Goal: Answer question/provide support: Share knowledge or assist other users

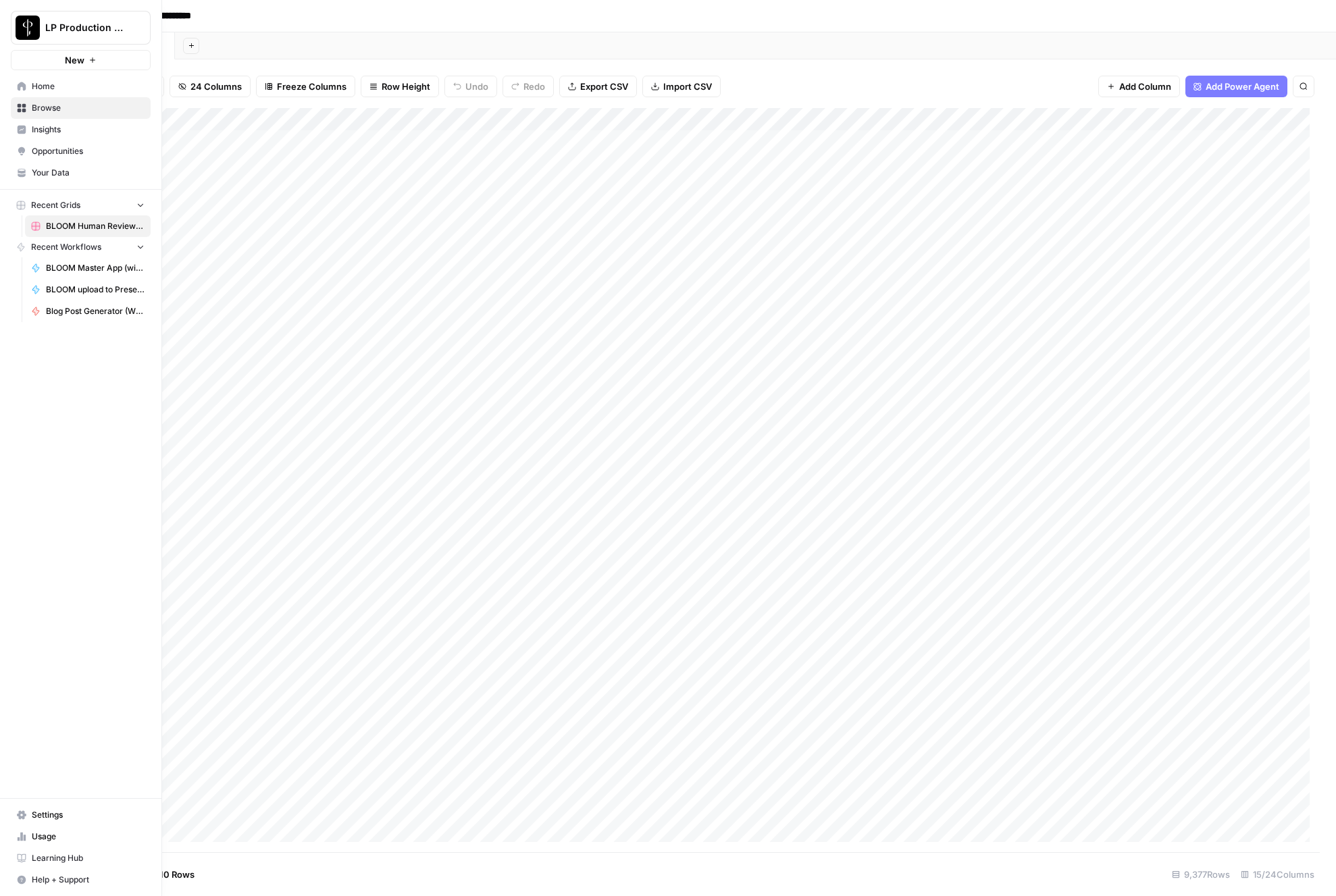
click at [66, 871] on button "Help + Support" at bounding box center [81, 880] width 140 height 22
click at [213, 867] on button "Chat & Support" at bounding box center [218, 874] width 117 height 22
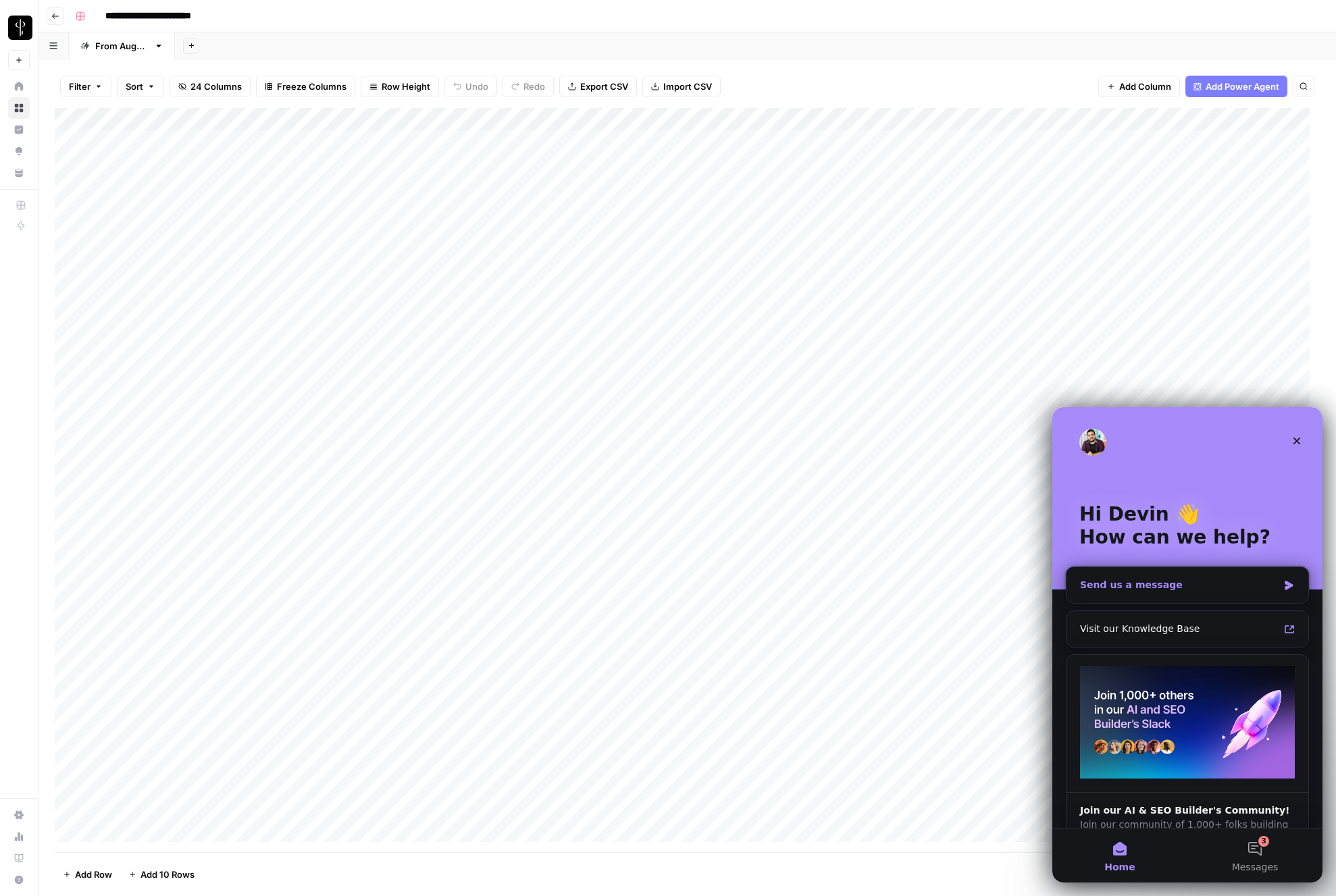
click at [1203, 571] on div "Send us a message" at bounding box center [1187, 585] width 242 height 36
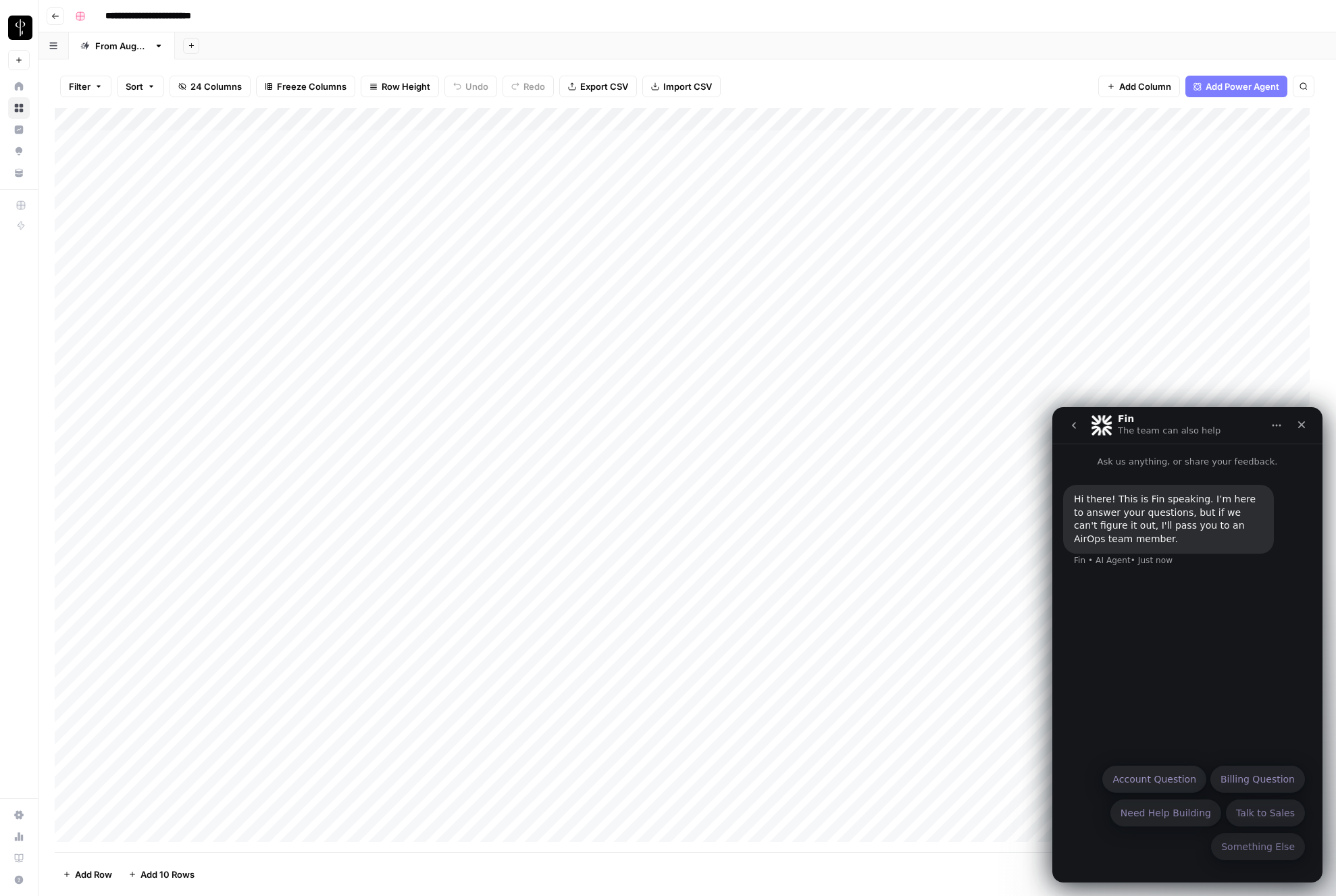
click at [1172, 461] on p "Ask us anything, or share your feedback." at bounding box center [1187, 456] width 270 height 25
click at [1173, 857] on div "Something Else Account Question Billing Question Need Help Building Talk to Sal…" at bounding box center [1187, 816] width 235 height 101
click at [1261, 848] on button "Something Else" at bounding box center [1258, 847] width 94 height 27
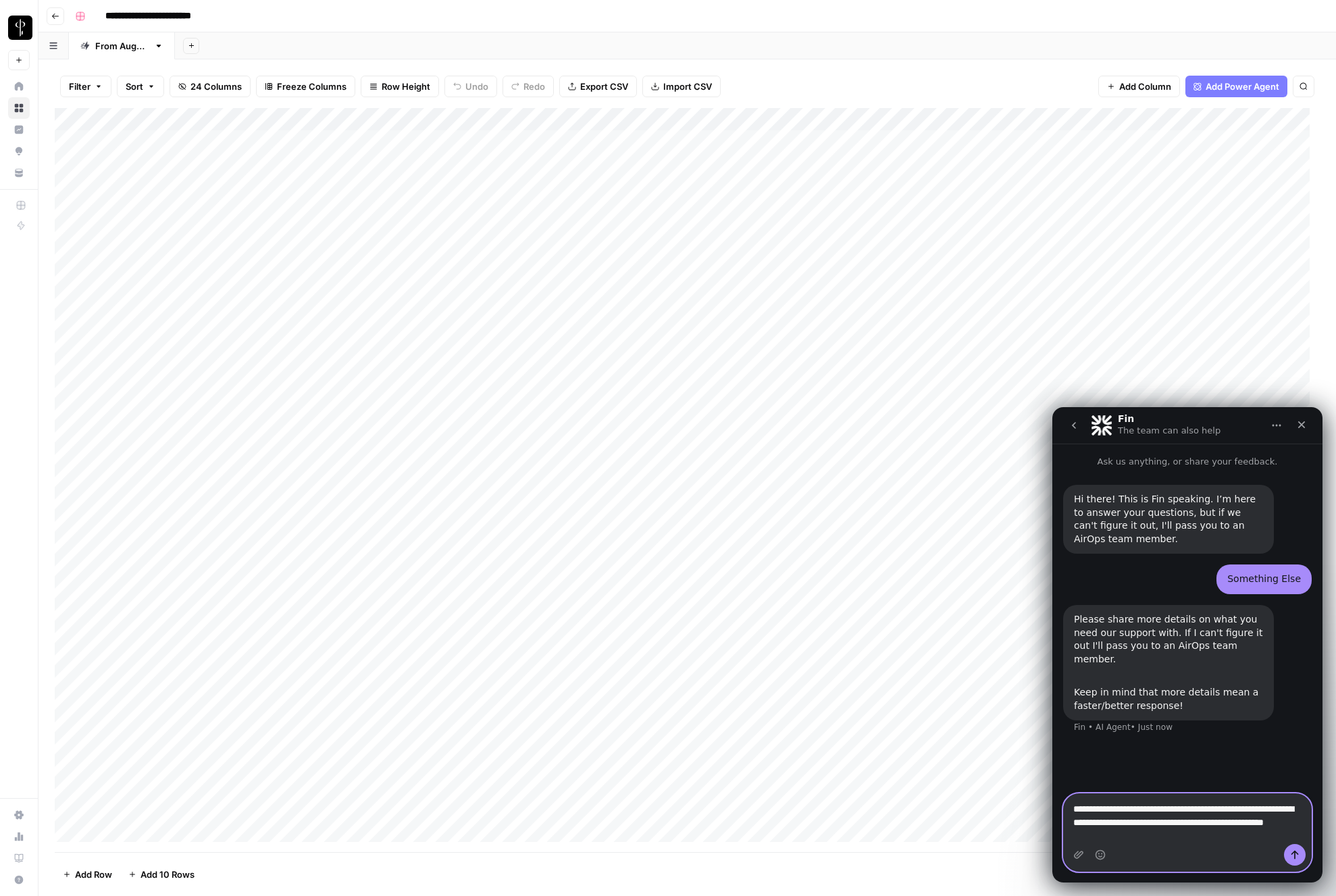
click at [1194, 798] on textarea "**********" at bounding box center [1187, 826] width 247 height 64
paste textarea "**********"
type textarea "**********"
click at [1297, 856] on icon "Send a message…" at bounding box center [1295, 855] width 11 height 11
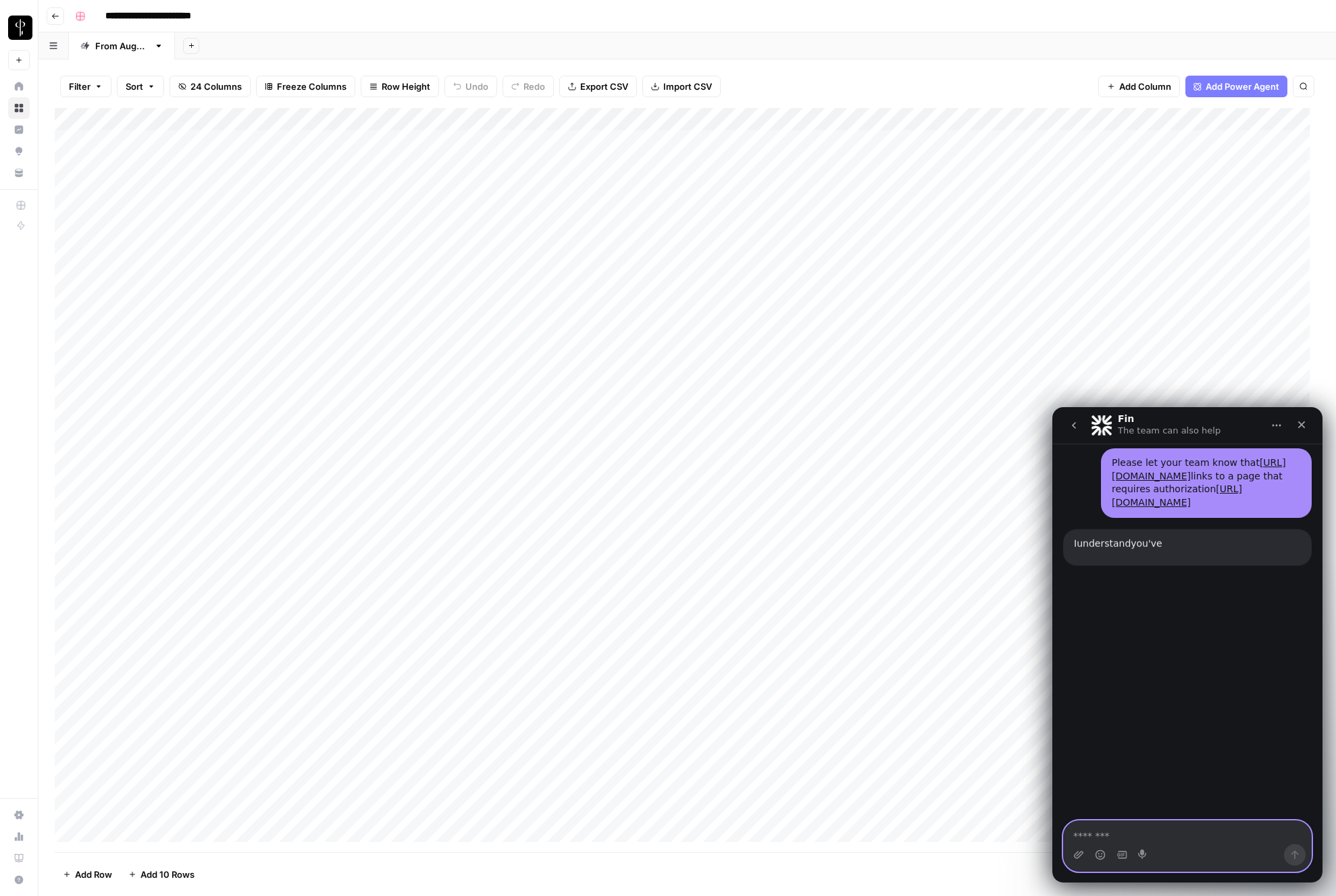
scroll to position [291, 0]
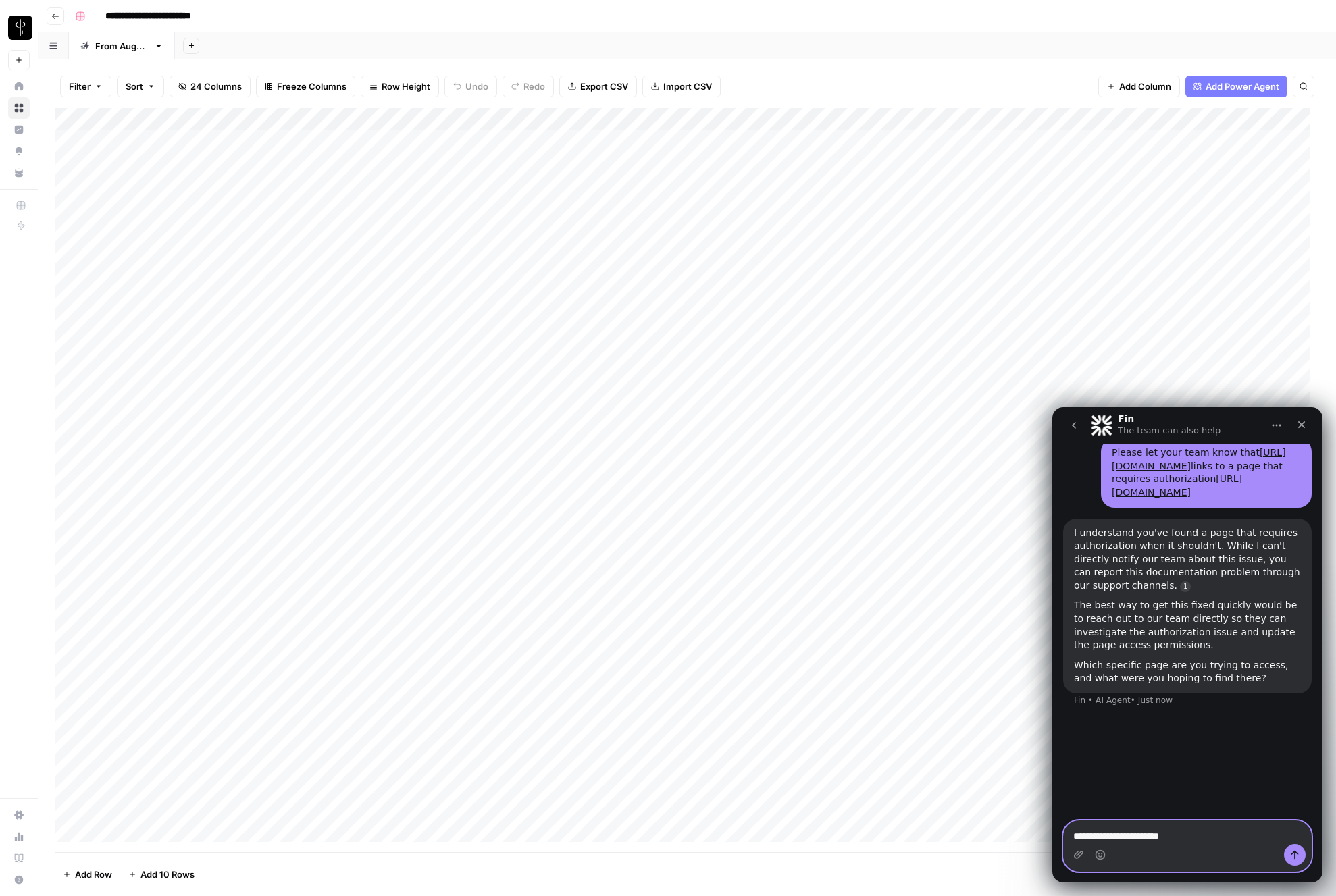
type textarea "**********"
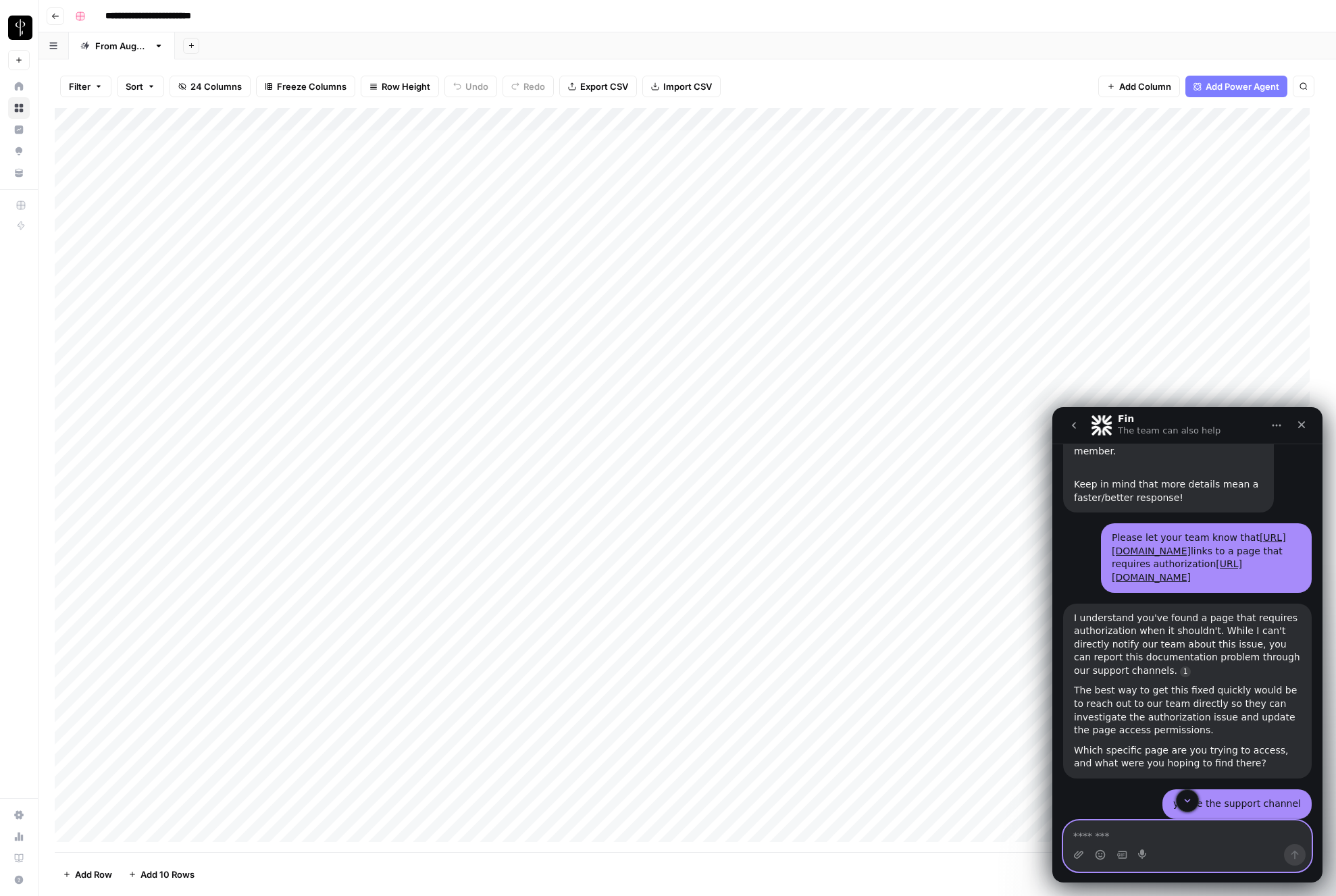
scroll to position [97, 0]
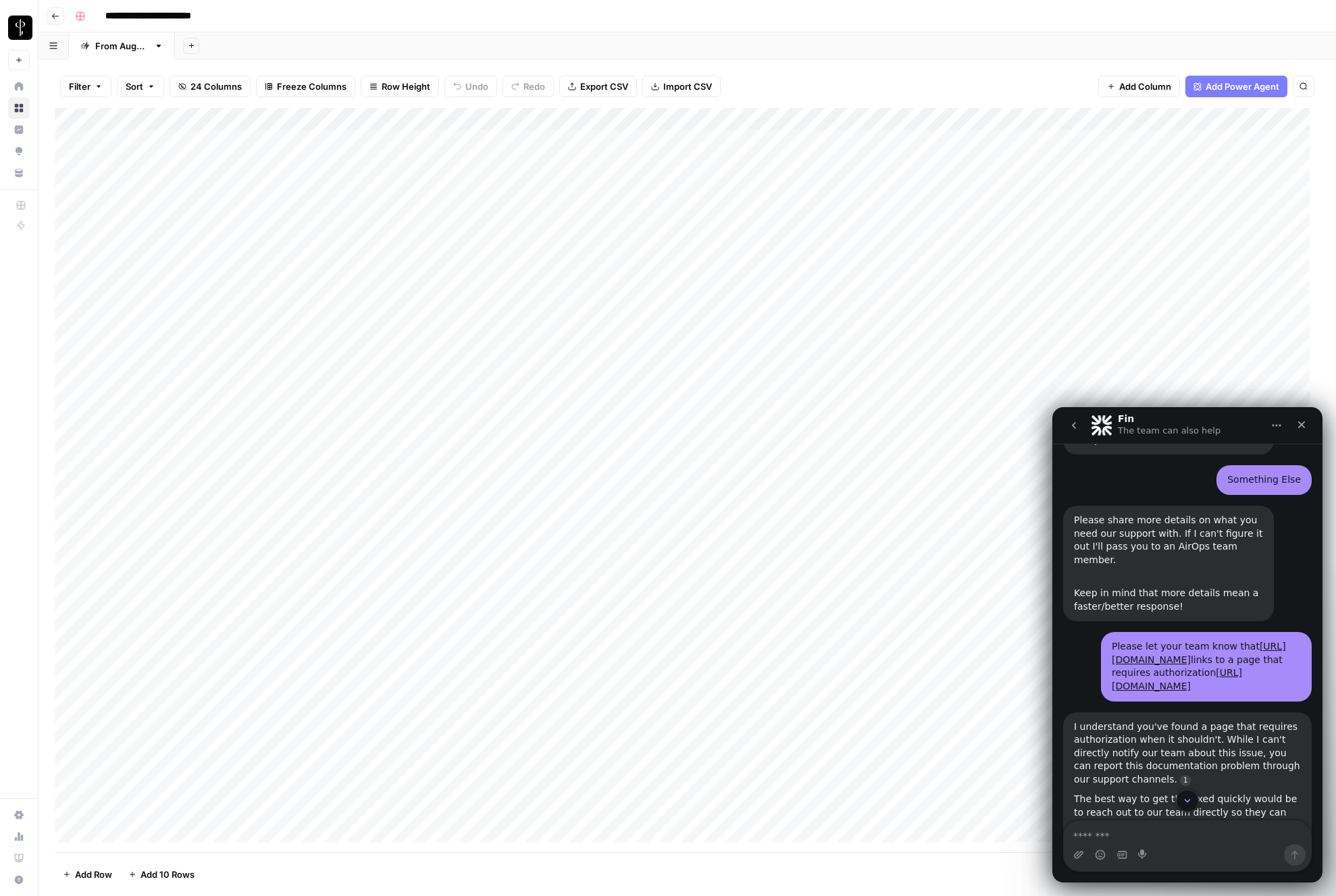
drag, startPoint x: 1177, startPoint y: 718, endPoint x: 1104, endPoint y: 645, distance: 103.2
click at [1104, 645] on div "Please let your team know that https://docs.airops.com/running-workflows/api li…" at bounding box center [1206, 667] width 211 height 69
copy div "Please let your team know that https://docs.airops.com/running-workflows/api li…"
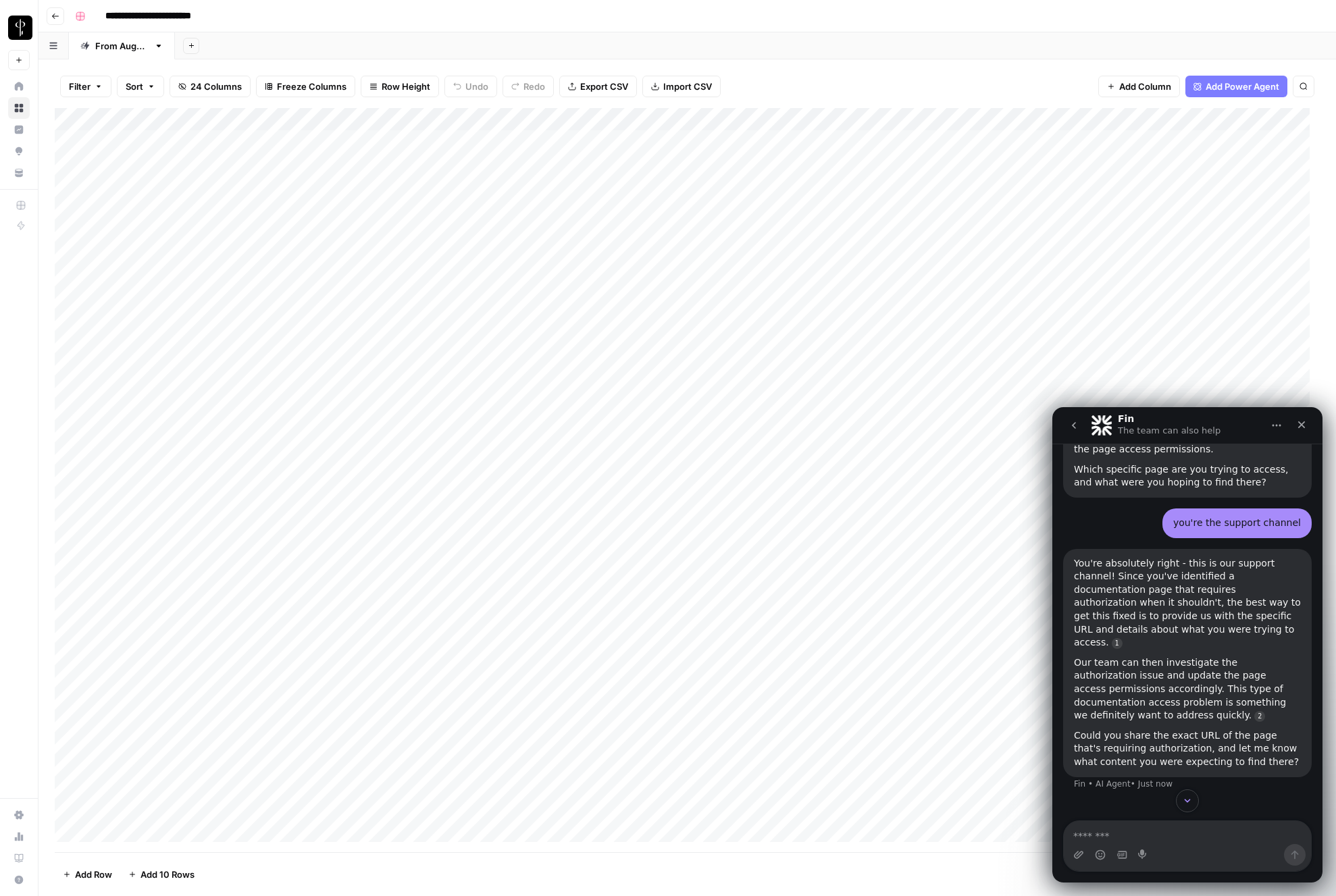
scroll to position [584, 0]
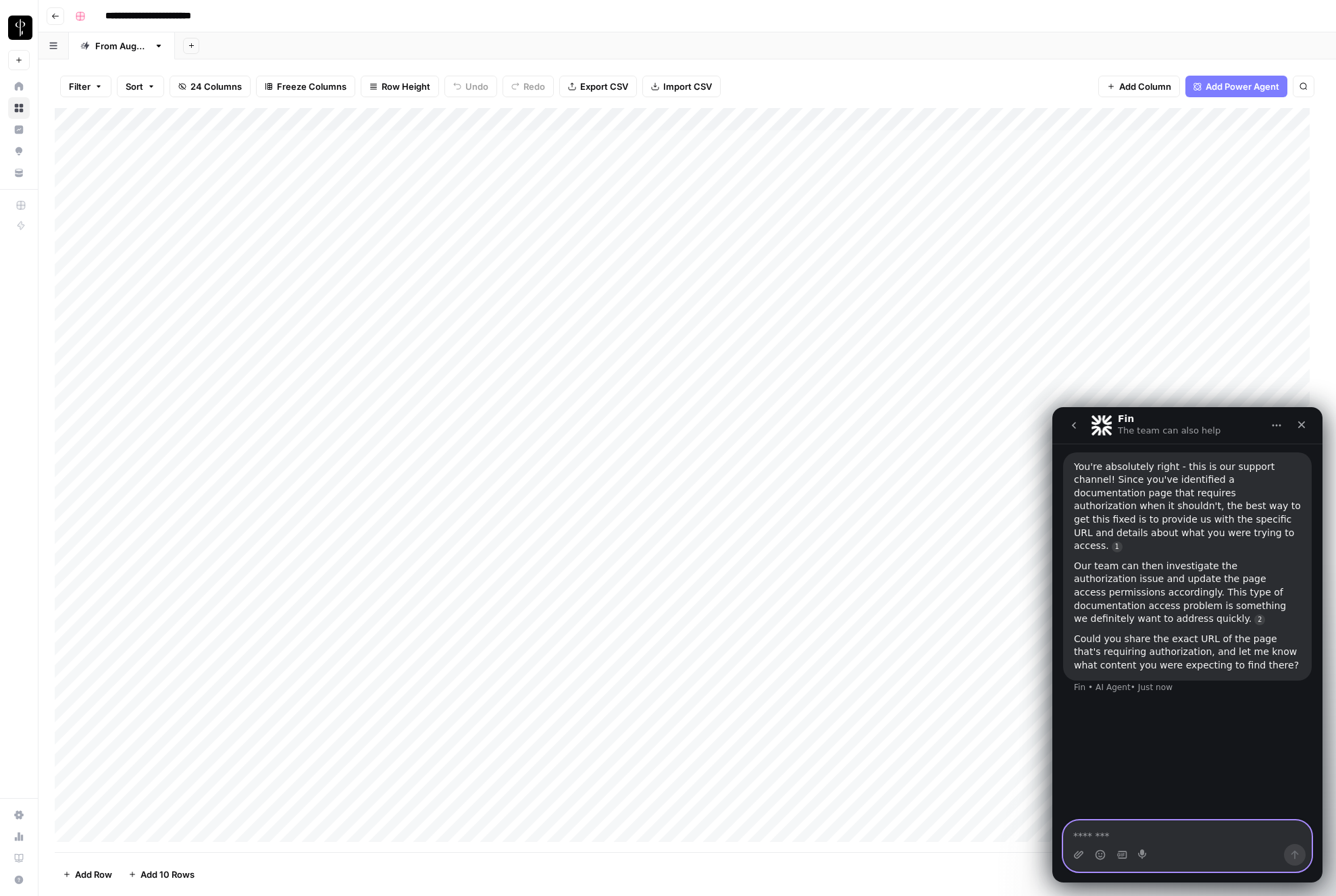
click at [1187, 832] on textarea "Message…" at bounding box center [1187, 833] width 247 height 23
paste textarea "**********"
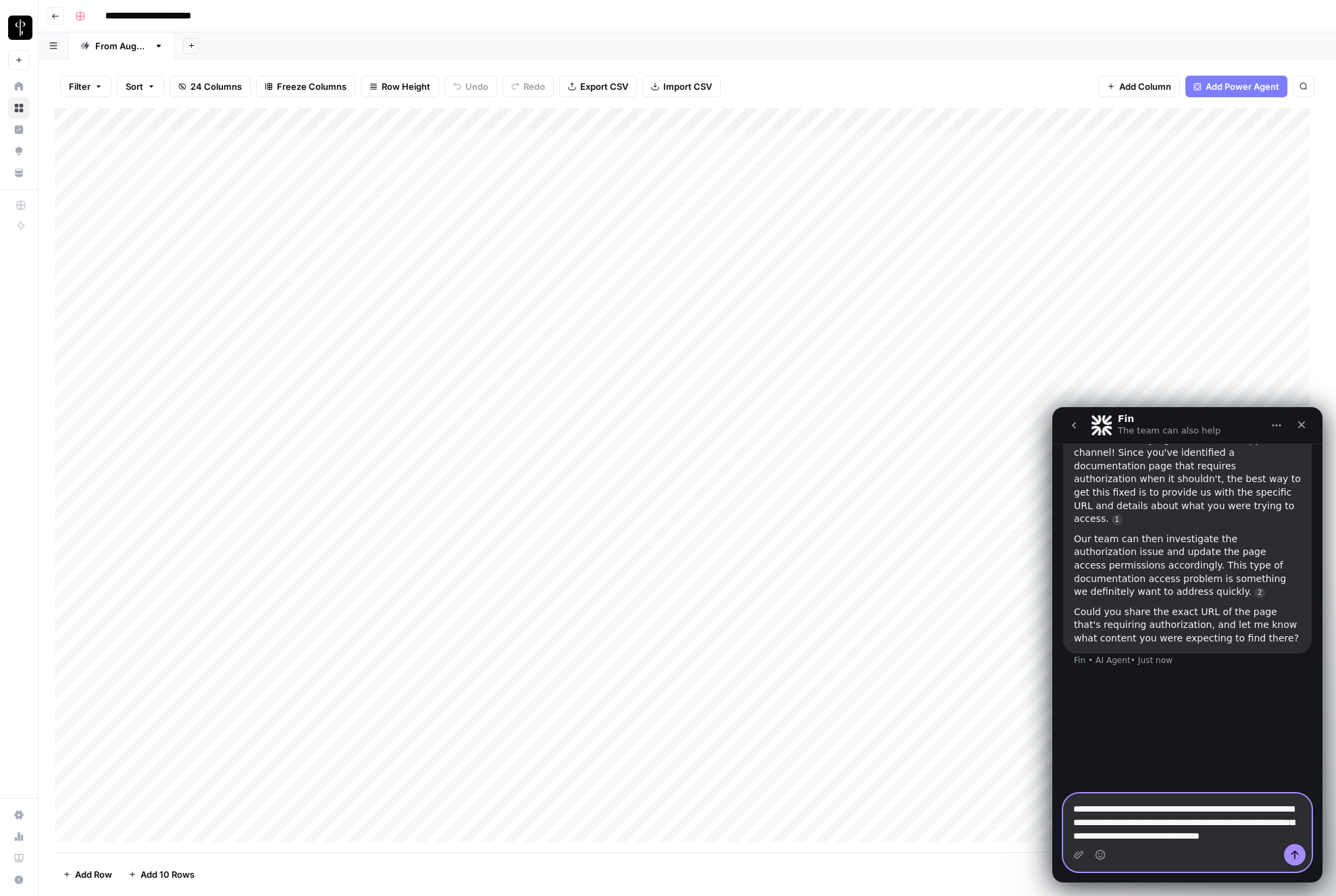
type textarea "**********"
click at [1289, 851] on button "Send a message…" at bounding box center [1295, 855] width 22 height 22
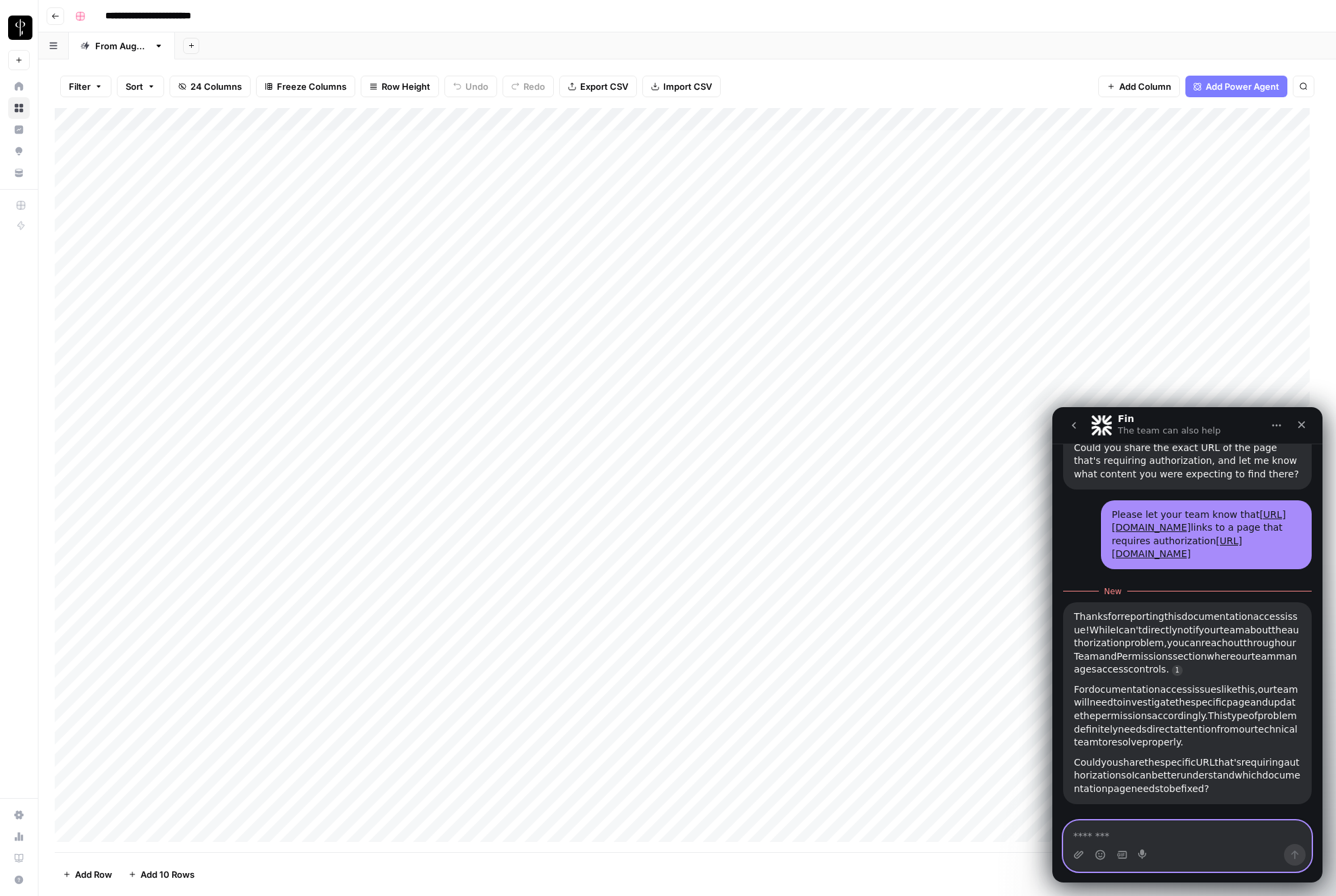
scroll to position [814, 0]
click at [1208, 711] on span "accordingly." at bounding box center [1179, 716] width 56 height 11
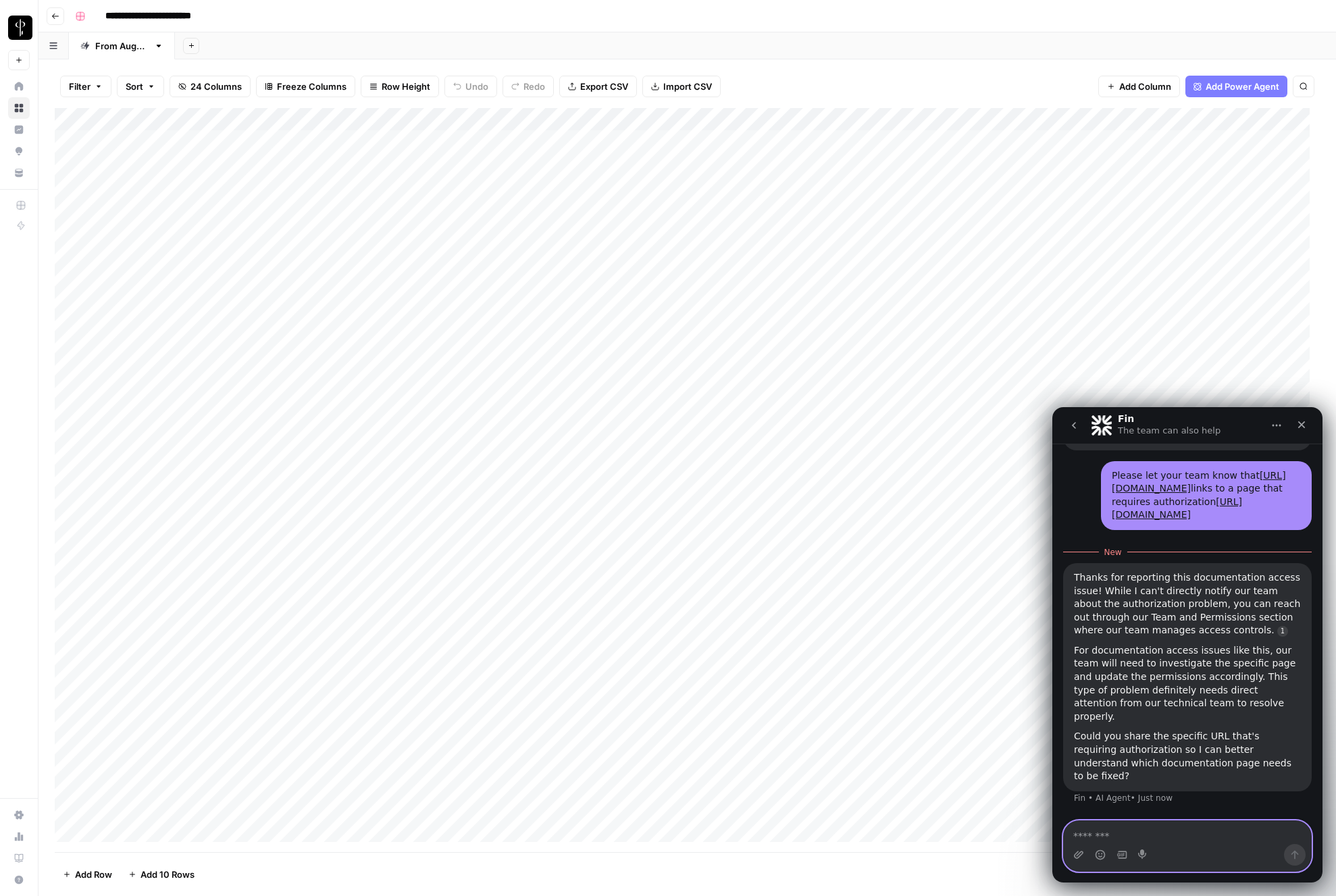
click at [1171, 835] on textarea "Message…" at bounding box center [1187, 833] width 247 height 23
type textarea "*********"
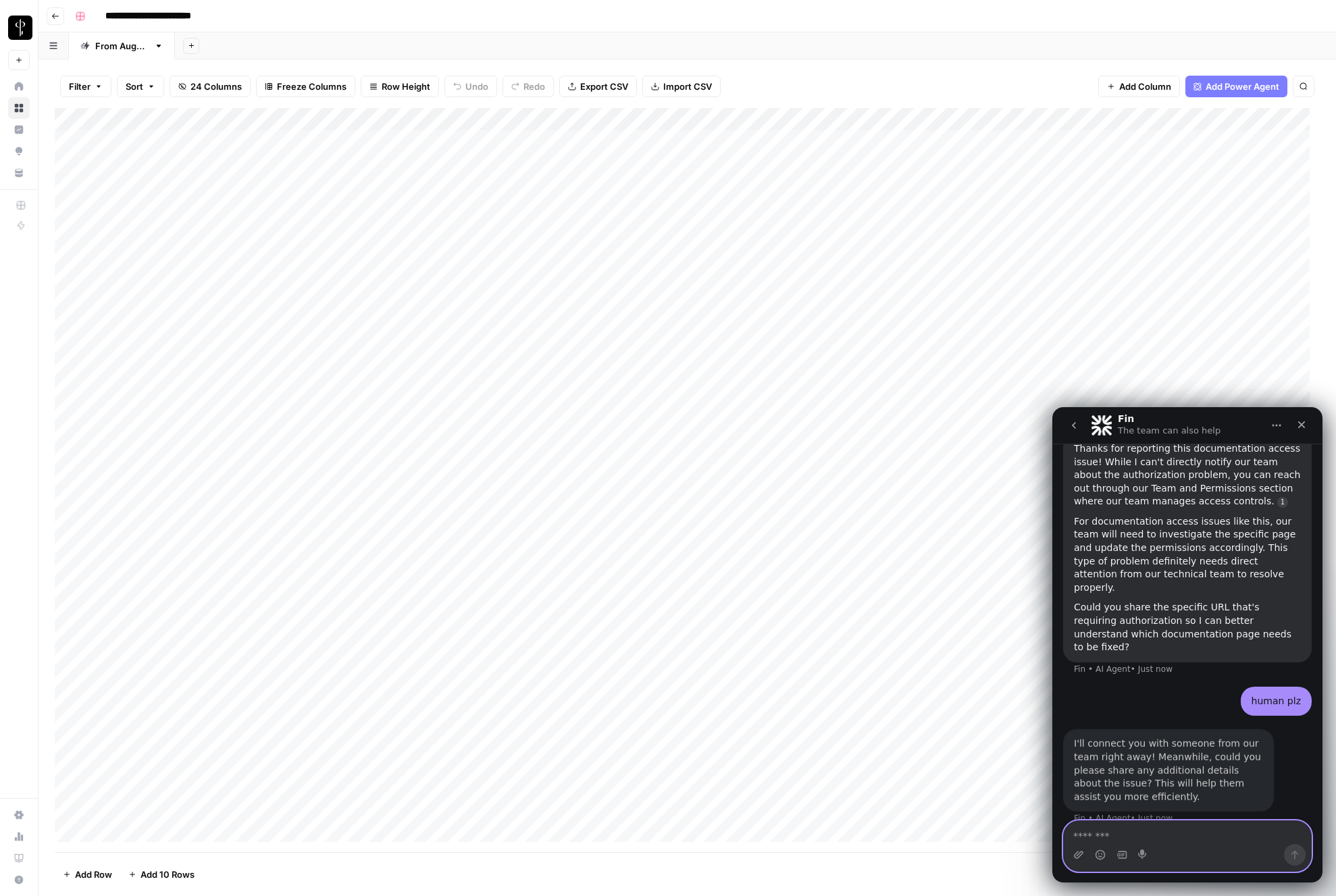
scroll to position [952, 0]
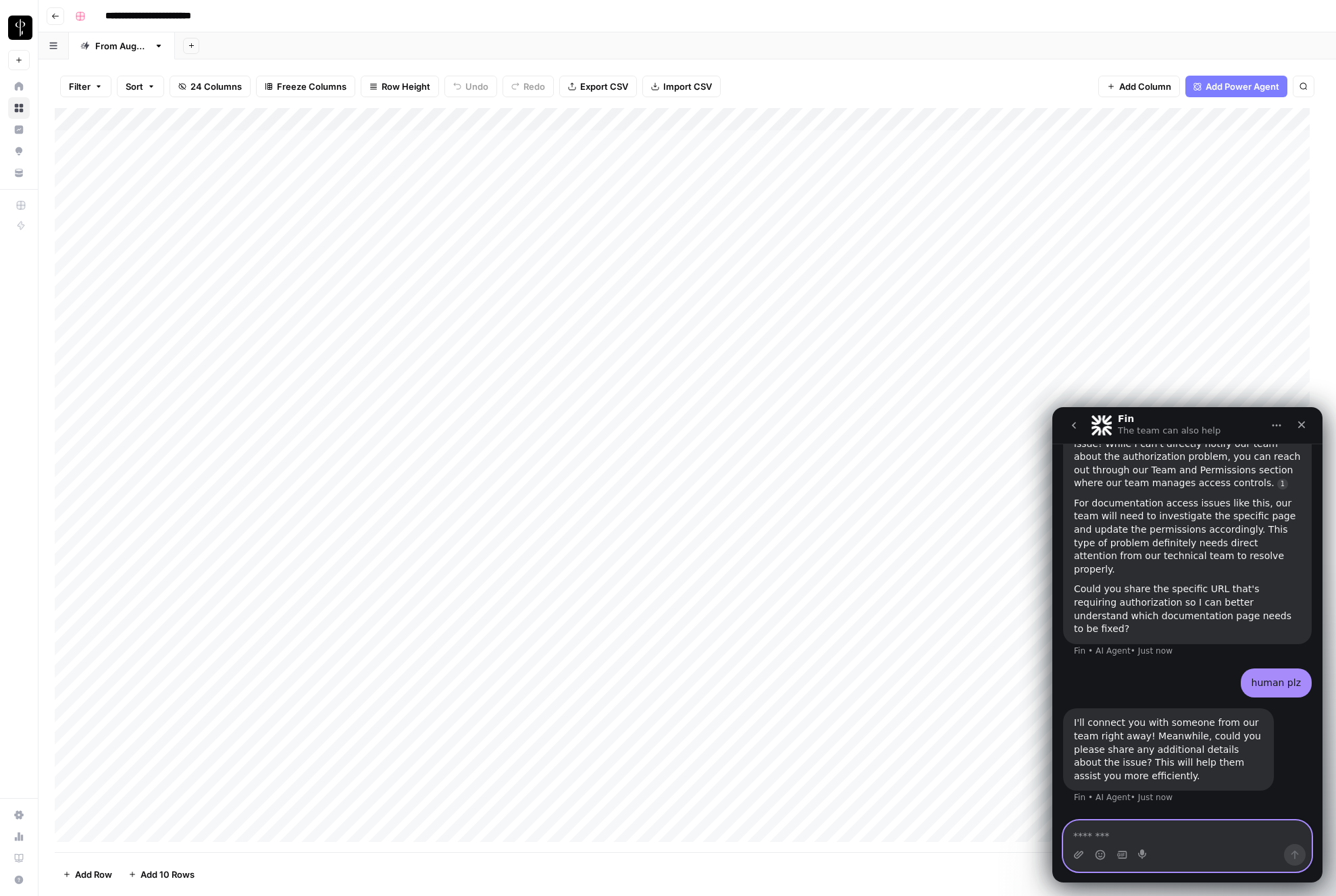
click at [1210, 841] on textarea "Message…" at bounding box center [1187, 833] width 247 height 23
click at [1218, 844] on div "Intercom messenger" at bounding box center [1187, 855] width 247 height 22
click at [1219, 844] on div "Intercom messenger" at bounding box center [1187, 855] width 247 height 22
click at [1218, 838] on textarea "Message…" at bounding box center [1187, 833] width 247 height 23
paste textarea "**********"
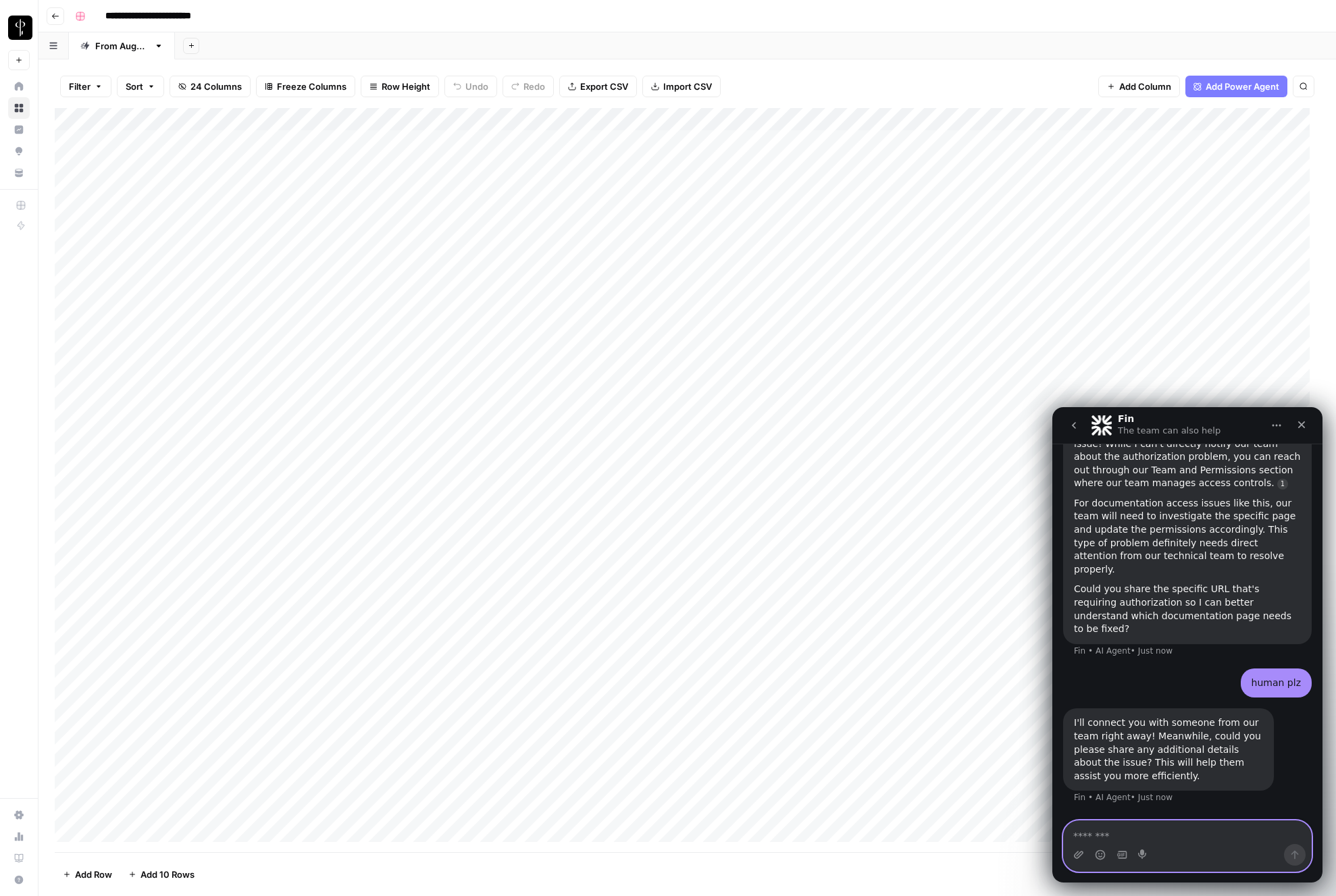
type textarea "**********"
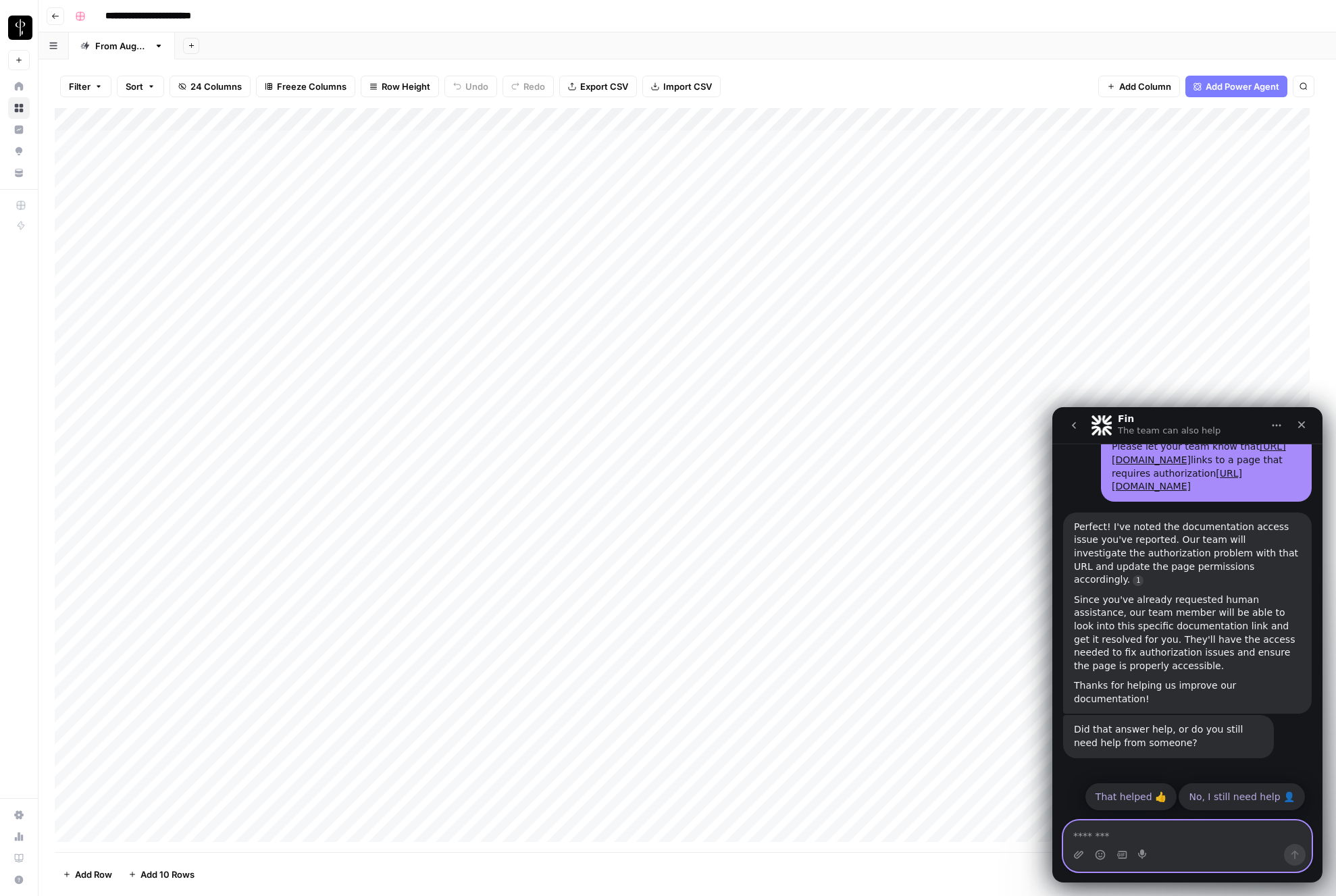
scroll to position [1337, 0]
click at [1300, 427] on icon "Close" at bounding box center [1301, 425] width 7 height 7
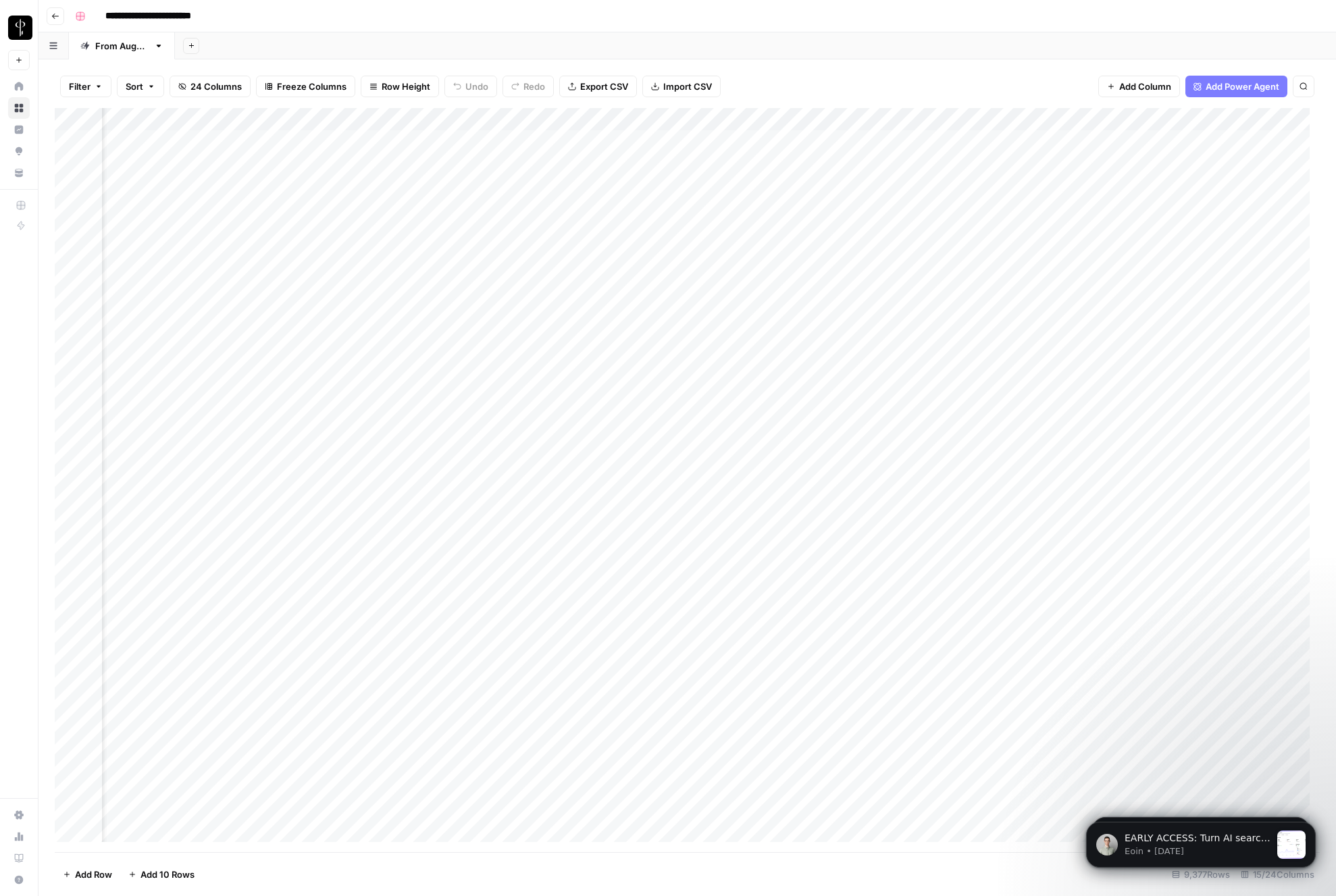
scroll to position [0, 24]
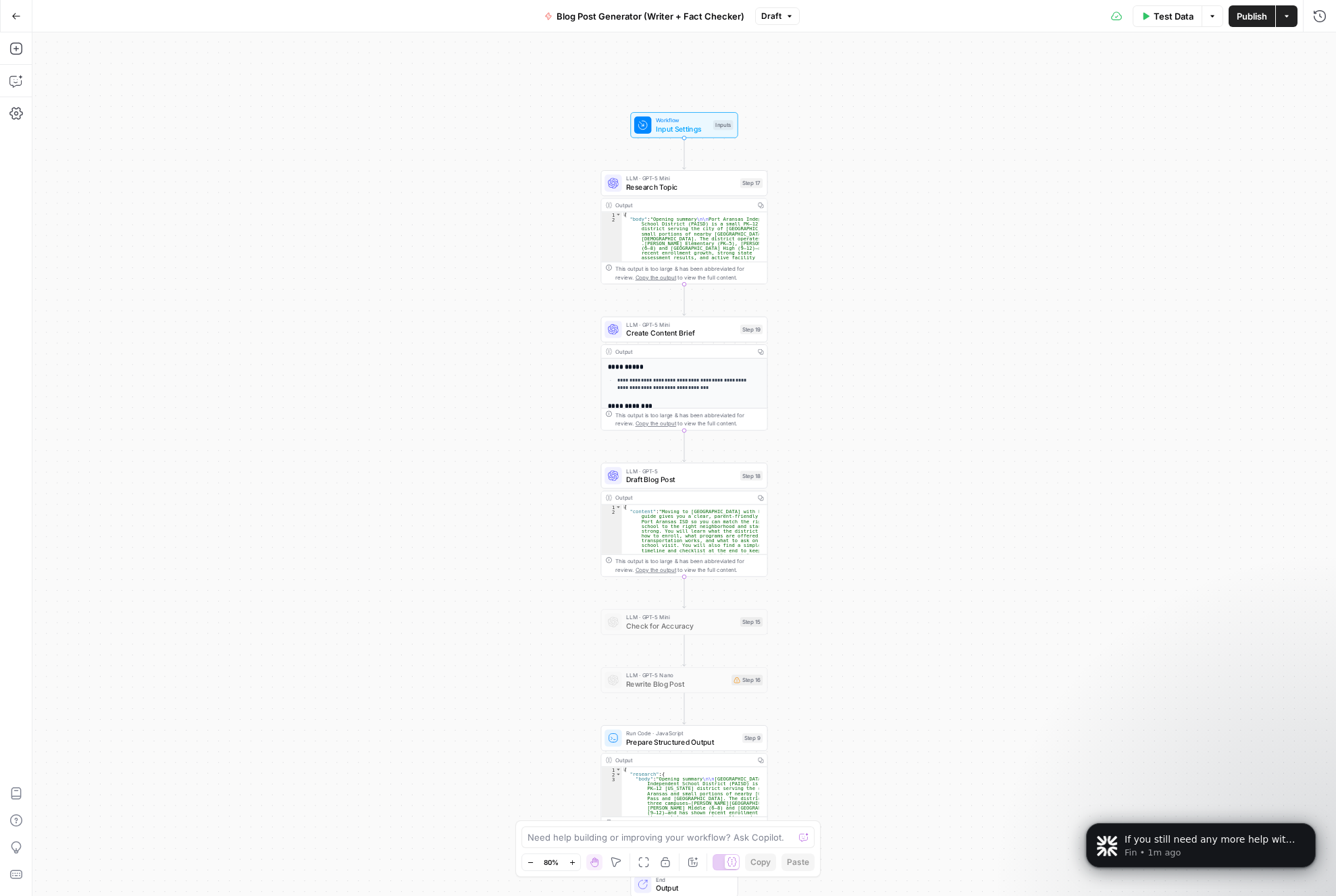
click at [902, 281] on div "Workflow Input Settings Inputs LLM · GPT-5 Mini Research Topic Step 17 Output C…" at bounding box center [684, 464] width 1303 height 863
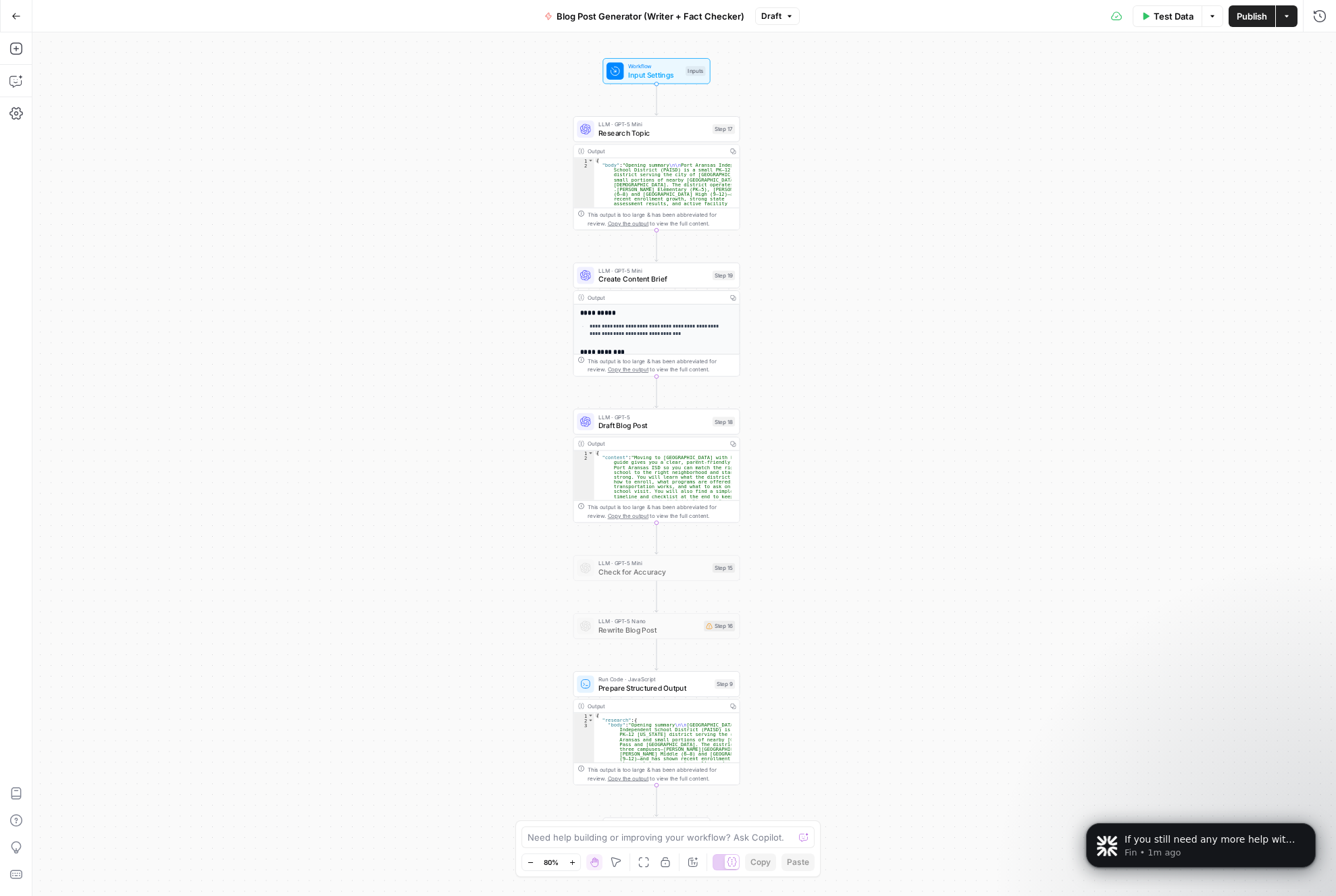
drag, startPoint x: 325, startPoint y: 224, endPoint x: 298, endPoint y: 169, distance: 61.3
click at [298, 169] on div "Workflow Input Settings Inputs LLM · GPT-5 Mini Research Topic Step 17 Output C…" at bounding box center [684, 464] width 1303 height 863
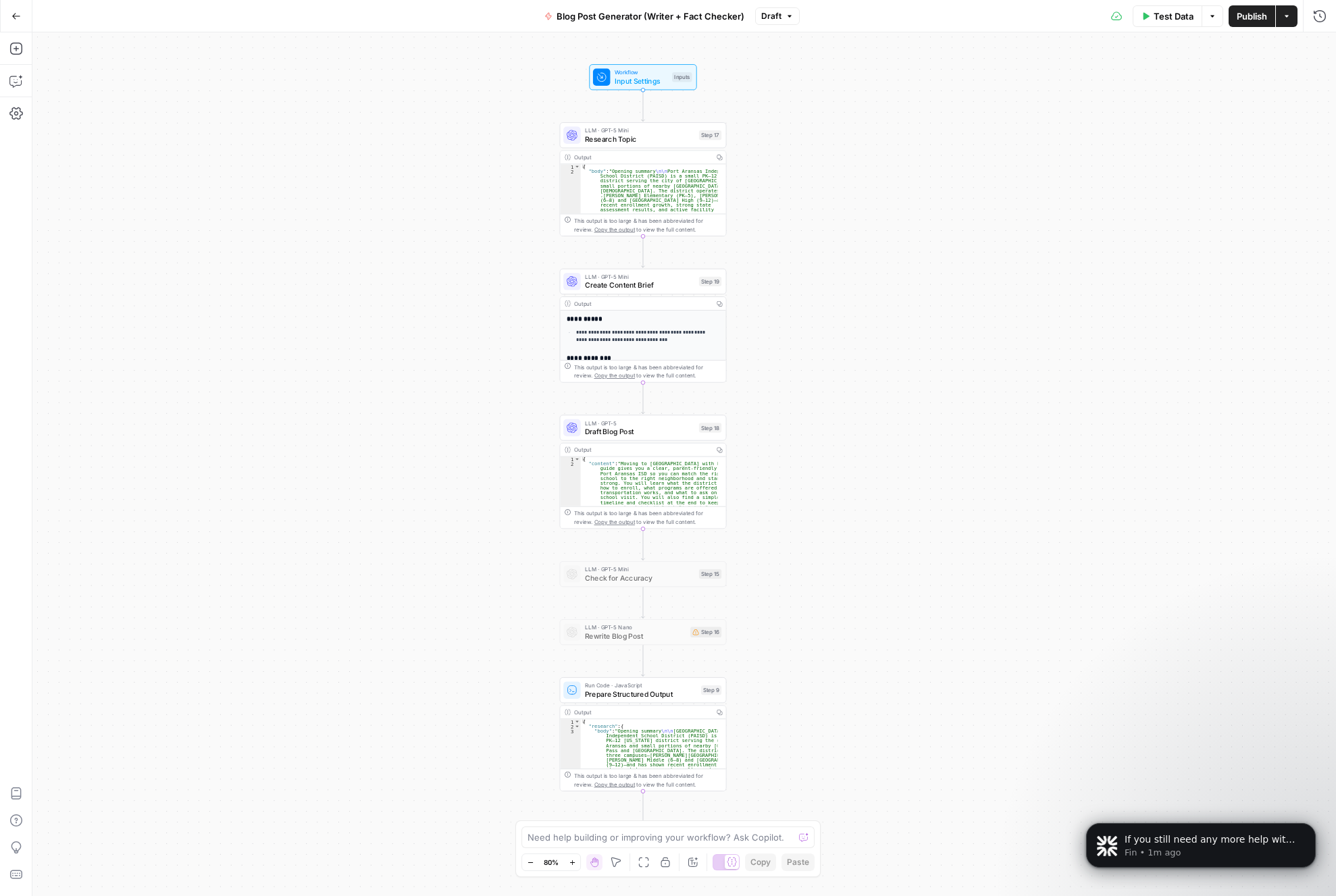
drag, startPoint x: 388, startPoint y: 270, endPoint x: 374, endPoint y: 276, distance: 15.2
click at [374, 276] on div "Workflow Input Settings Inputs LLM · GPT-5 Mini Research Topic Step 17 Output C…" at bounding box center [684, 464] width 1303 height 863
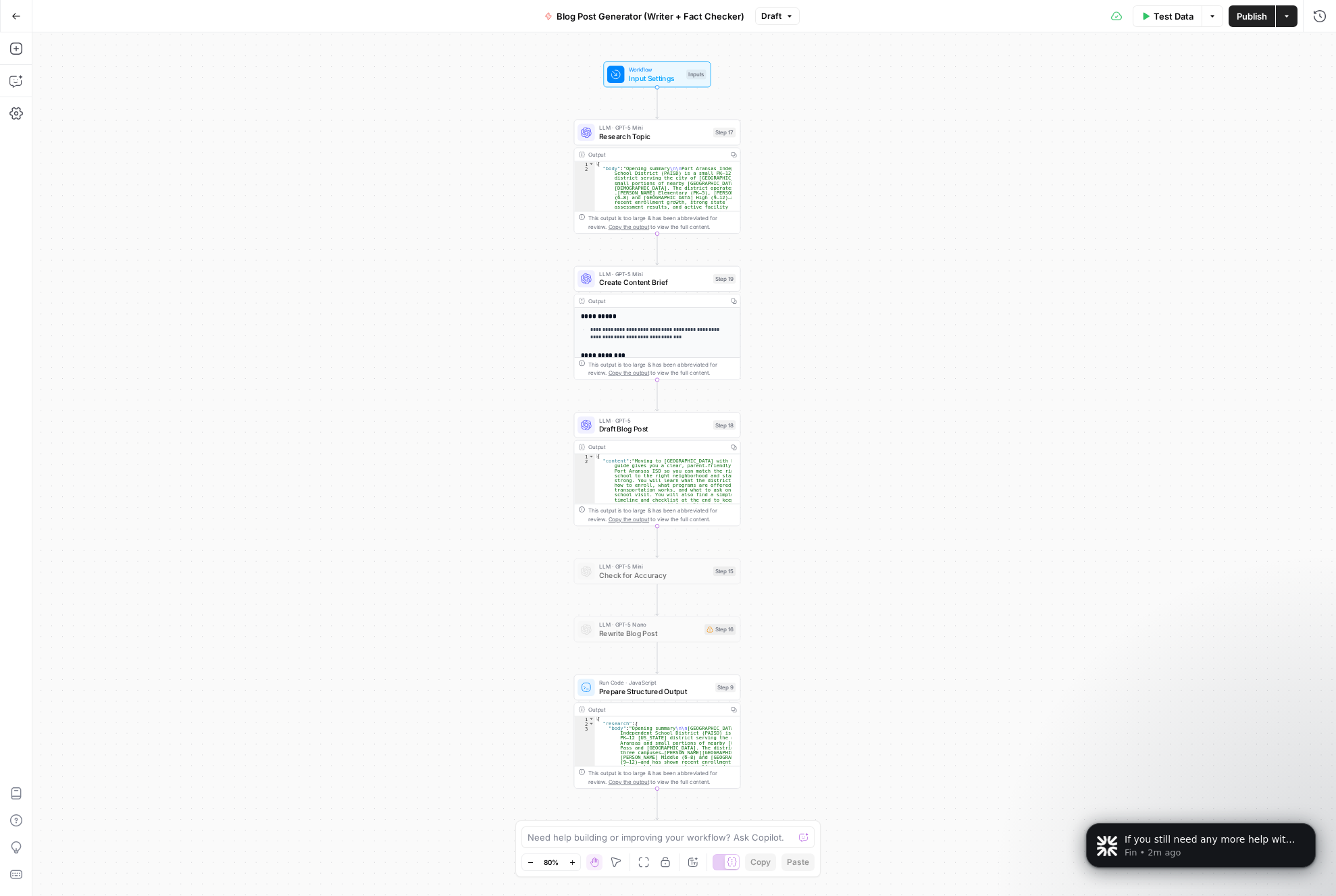
drag, startPoint x: 922, startPoint y: 198, endPoint x: 936, endPoint y: 195, distance: 14.3
click at [936, 195] on div "Workflow Input Settings Inputs LLM · GPT-5 Mini Research Topic Step 17 Output C…" at bounding box center [684, 464] width 1303 height 863
click at [1327, 18] on button "Run History" at bounding box center [1320, 16] width 22 height 22
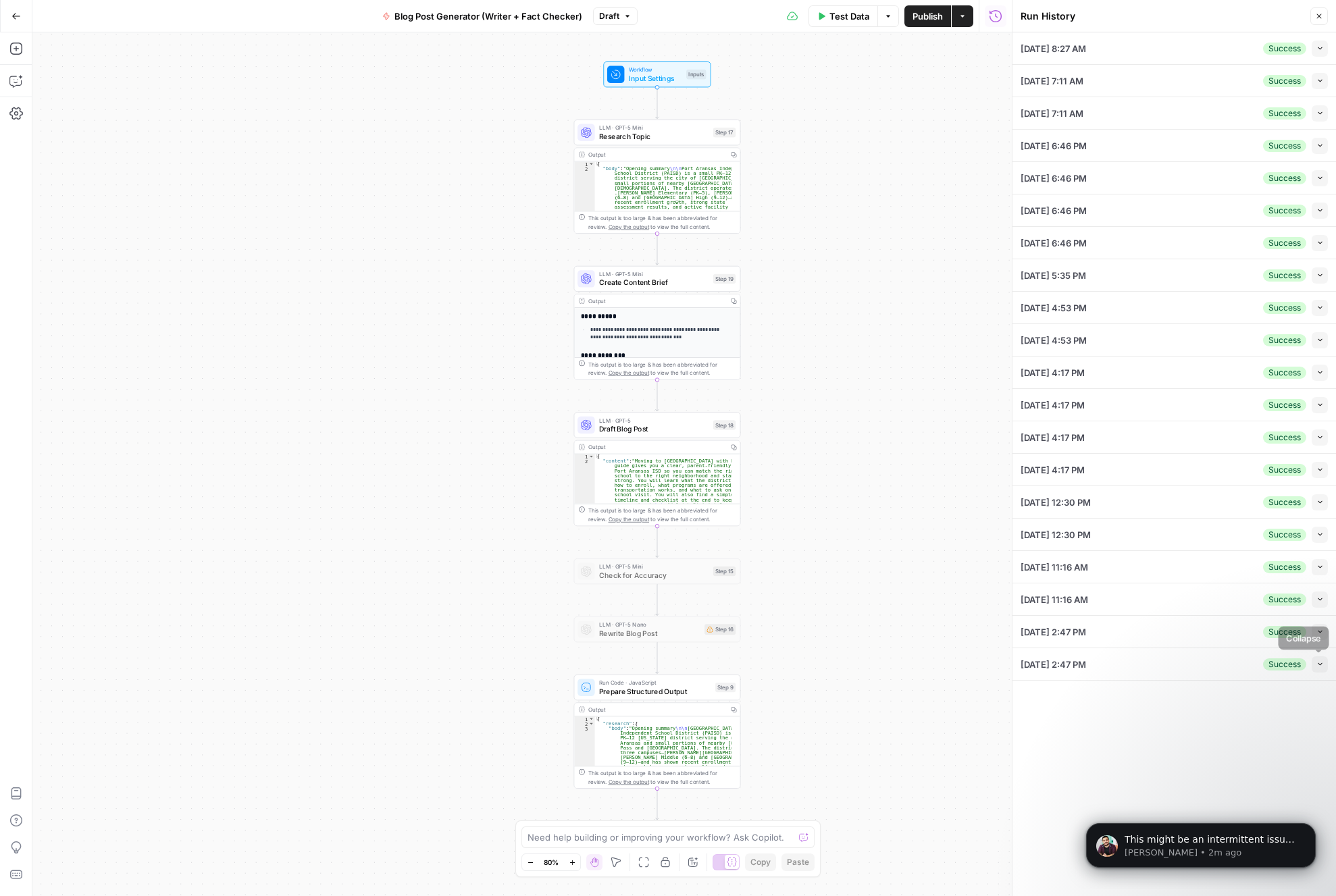
click at [1317, 657] on button "Collapse" at bounding box center [1320, 664] width 16 height 16
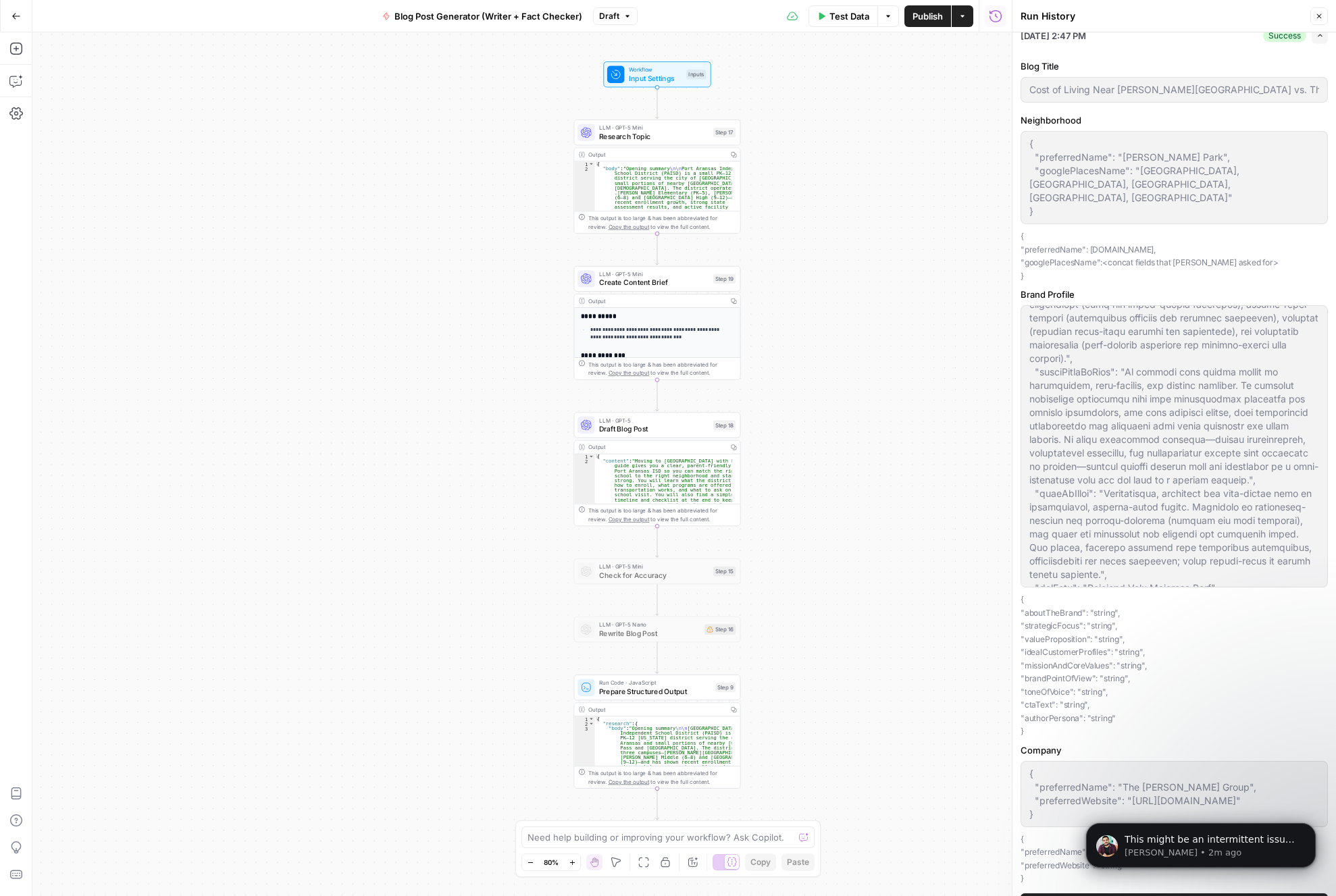
scroll to position [643, 0]
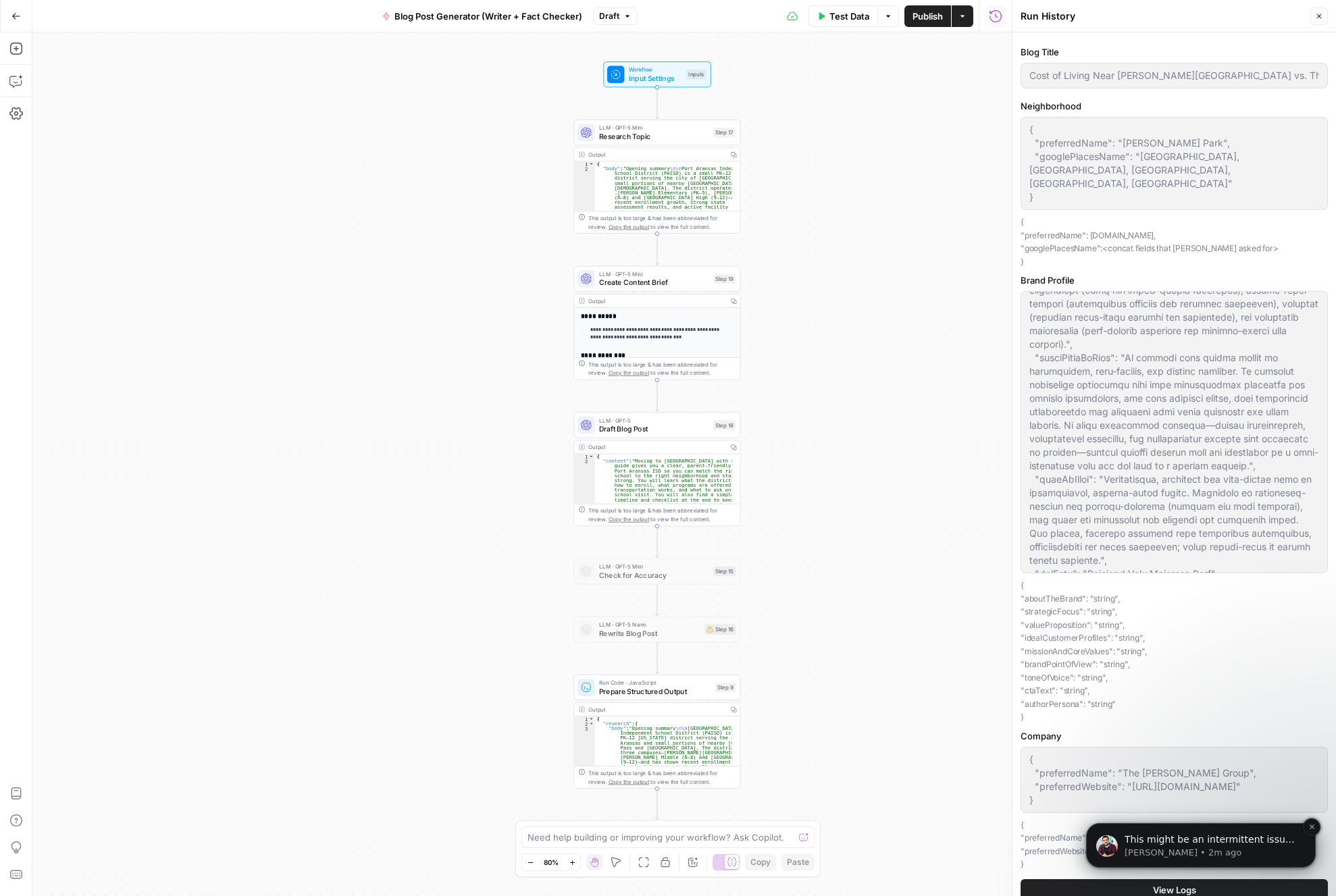
click at [1255, 842] on span "This might be an intermittent issue, but we'd love to know for sure so if you h…" at bounding box center [1209, 860] width 170 height 52
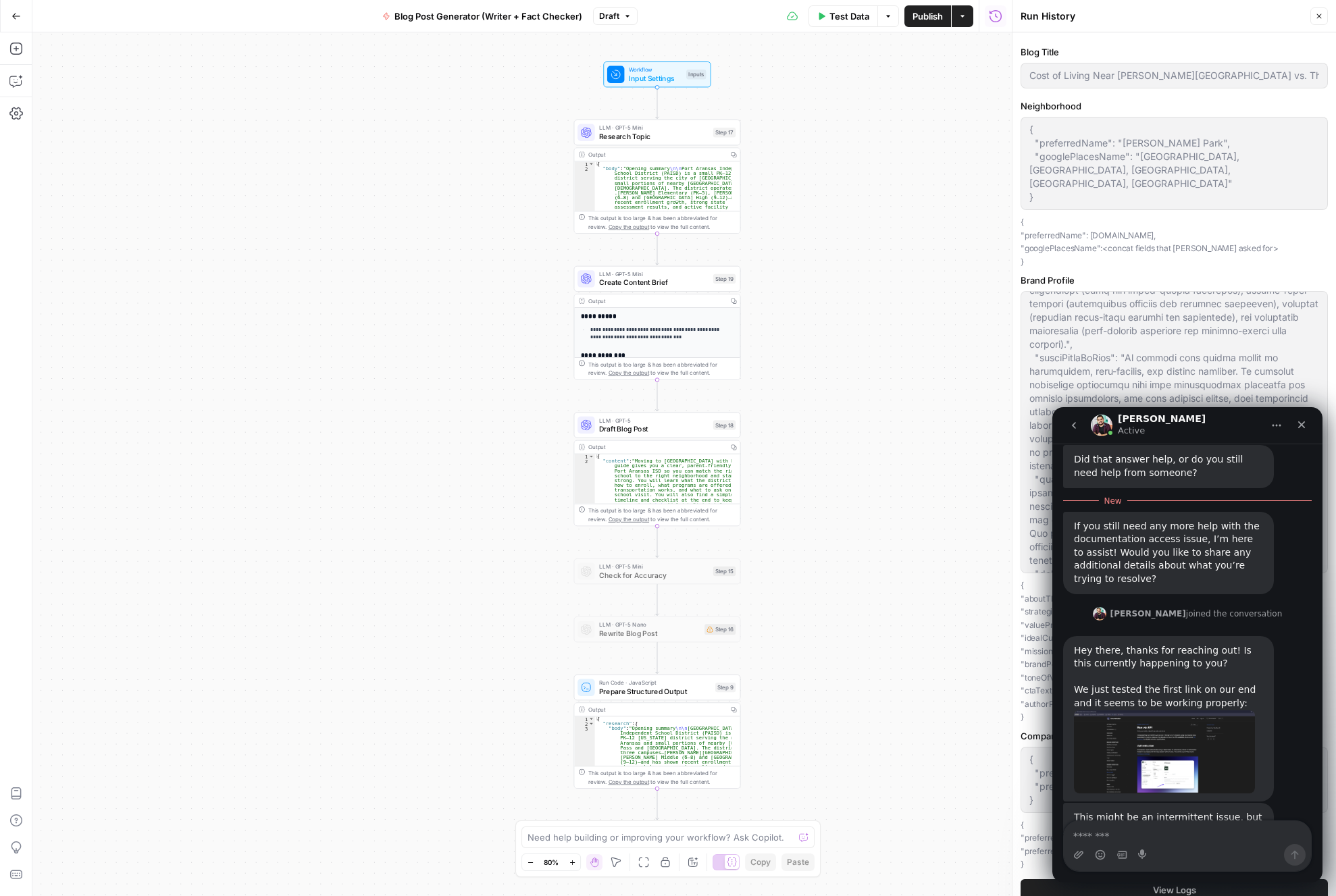
scroll to position [1644, 0]
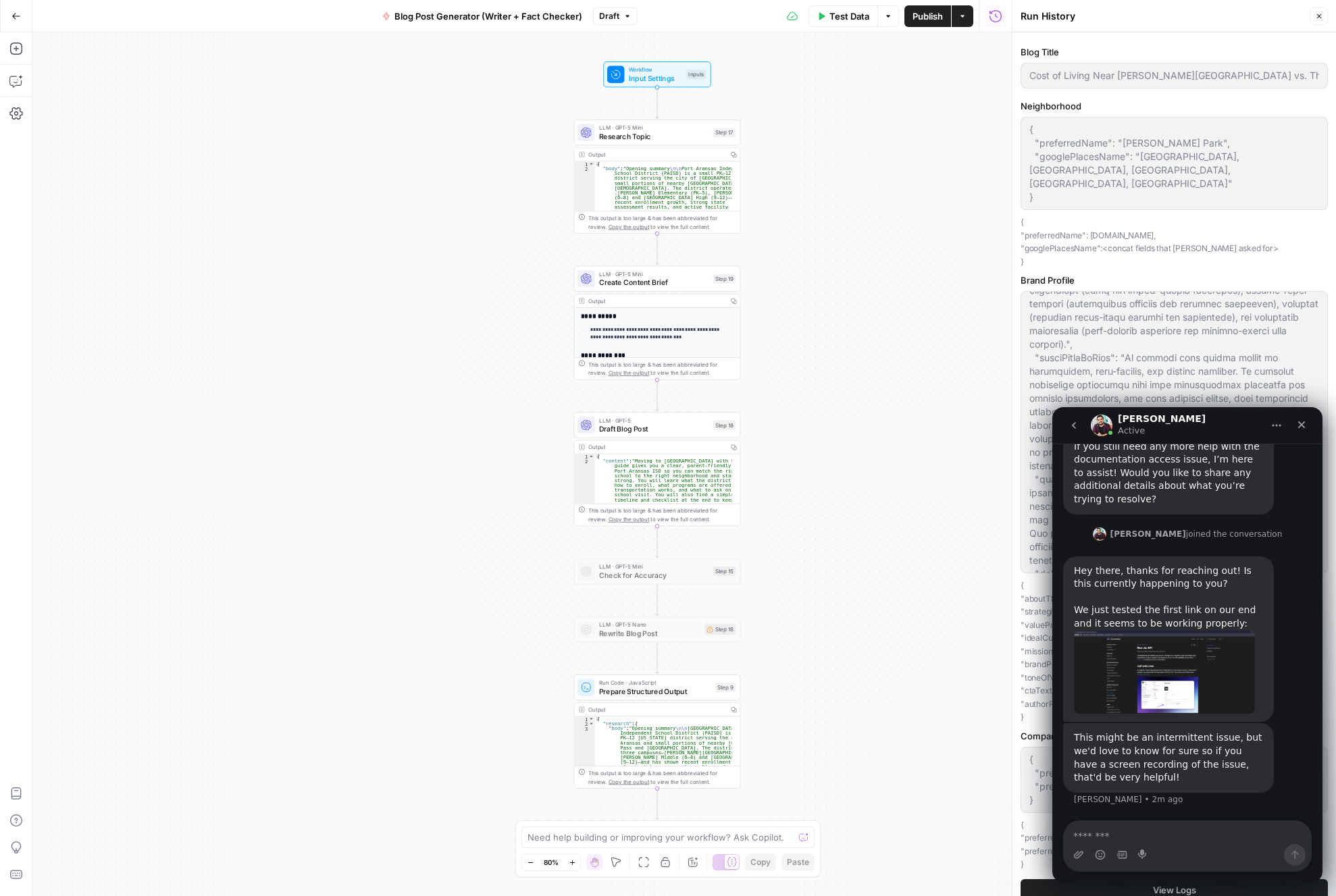
click at [1217, 701] on img "Manuel says…" at bounding box center [1164, 673] width 181 height 84
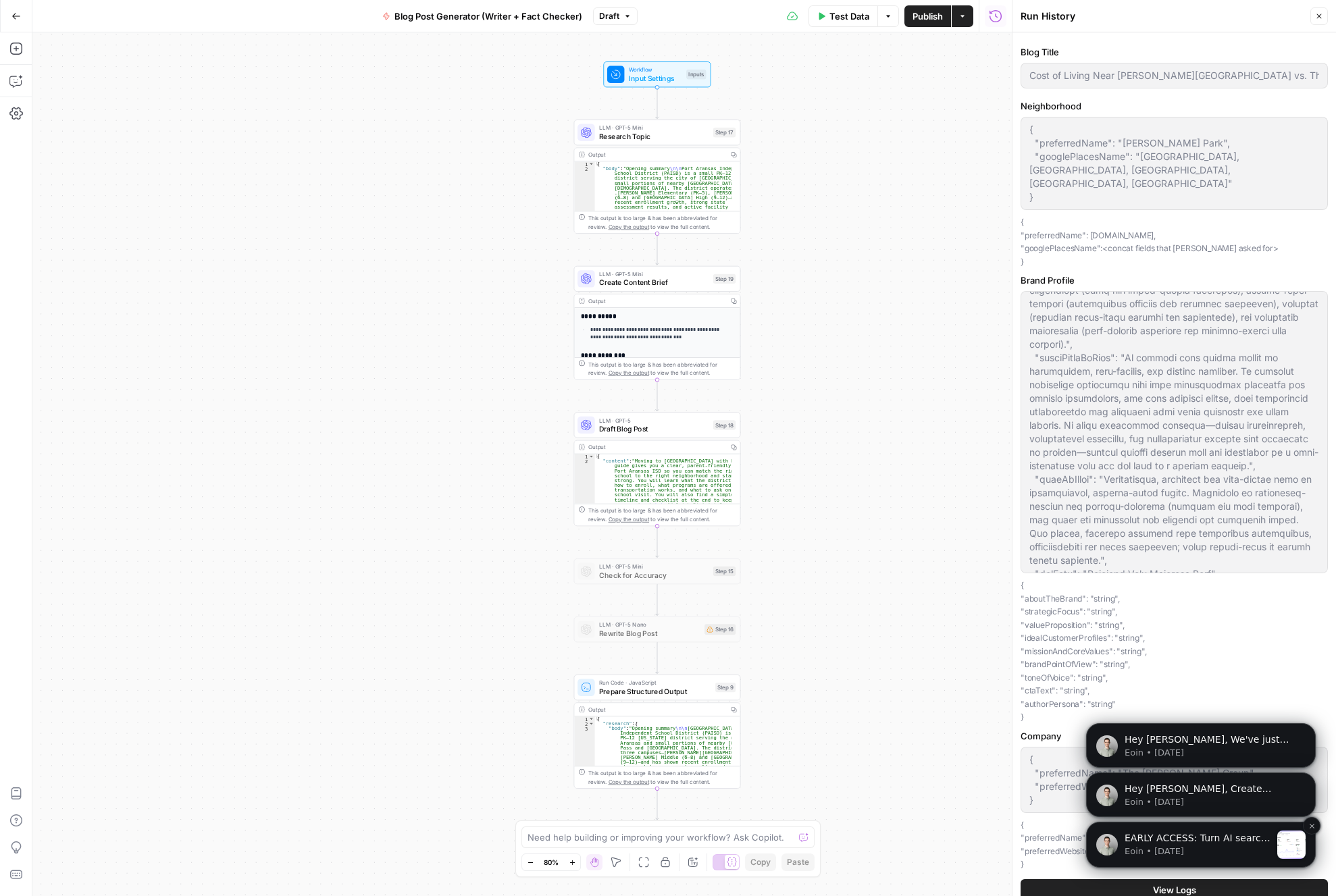
scroll to position [1650, 0]
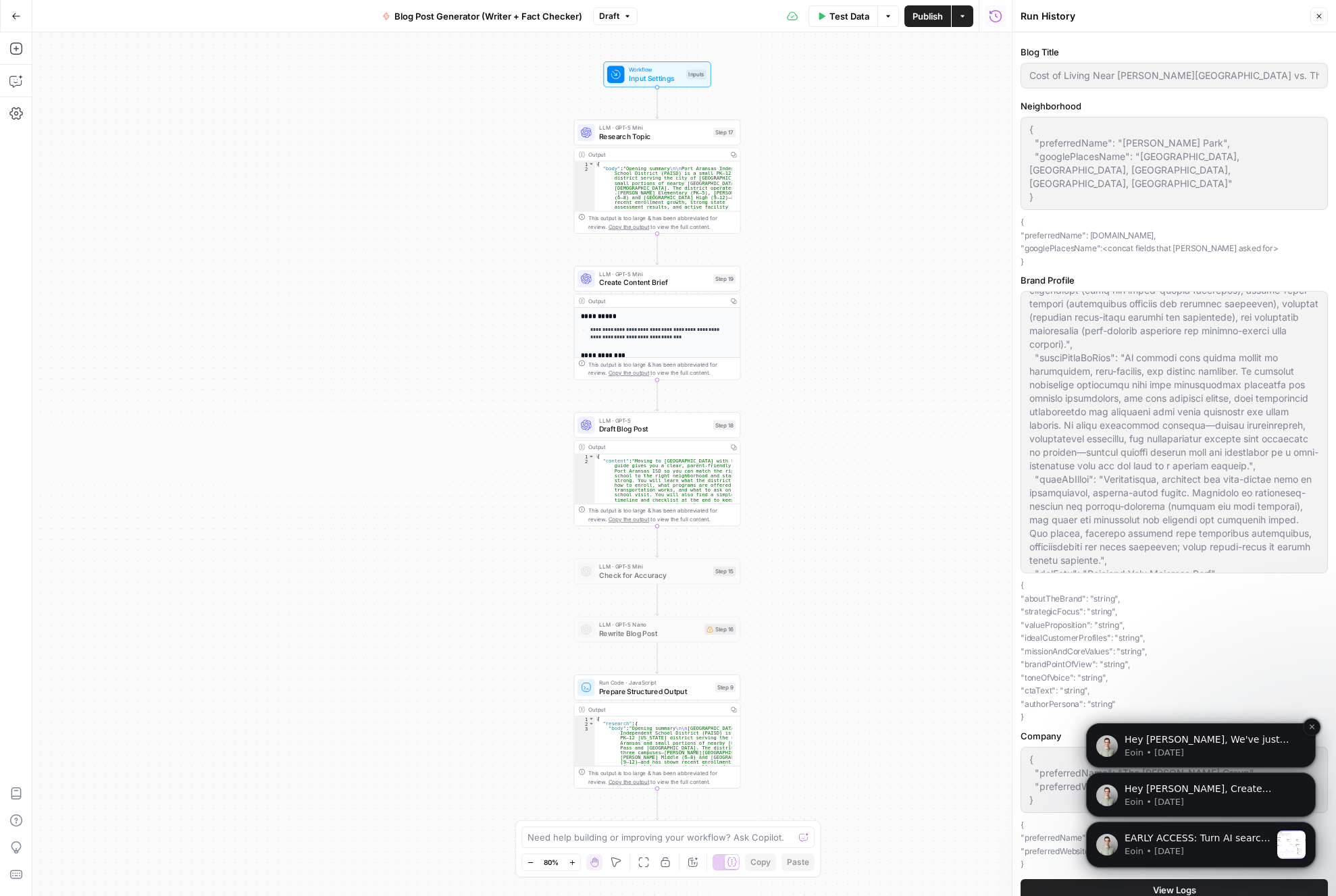
click at [1186, 750] on p "Eoin • 25w ago" at bounding box center [1211, 753] width 174 height 12
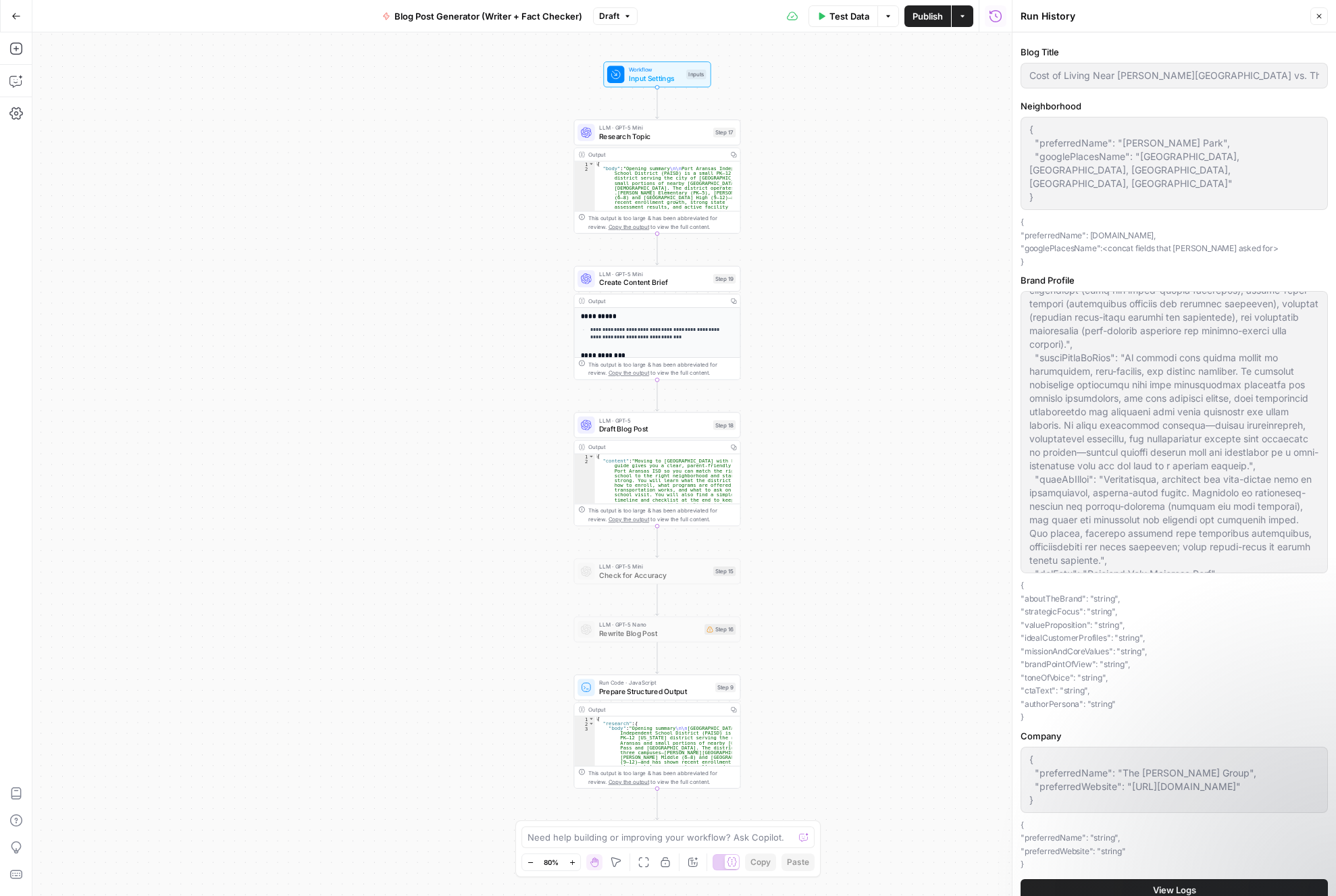
scroll to position [0, 0]
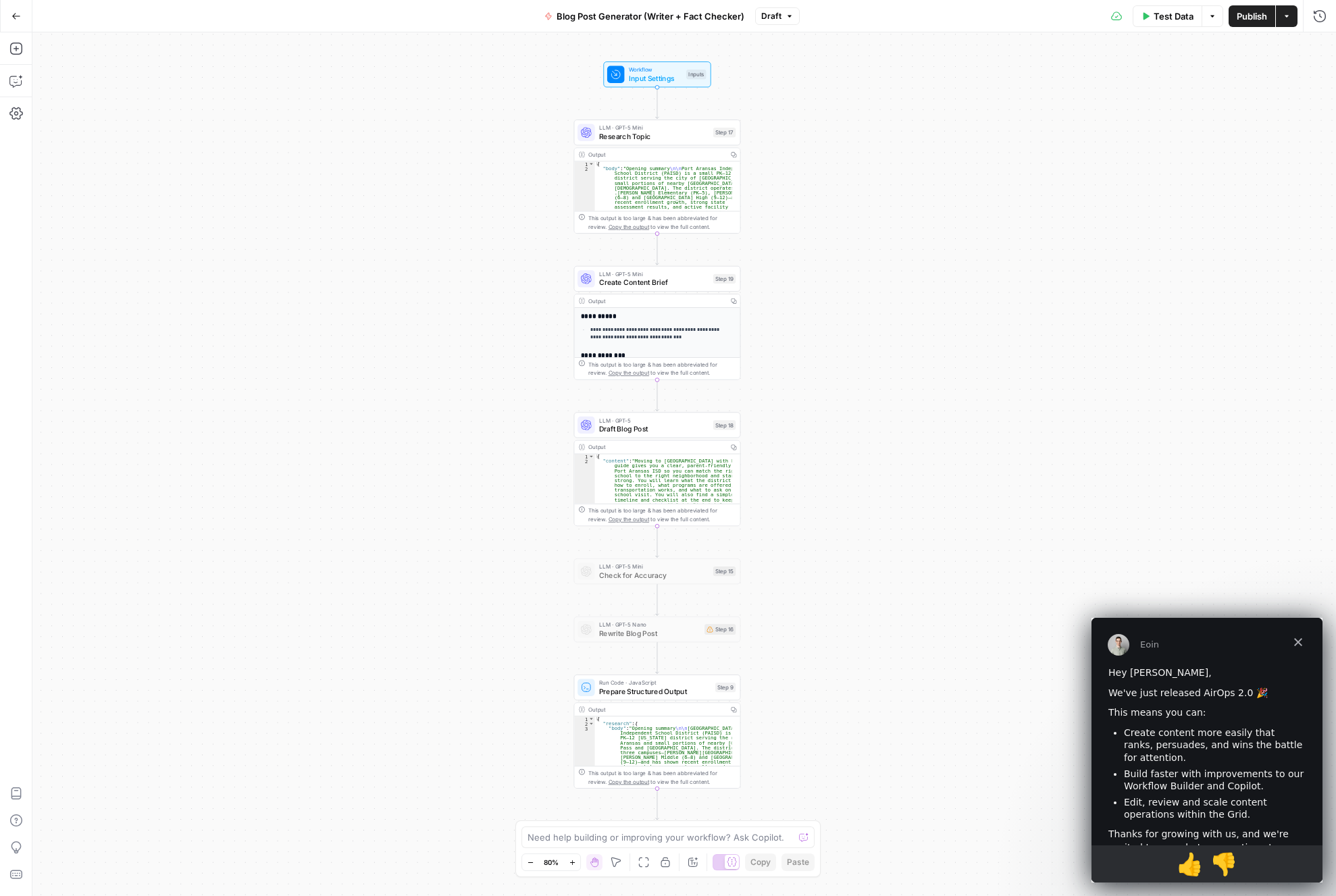
click at [1296, 645] on span "Close" at bounding box center [1298, 643] width 49 height 49
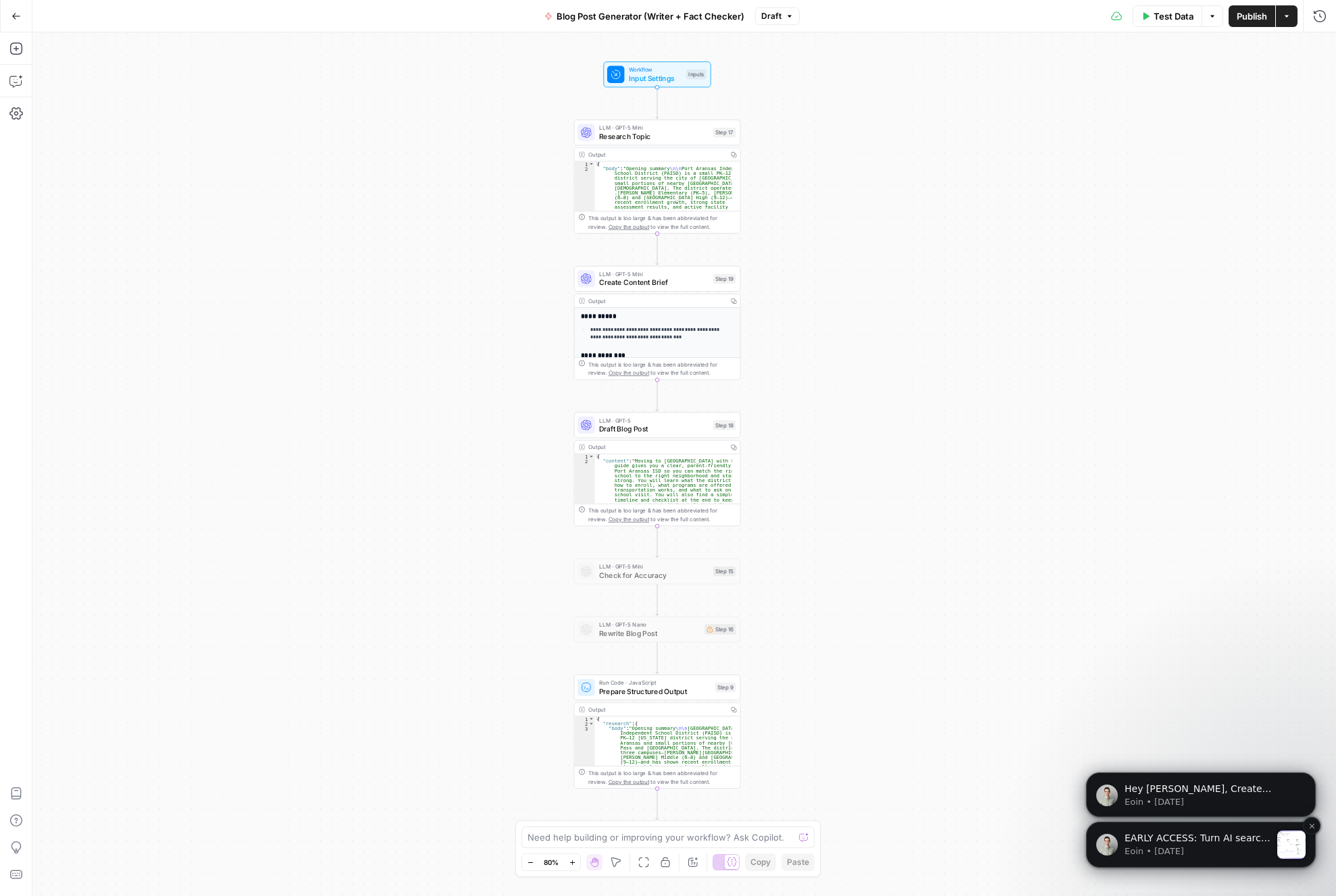
click at [1203, 846] on p "Eoin • 8w ago" at bounding box center [1197, 851] width 146 height 12
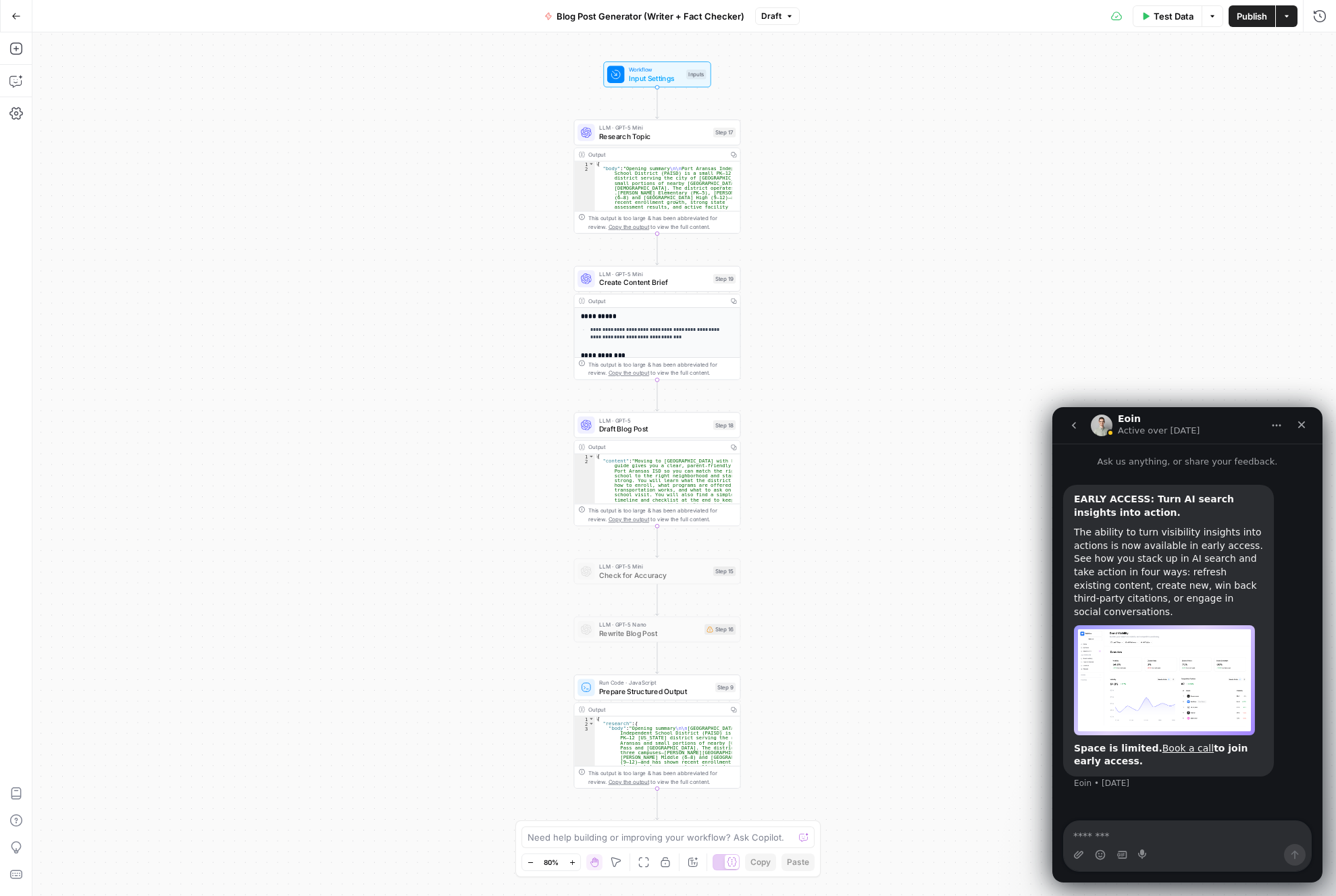
click at [1068, 428] on button "go back" at bounding box center [1074, 426] width 26 height 26
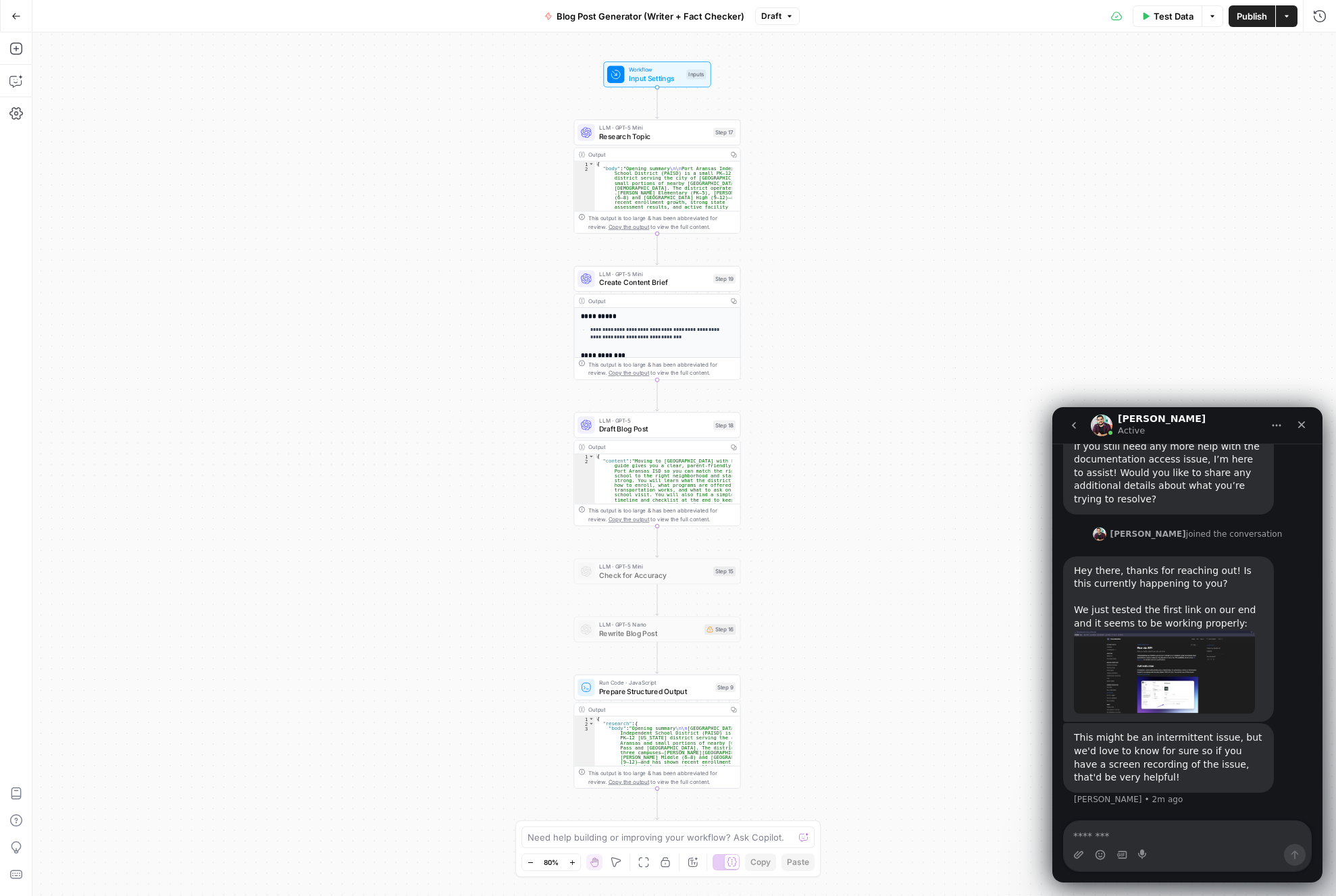
scroll to position [1650, 0]
click at [1148, 830] on textarea "Message…" at bounding box center [1187, 833] width 247 height 23
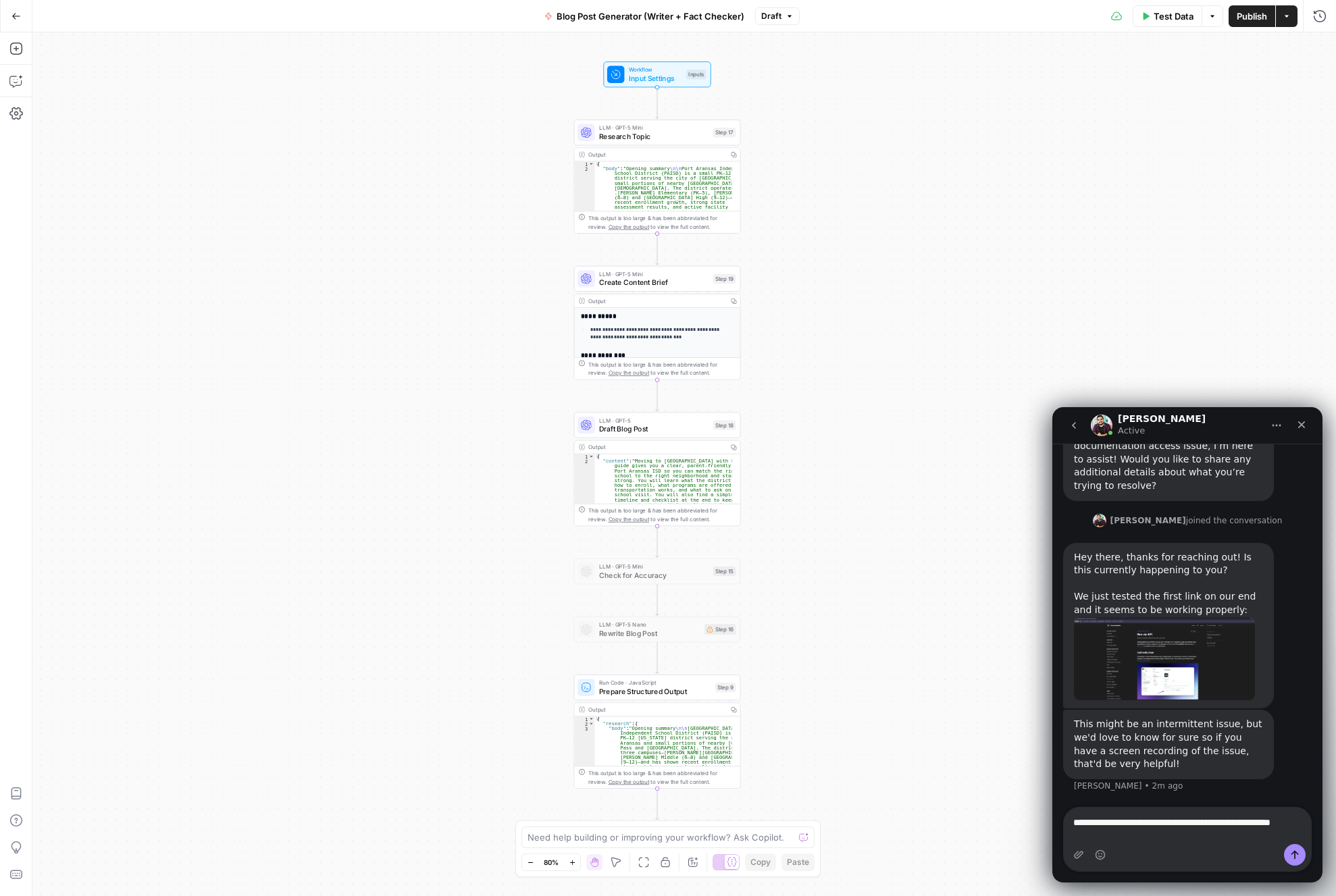
scroll to position [1664, 0]
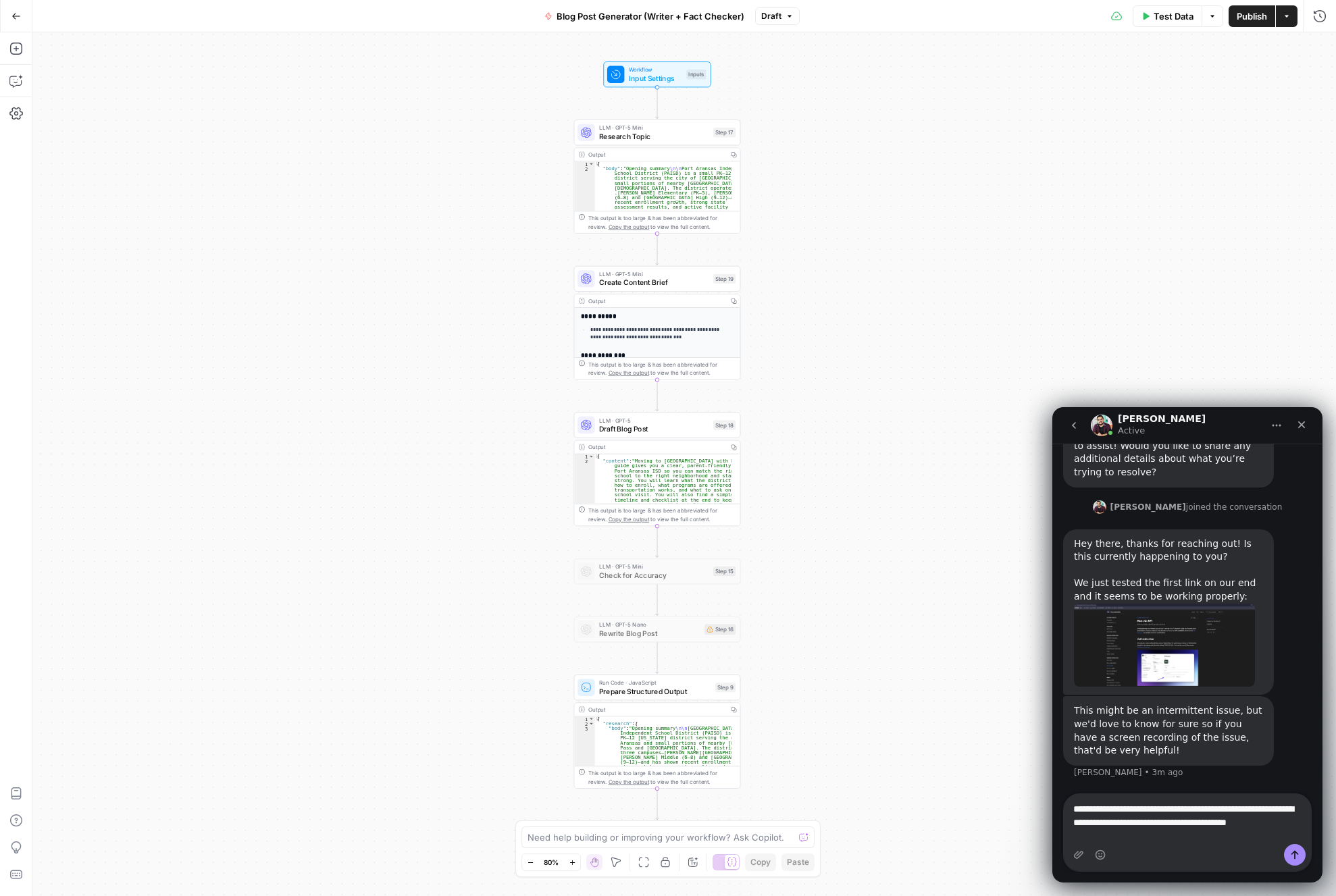
type textarea "**********"
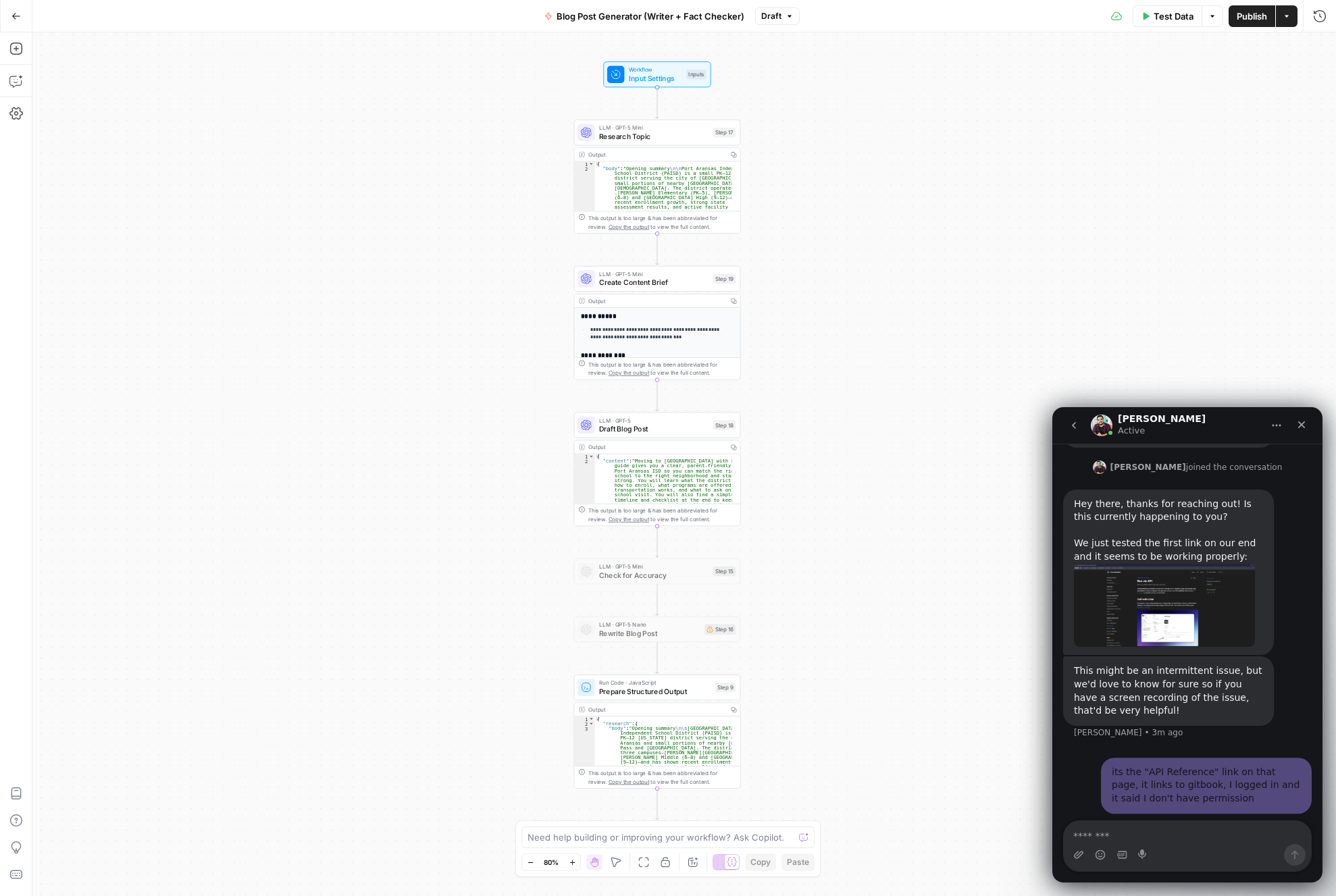
scroll to position [1717, 0]
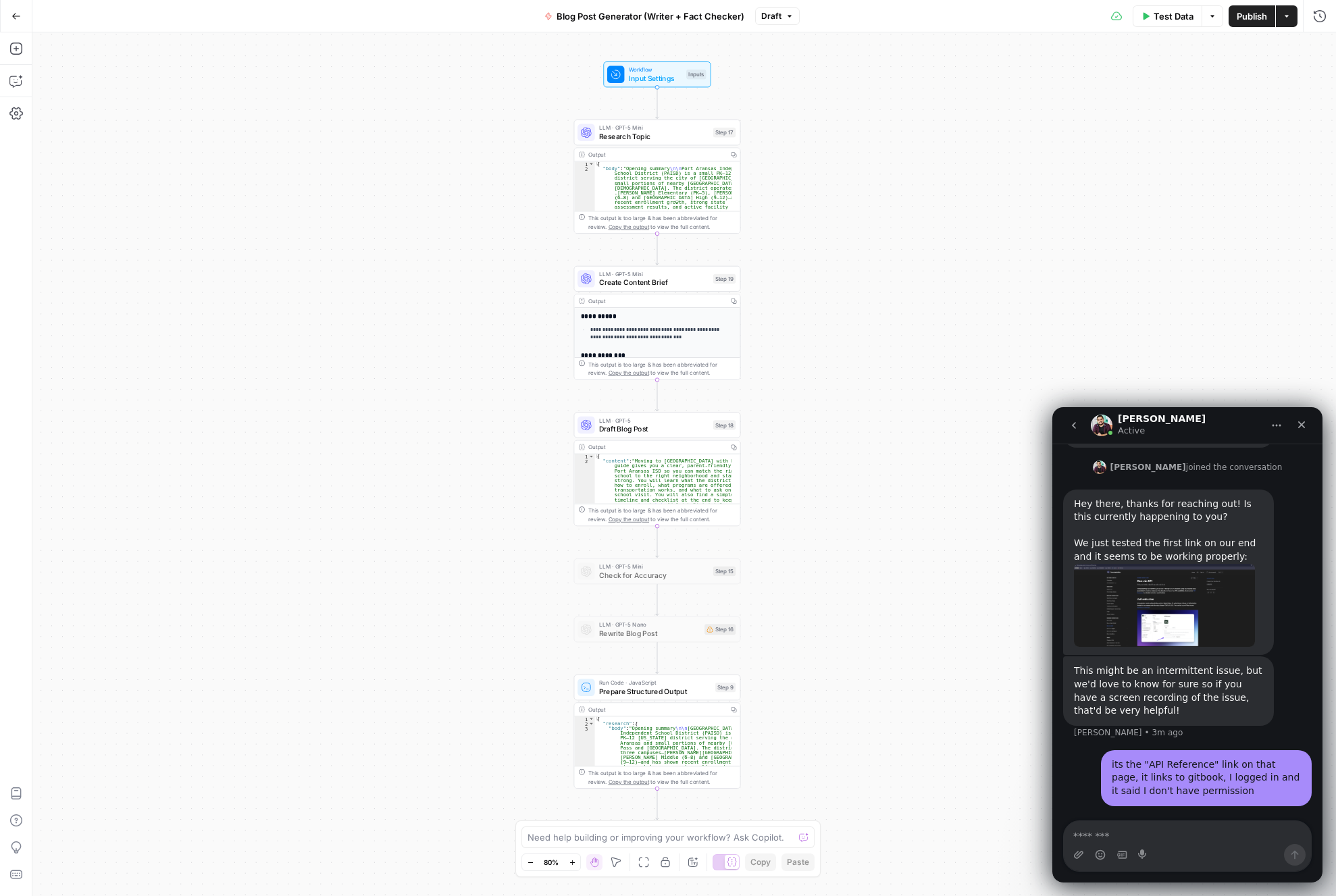
click at [1112, 329] on div "Workflow Input Settings Inputs LLM · GPT-5 Mini Research Topic Step 17 Output C…" at bounding box center [684, 464] width 1303 height 863
click at [14, 14] on icon "button" at bounding box center [16, 16] width 9 height 9
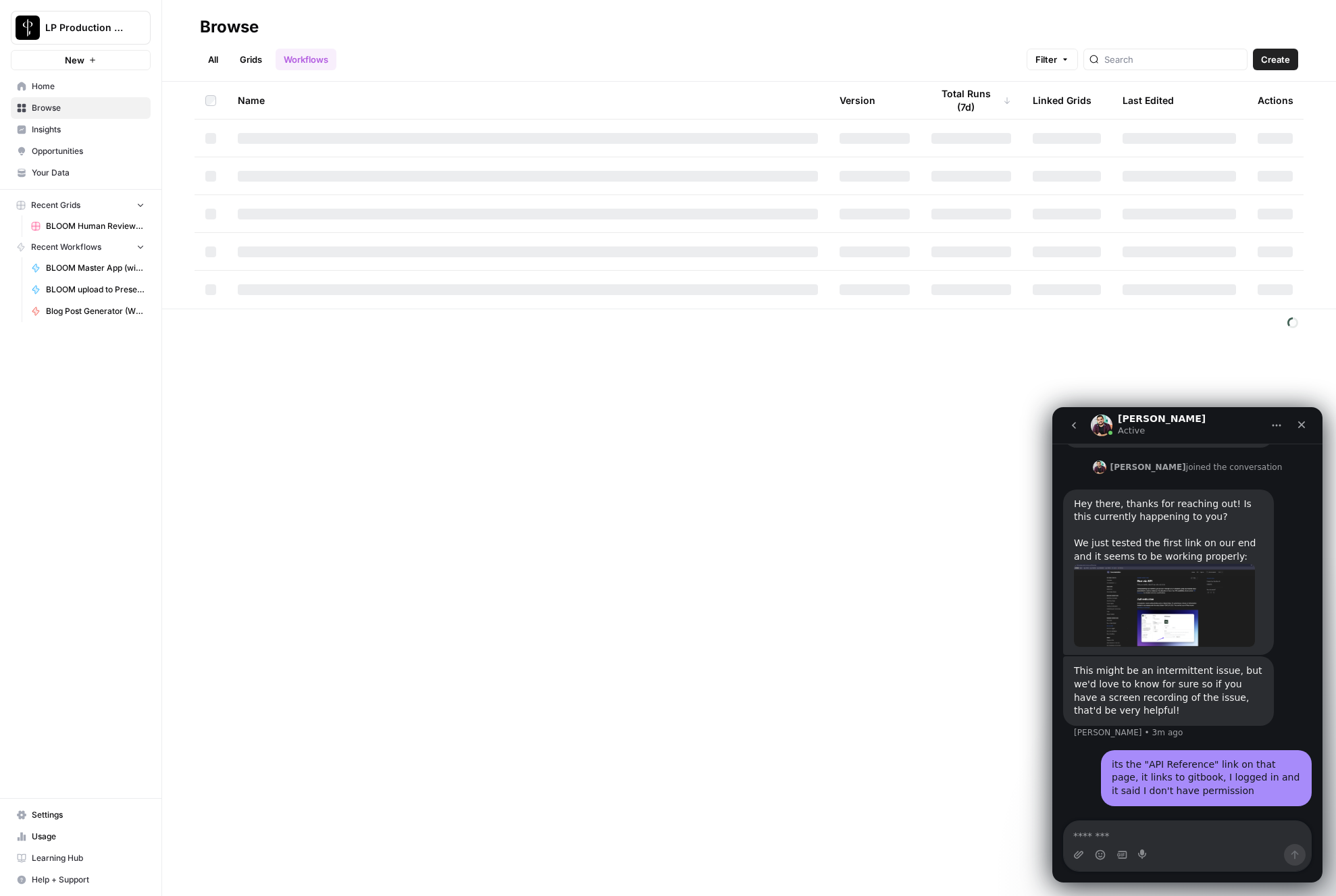
click at [222, 63] on link "All" at bounding box center [213, 60] width 26 height 22
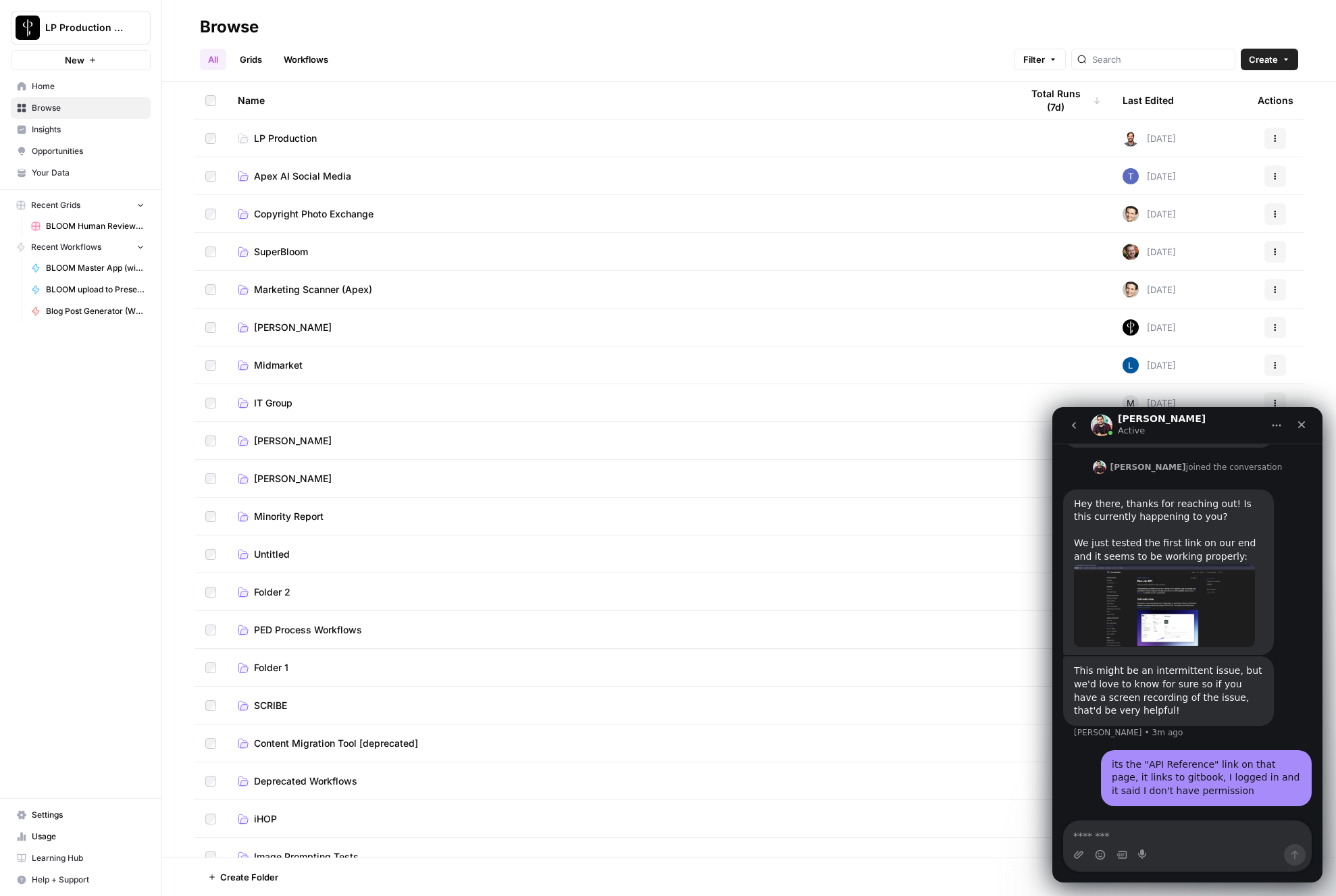
click at [289, 140] on span "LP Production" at bounding box center [285, 138] width 63 height 14
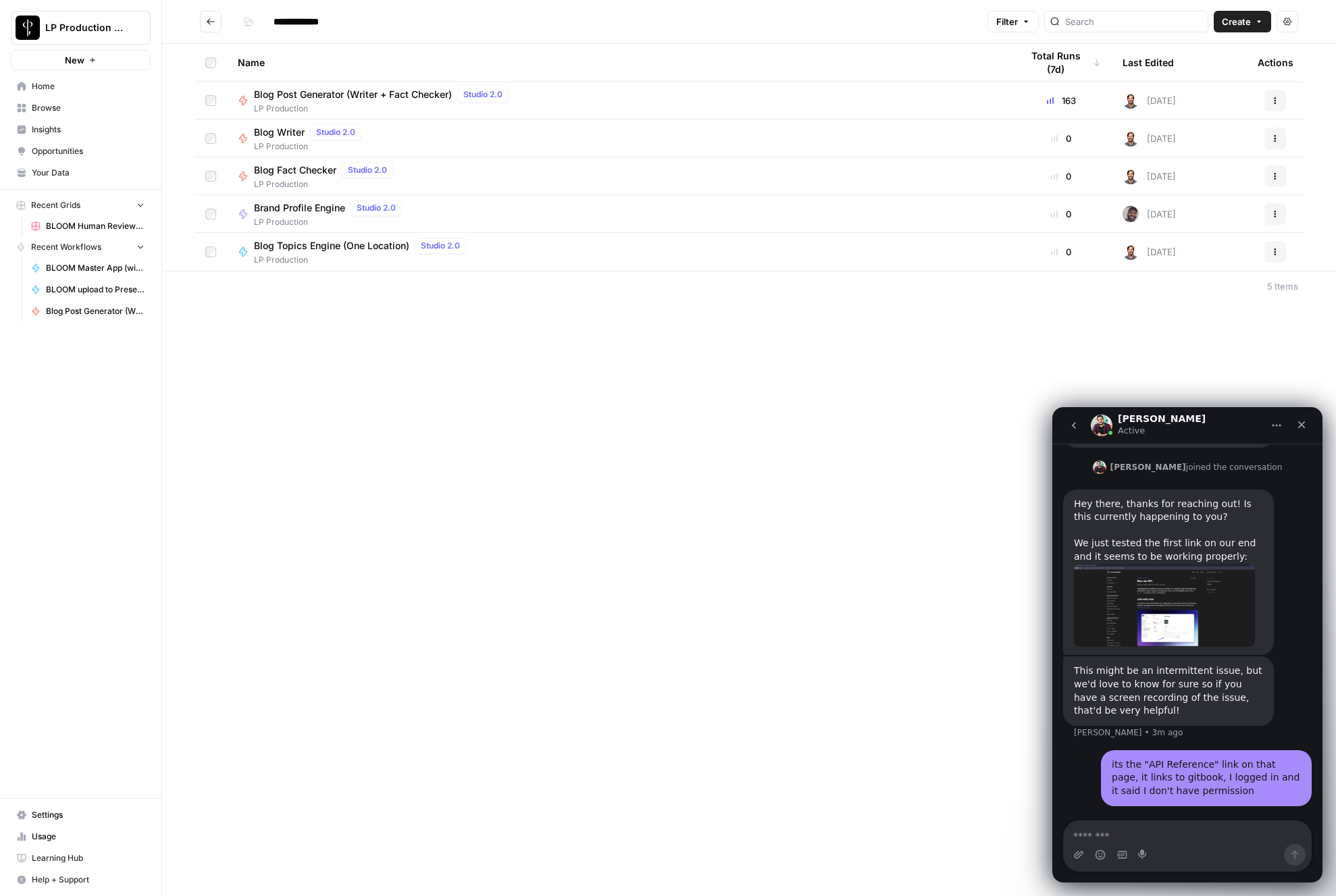
click at [291, 95] on span "Blog Post Generator (Writer + Fact Checker)" at bounding box center [353, 95] width 198 height 14
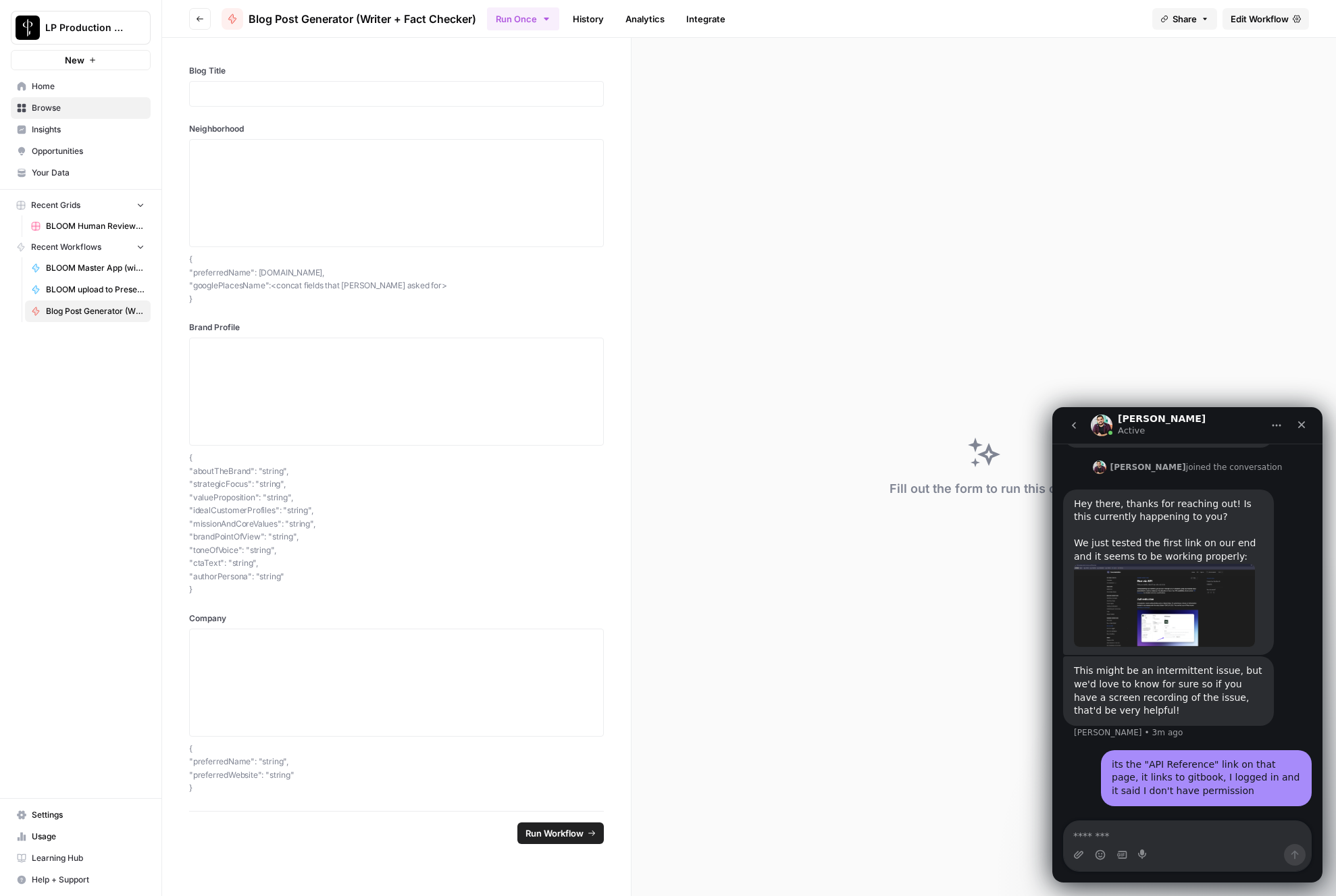
click at [603, 17] on link "History" at bounding box center [588, 19] width 47 height 22
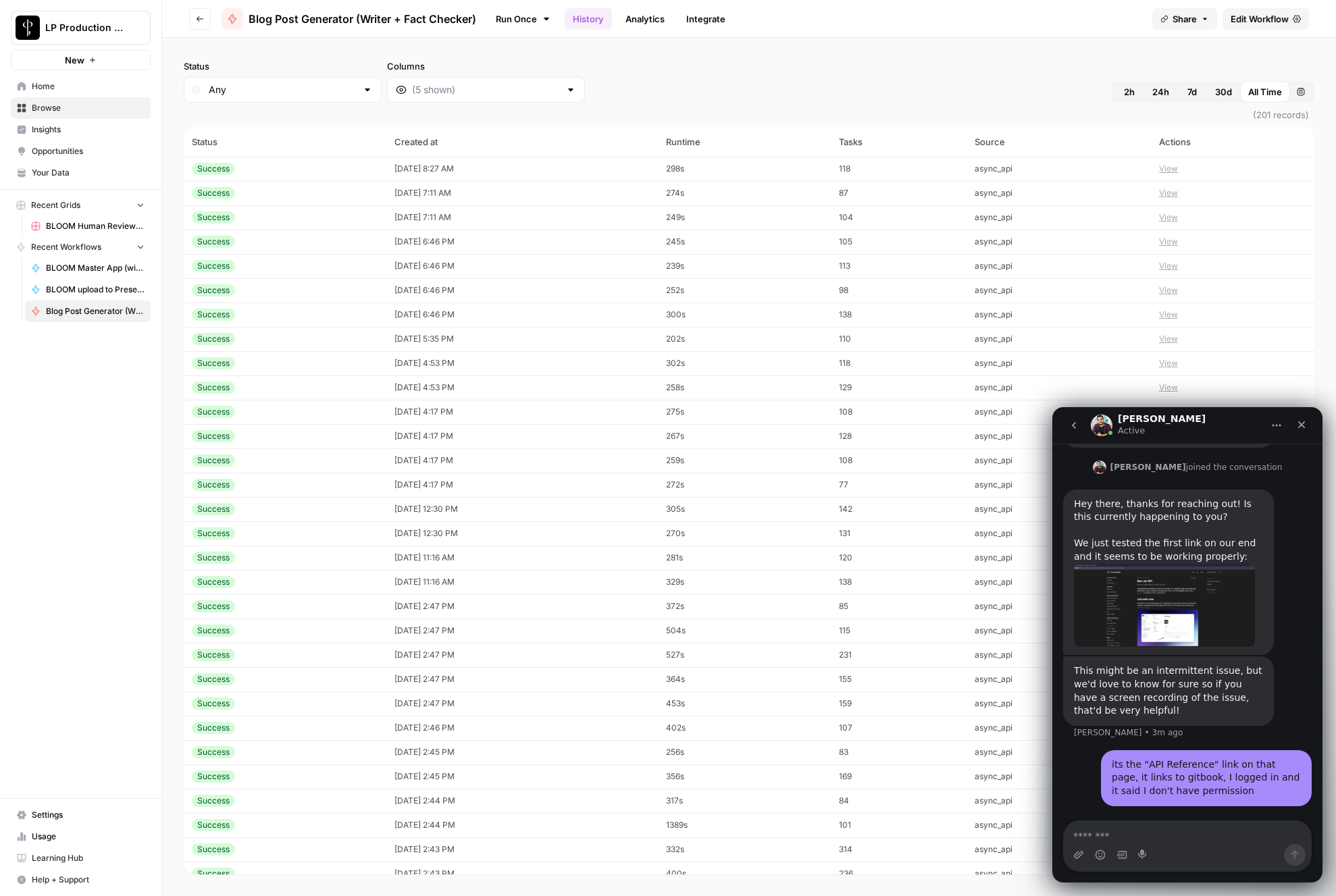
click at [501, 168] on td "10/01/25 at 8:27 AM" at bounding box center [522, 169] width 272 height 24
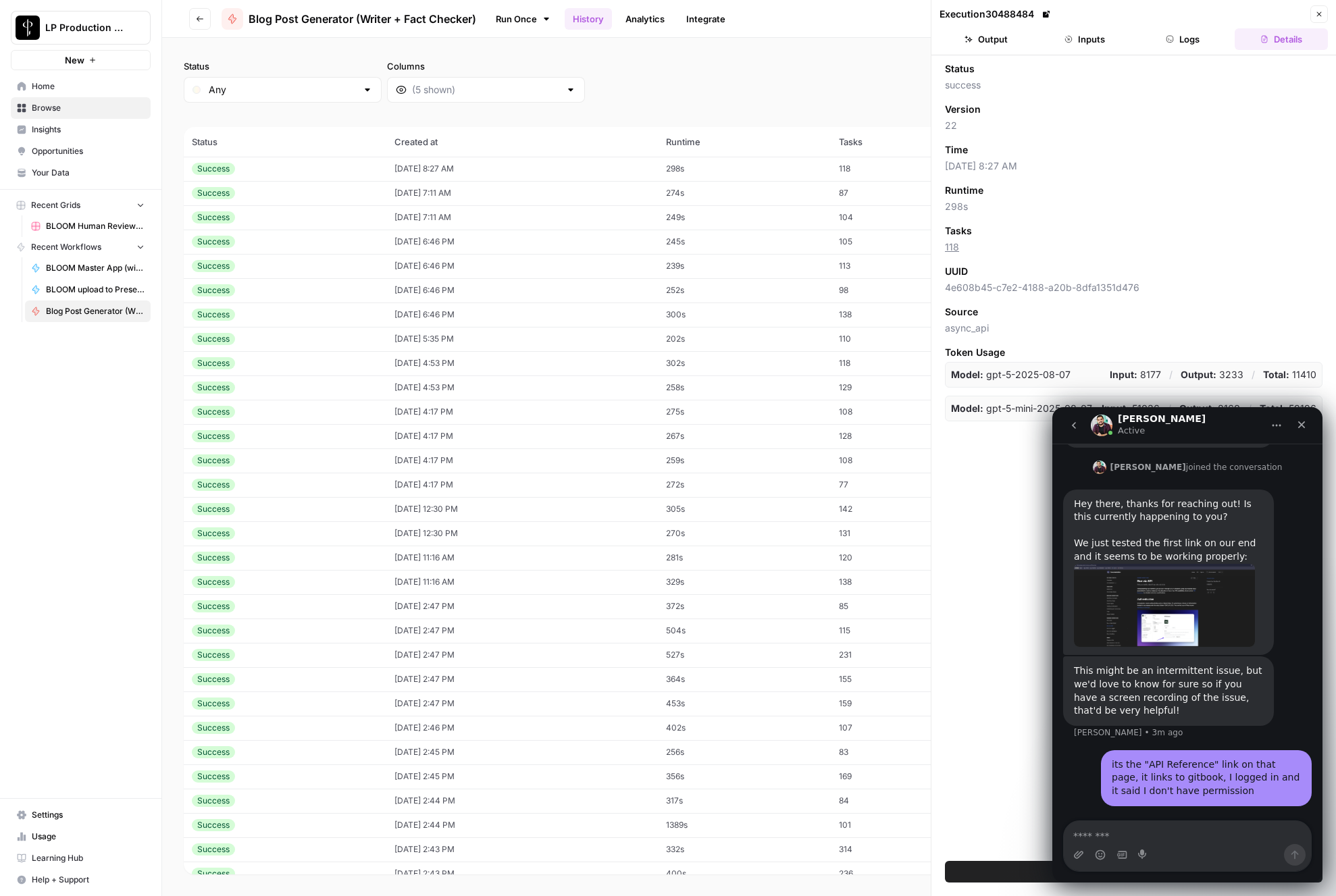
click at [1322, 15] on icon "button" at bounding box center [1319, 14] width 8 height 8
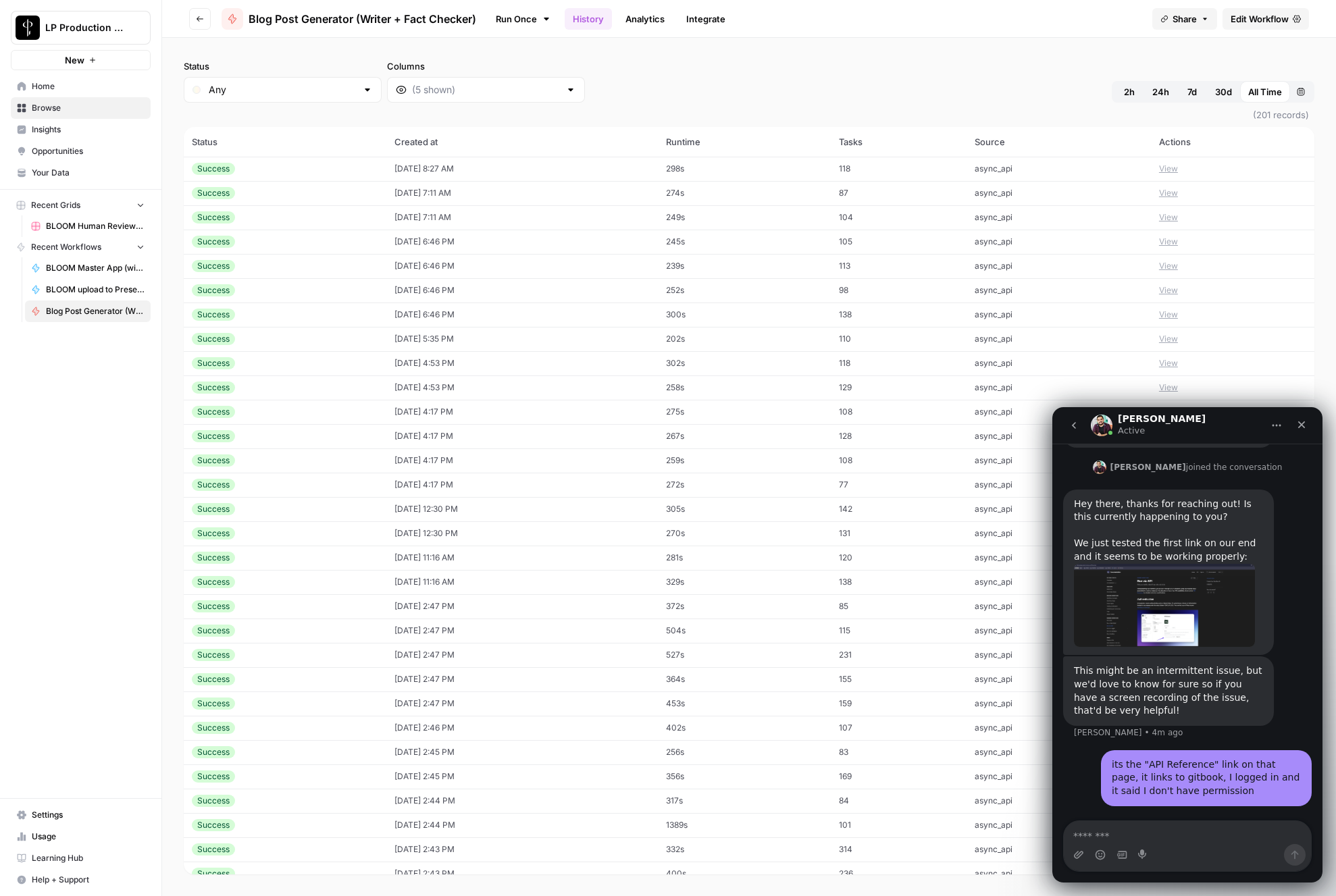
click at [525, 26] on link "Run Once" at bounding box center [523, 19] width 73 height 23
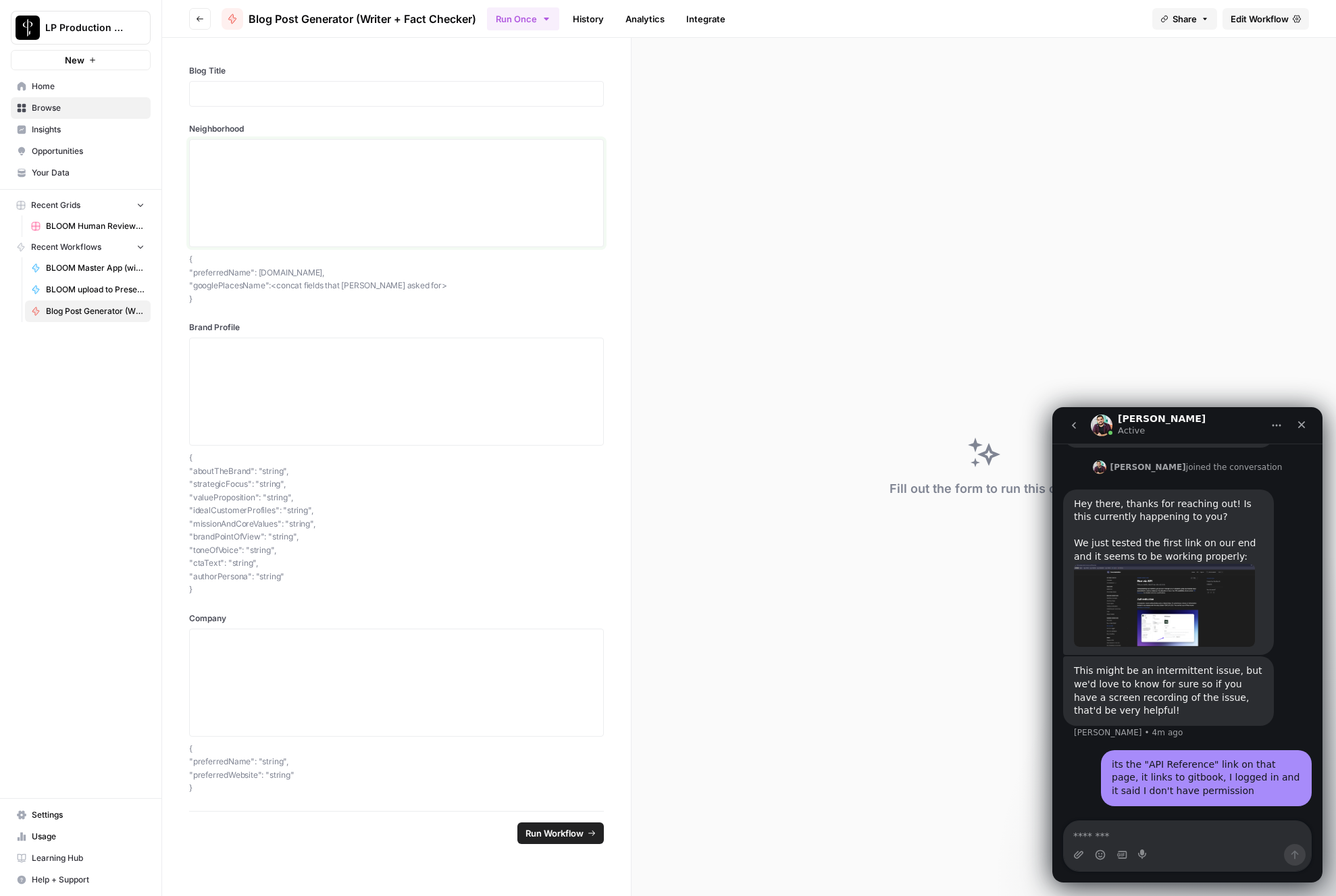
drag, startPoint x: 296, startPoint y: 175, endPoint x: 323, endPoint y: 470, distance: 296.2
click at [333, 508] on div "Blog Title Neighborhood { "preferredName": neighborhood.name, "googlePlacesName…" at bounding box center [396, 424] width 468 height 773
drag, startPoint x: 327, startPoint y: 371, endPoint x: 322, endPoint y: 526, distance: 155.1
click at [321, 525] on div "Brand Profile { "aboutTheBrand": "string", "strategicFocus": "string", "valuePr…" at bounding box center [397, 459] width 415 height 275
drag, startPoint x: 307, startPoint y: 548, endPoint x: 287, endPoint y: 656, distance: 109.8
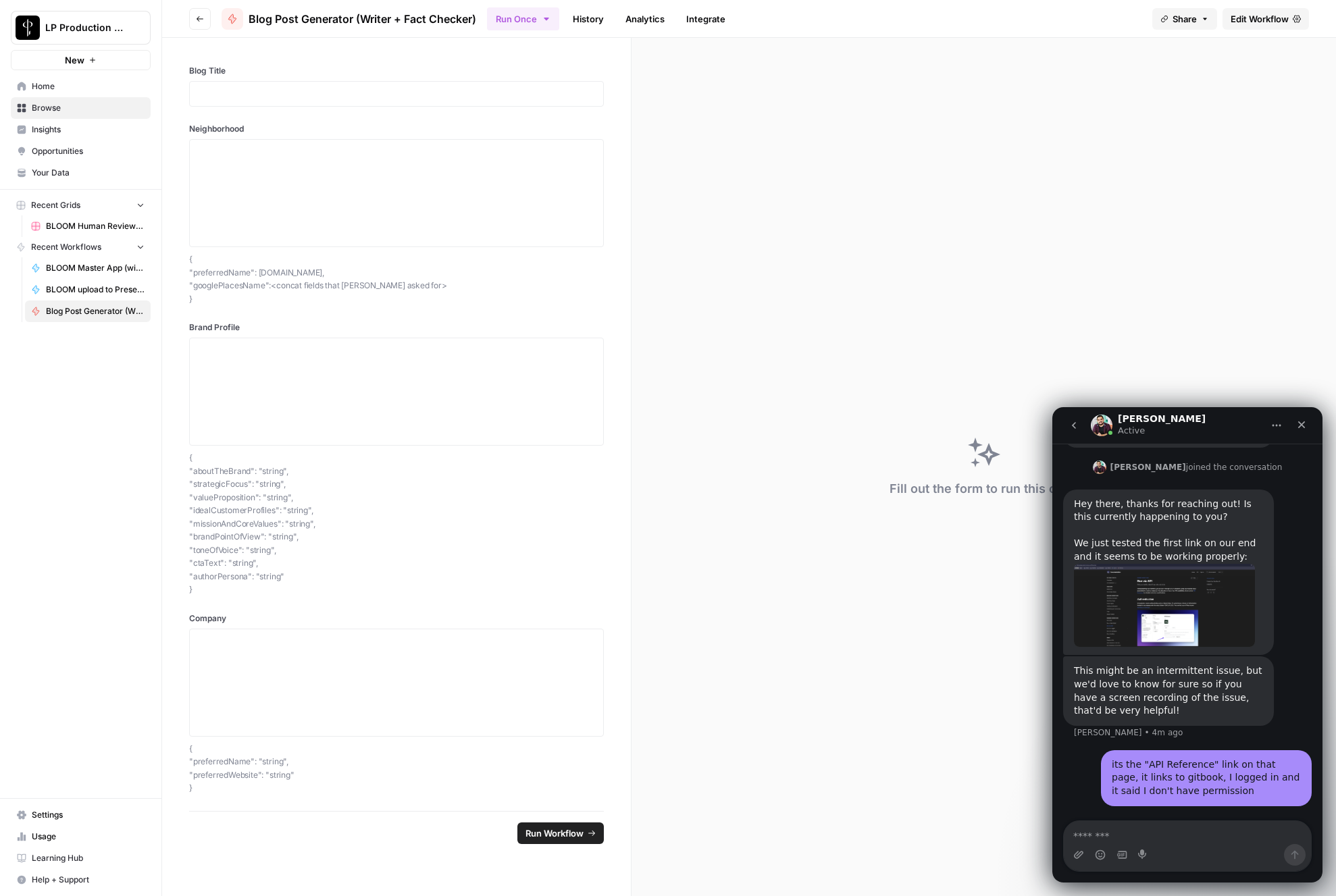
click at [288, 657] on div "Blog Title Neighborhood { "preferredName": neighborhood.name, "googlePlacesName…" at bounding box center [396, 424] width 468 height 773
drag, startPoint x: 282, startPoint y: 647, endPoint x: 279, endPoint y: 725, distance: 78.1
click at [279, 725] on textarea "Company" at bounding box center [397, 683] width 397 height 96
drag, startPoint x: 250, startPoint y: 788, endPoint x: 254, endPoint y: 769, distance: 19.4
click at [254, 784] on p "{ "preferredName": "string", "preferredWebsite": "string" }" at bounding box center [397, 769] width 415 height 53
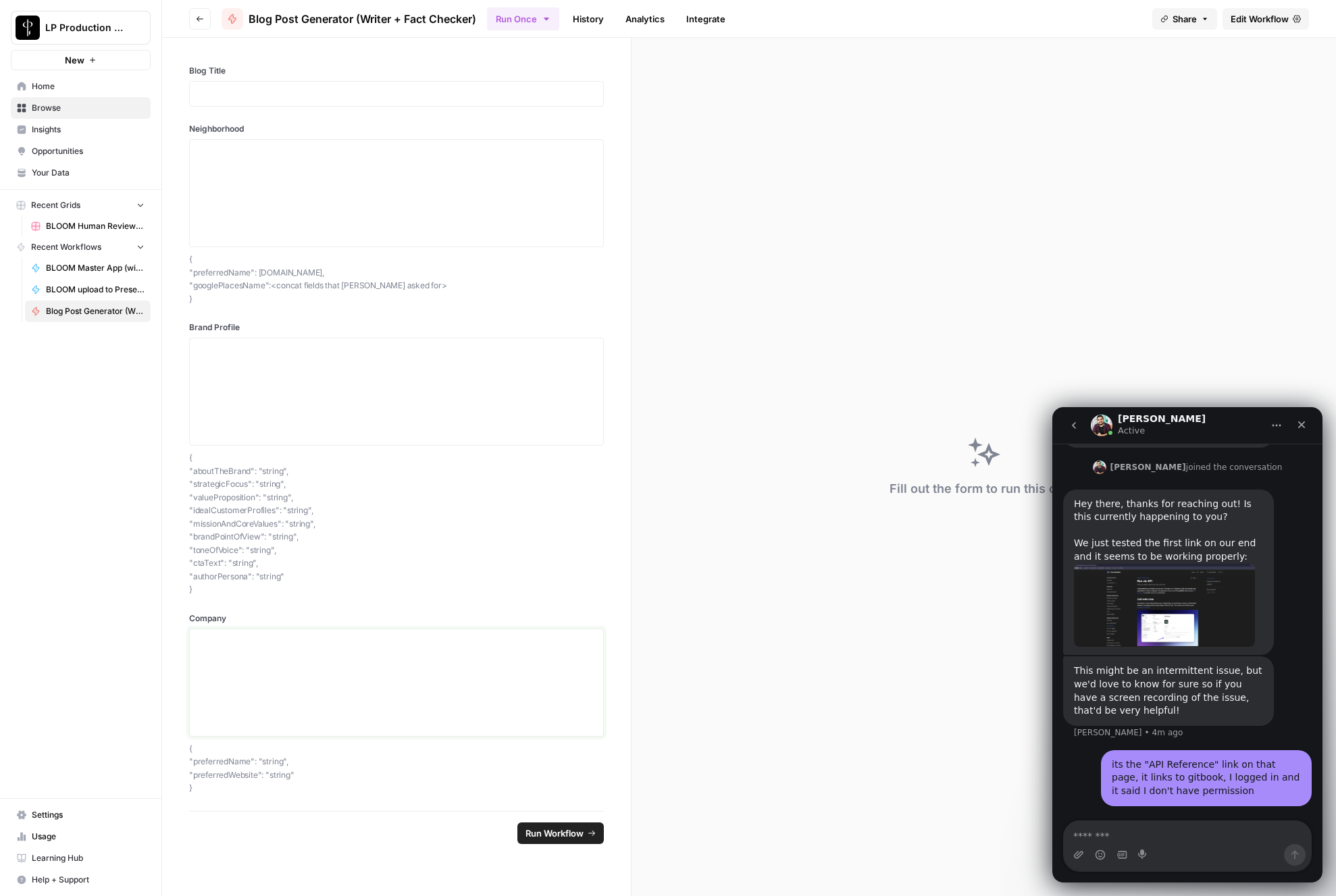
click at [260, 675] on textarea "Company" at bounding box center [397, 683] width 397 height 96
drag, startPoint x: 279, startPoint y: 573, endPoint x: 264, endPoint y: 474, distance: 100.1
click at [264, 474] on p "{ "aboutTheBrand": "string", "strategicFocus": "string", "valueProposition": "s…" at bounding box center [397, 524] width 415 height 145
click at [272, 499] on p "{ "aboutTheBrand": "string", "strategicFocus": "string", "valueProposition": "s…" at bounding box center [397, 524] width 415 height 145
drag, startPoint x: 258, startPoint y: 472, endPoint x: 280, endPoint y: 570, distance: 100.4
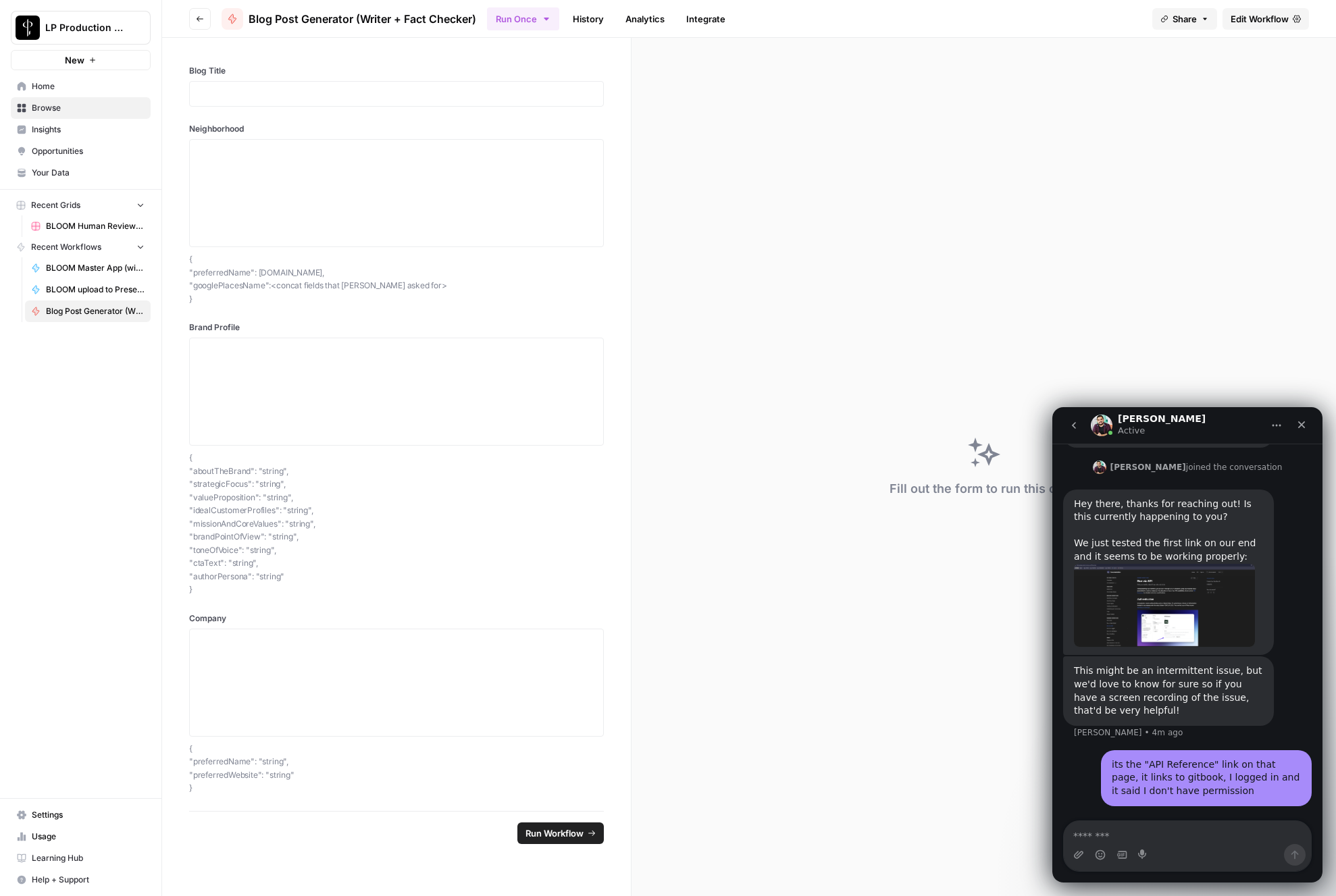
click at [270, 572] on p "{ "aboutTheBrand": "string", "strategicFocus": "string", "valueProposition": "s…" at bounding box center [397, 524] width 415 height 145
click at [282, 567] on p "{ "aboutTheBrand": "string", "strategicFocus": "string", "valueProposition": "s…" at bounding box center [397, 524] width 415 height 145
click at [298, 571] on p "{ "aboutTheBrand": "string", "strategicFocus": "string", "valueProposition": "s…" at bounding box center [397, 524] width 415 height 145
drag, startPoint x: 287, startPoint y: 574, endPoint x: 205, endPoint y: 485, distance: 121.0
click at [205, 485] on p "{ "aboutTheBrand": "string", "strategicFocus": "string", "valueProposition": "s…" at bounding box center [397, 524] width 415 height 145
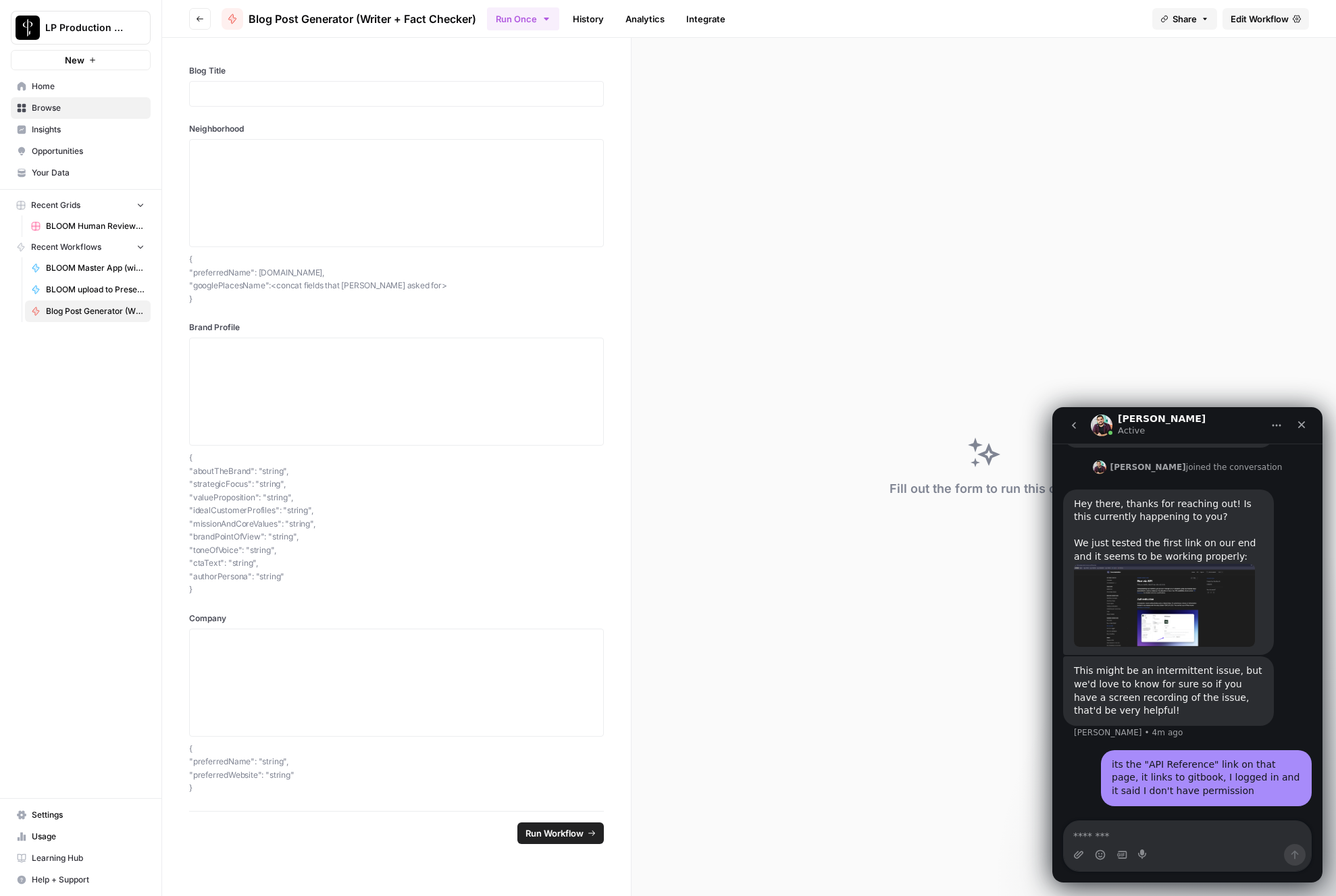
click at [209, 483] on p "{ "aboutTheBrand": "string", "strategicFocus": "string", "valueProposition": "s…" at bounding box center [397, 524] width 415 height 145
click at [258, 531] on p "{ "aboutTheBrand": "string", "strategicFocus": "string", "valueProposition": "s…" at bounding box center [397, 524] width 415 height 145
click at [198, 24] on button "Go back" at bounding box center [200, 19] width 22 height 22
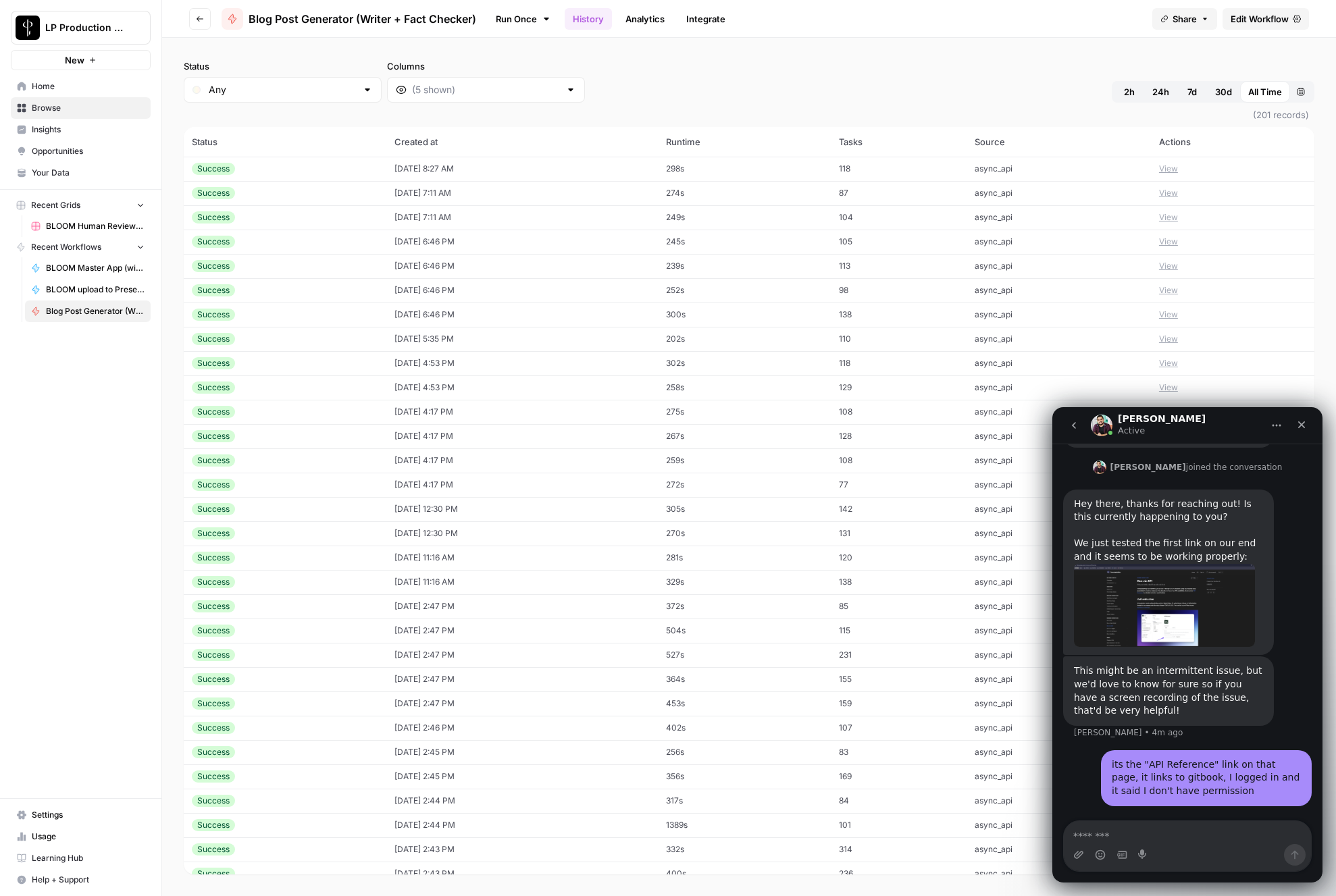
click at [272, 213] on div "Success" at bounding box center [285, 218] width 186 height 12
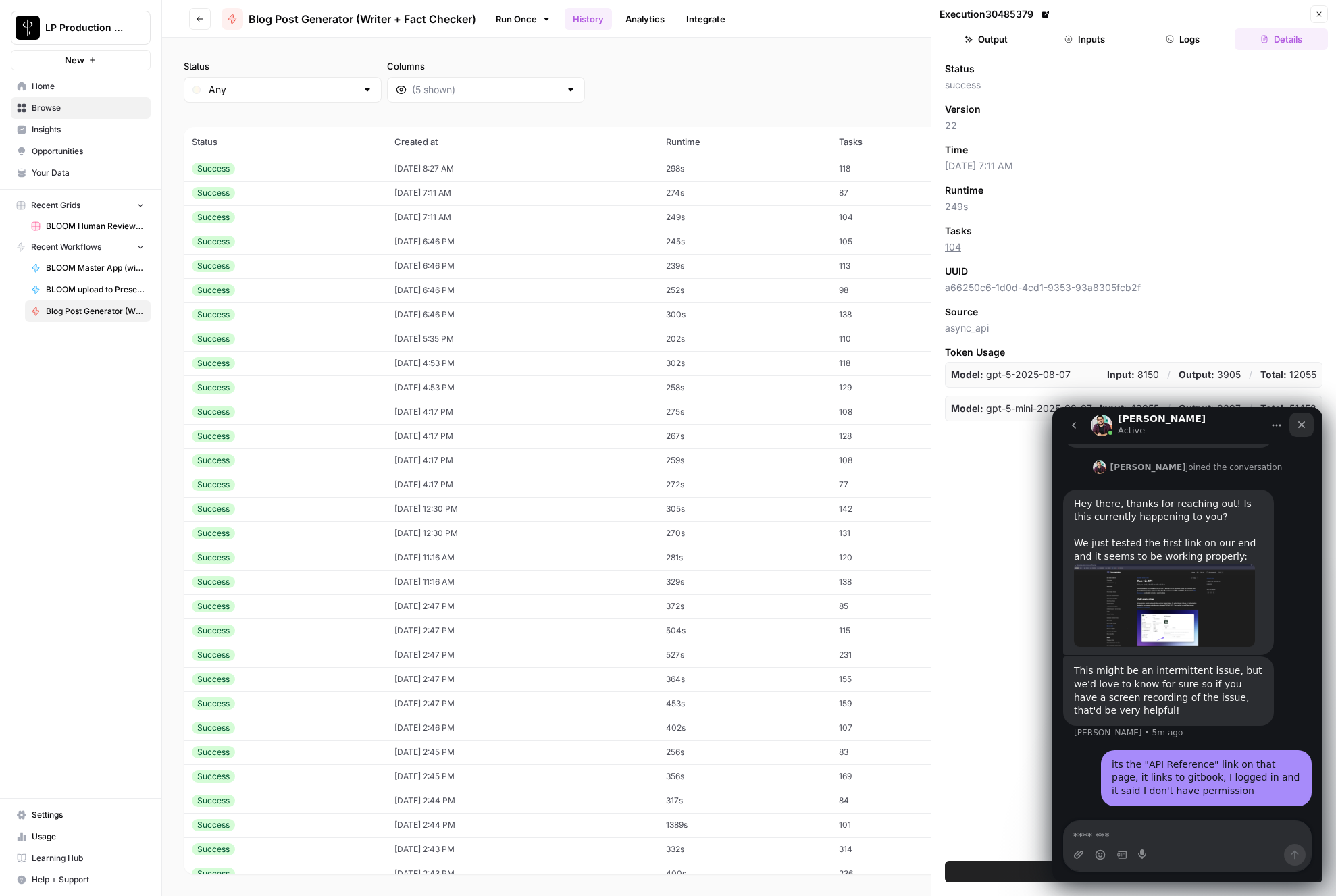
click at [1303, 428] on icon "Close" at bounding box center [1301, 425] width 11 height 11
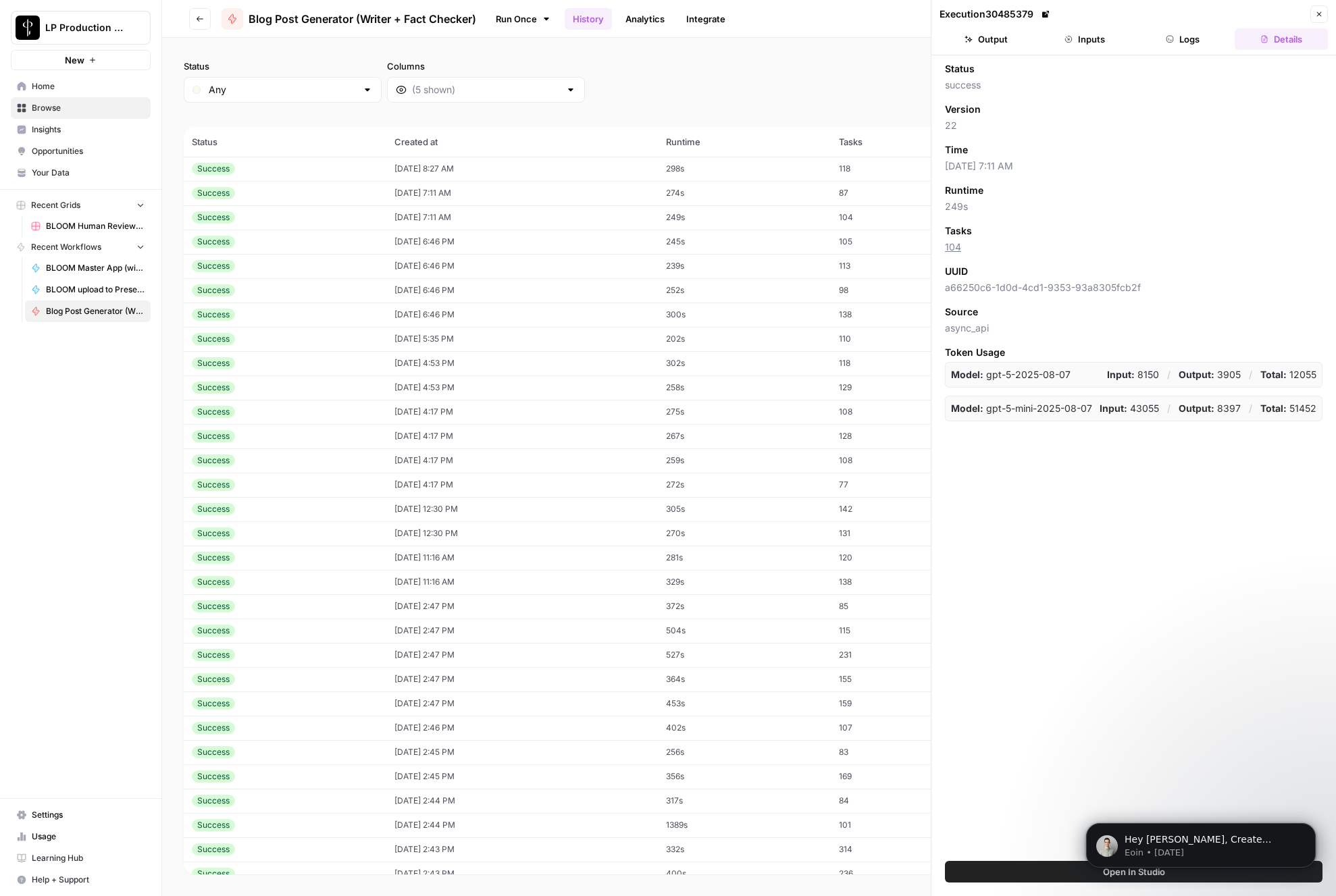
click at [1038, 874] on button "Open In Studio" at bounding box center [1133, 872] width 378 height 22
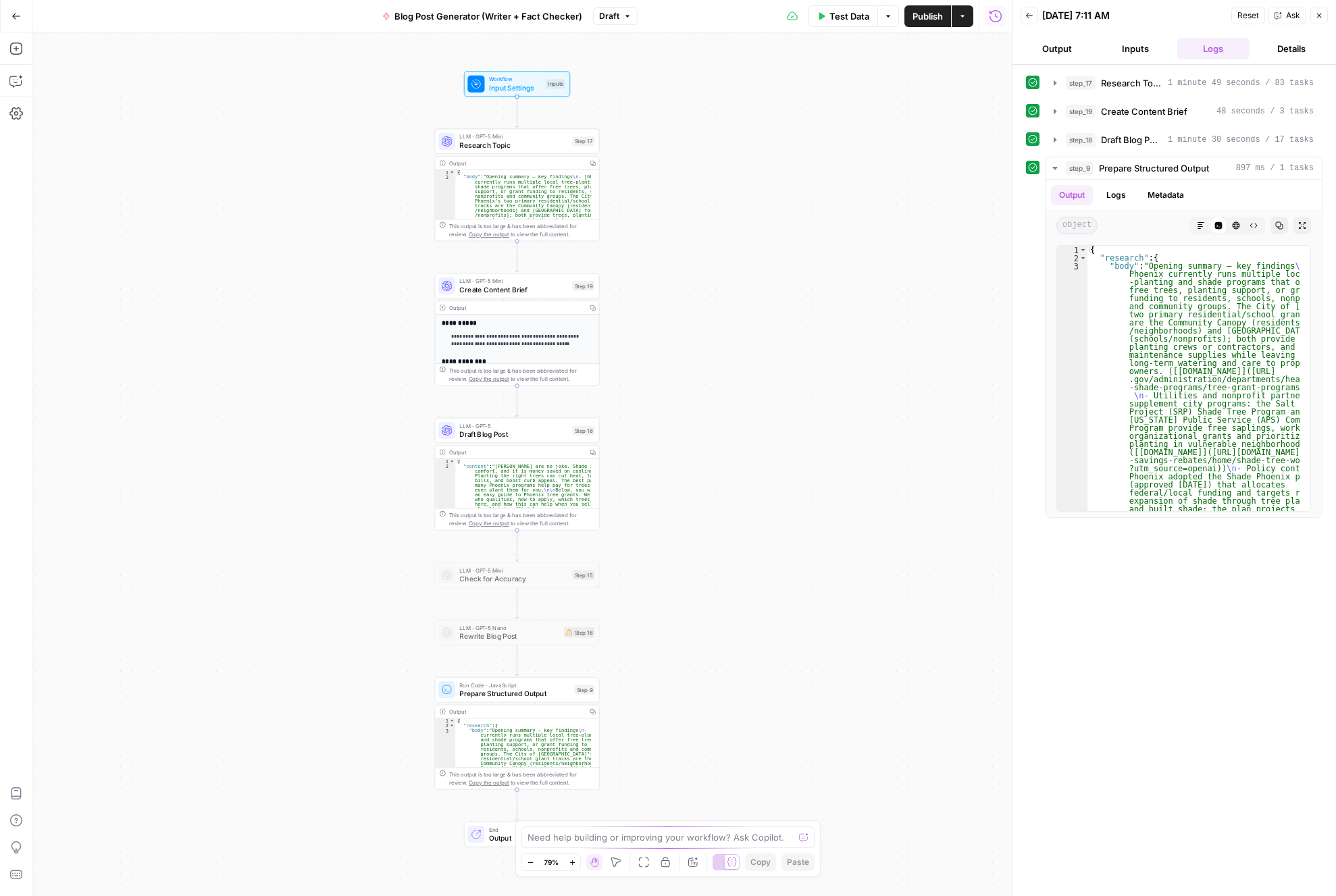
click at [523, 279] on span "LLM · GPT-5 Mini" at bounding box center [514, 281] width 108 height 9
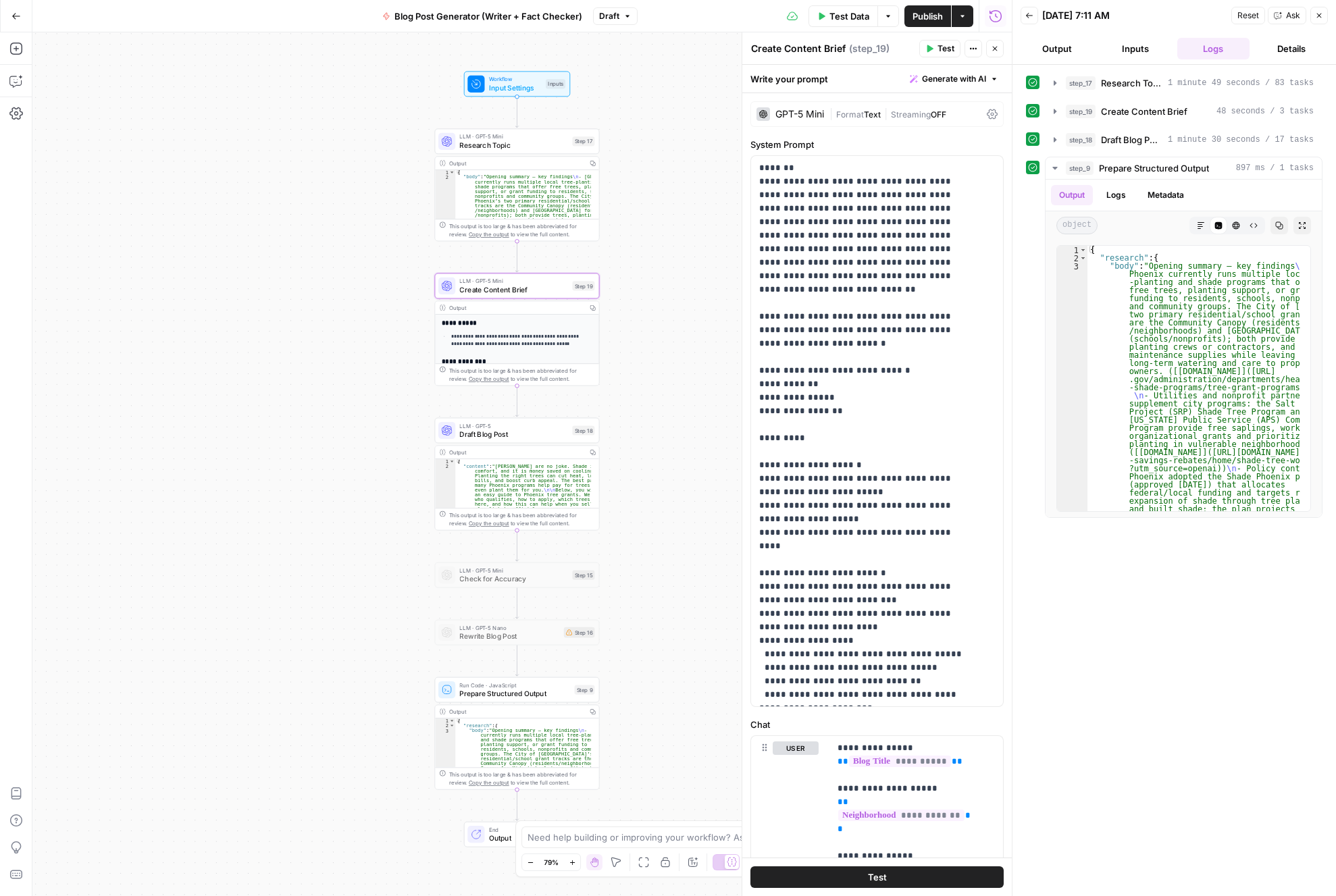
click at [966, 47] on button "Actions" at bounding box center [973, 49] width 18 height 18
click at [864, 66] on div "Write your prompt Generate with AI" at bounding box center [877, 79] width 270 height 28
click at [977, 49] on span "Actions" at bounding box center [977, 49] width 1 height 1
click at [987, 115] on icon at bounding box center [992, 114] width 11 height 11
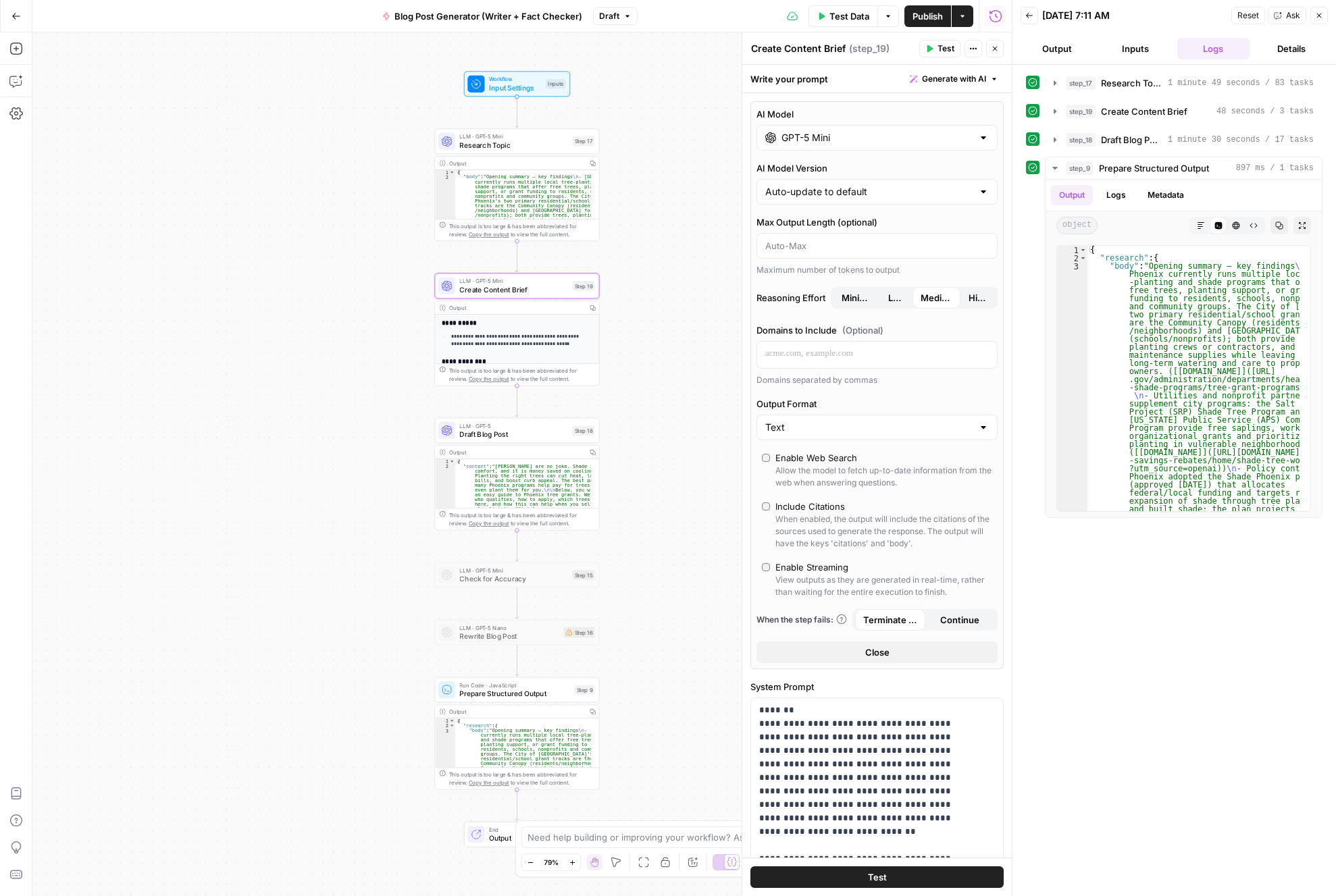
click at [916, 642] on button "Close" at bounding box center [877, 653] width 241 height 22
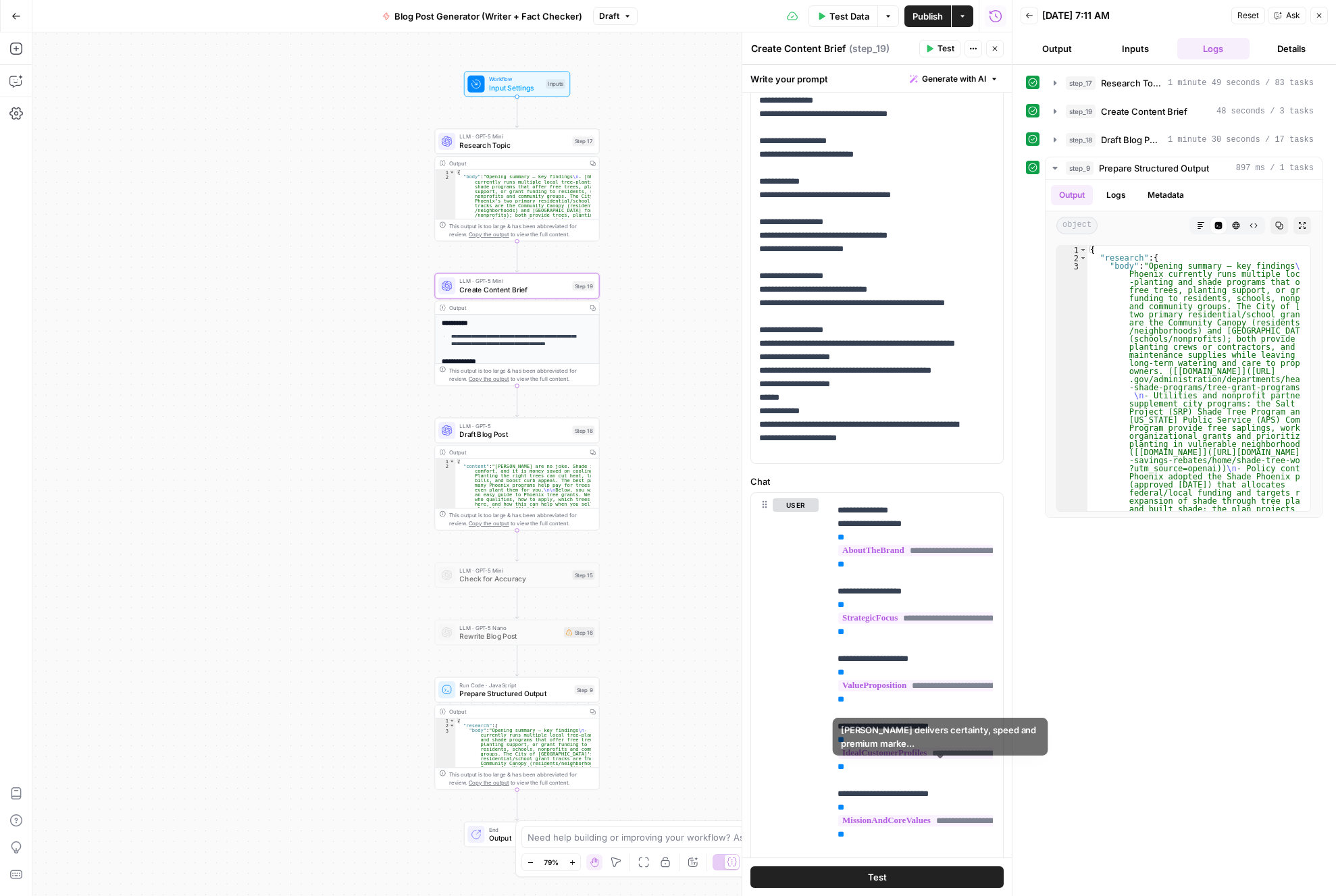
scroll to position [105, 0]
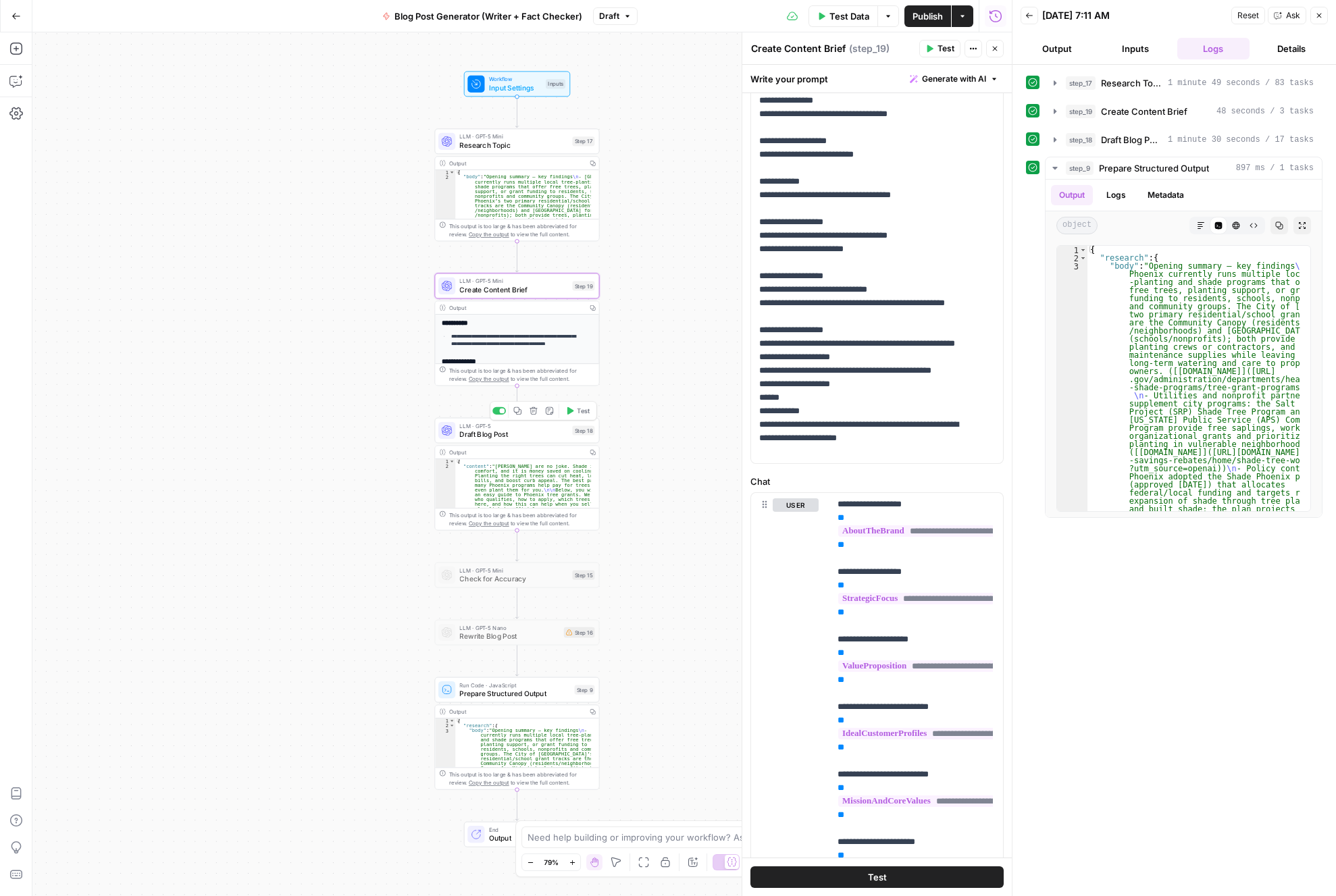
type textarea "*"
click at [538, 432] on span "Draft Blog Post" at bounding box center [514, 434] width 108 height 11
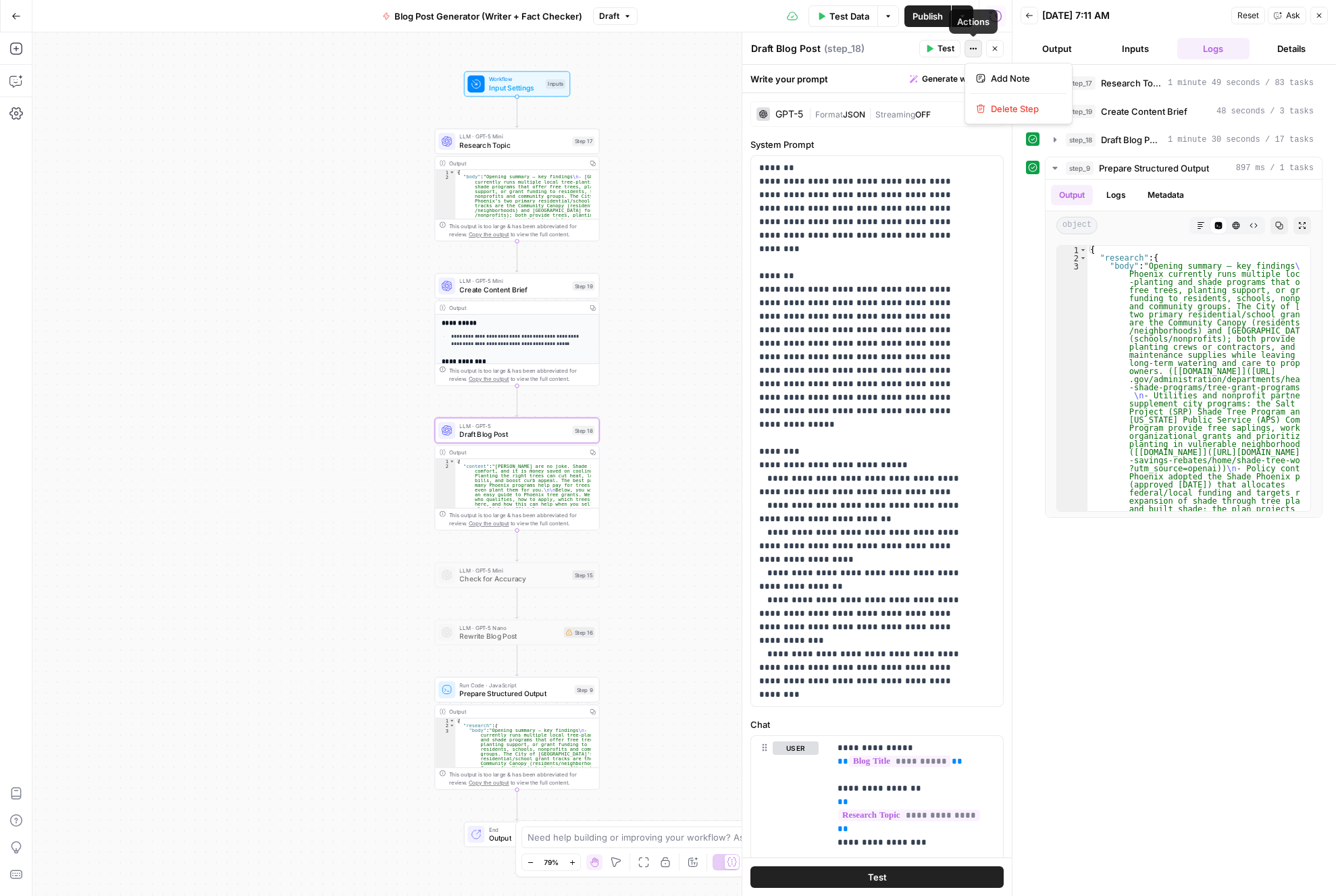
click at [972, 47] on icon "button" at bounding box center [973, 49] width 8 height 8
click at [859, 77] on div "Write your prompt Generate with AI" at bounding box center [877, 79] width 270 height 28
click at [970, 46] on icon "button" at bounding box center [973, 49] width 8 height 8
drag, startPoint x: 872, startPoint y: 78, endPoint x: 859, endPoint y: 91, distance: 18.4
click at [872, 79] on div "Write your prompt Generate with AI" at bounding box center [877, 79] width 270 height 28
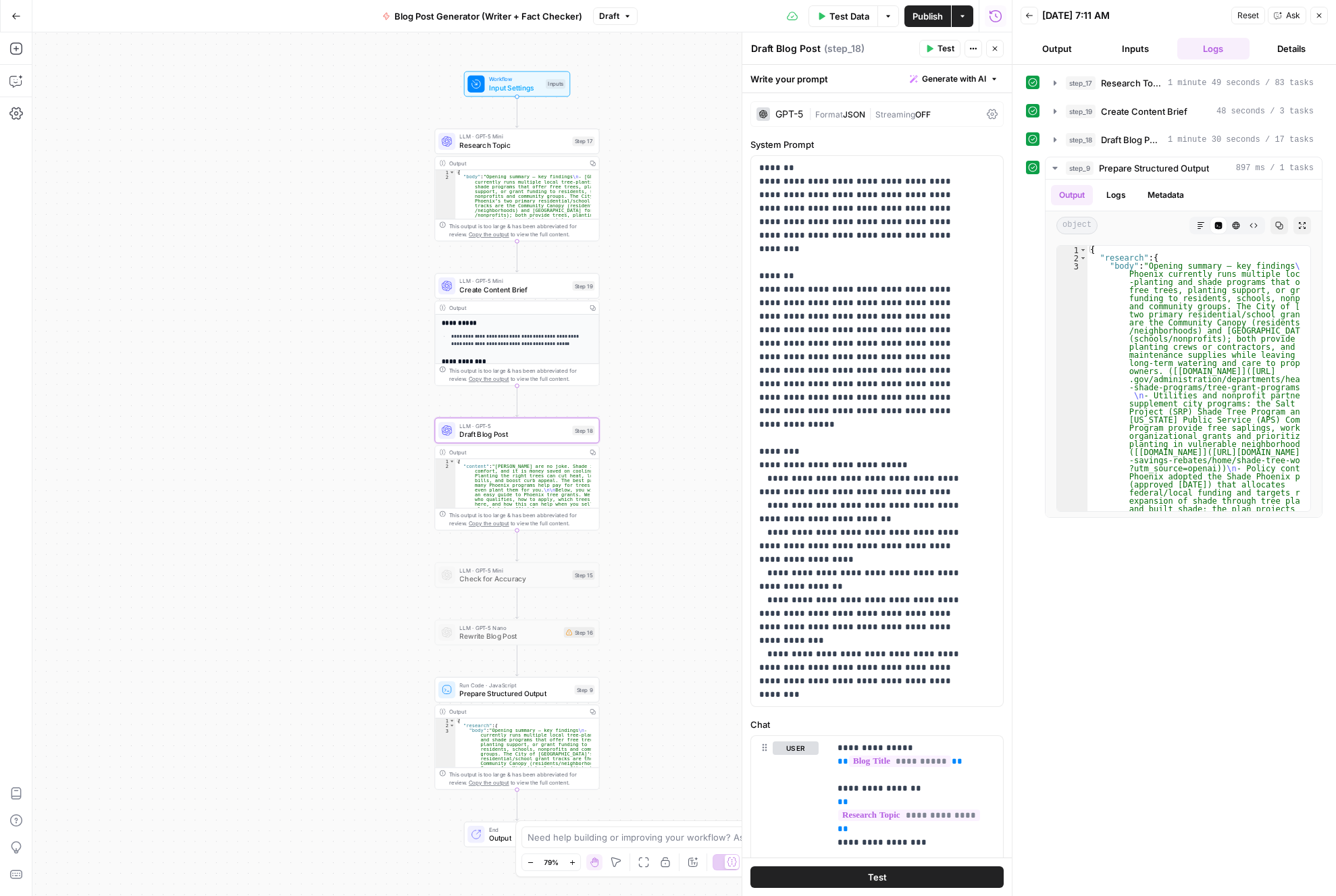
click at [672, 180] on div "Workflow Input Settings Inputs LLM · GPT-5 Mini Research Topic Step 17 Output C…" at bounding box center [522, 464] width 979 height 863
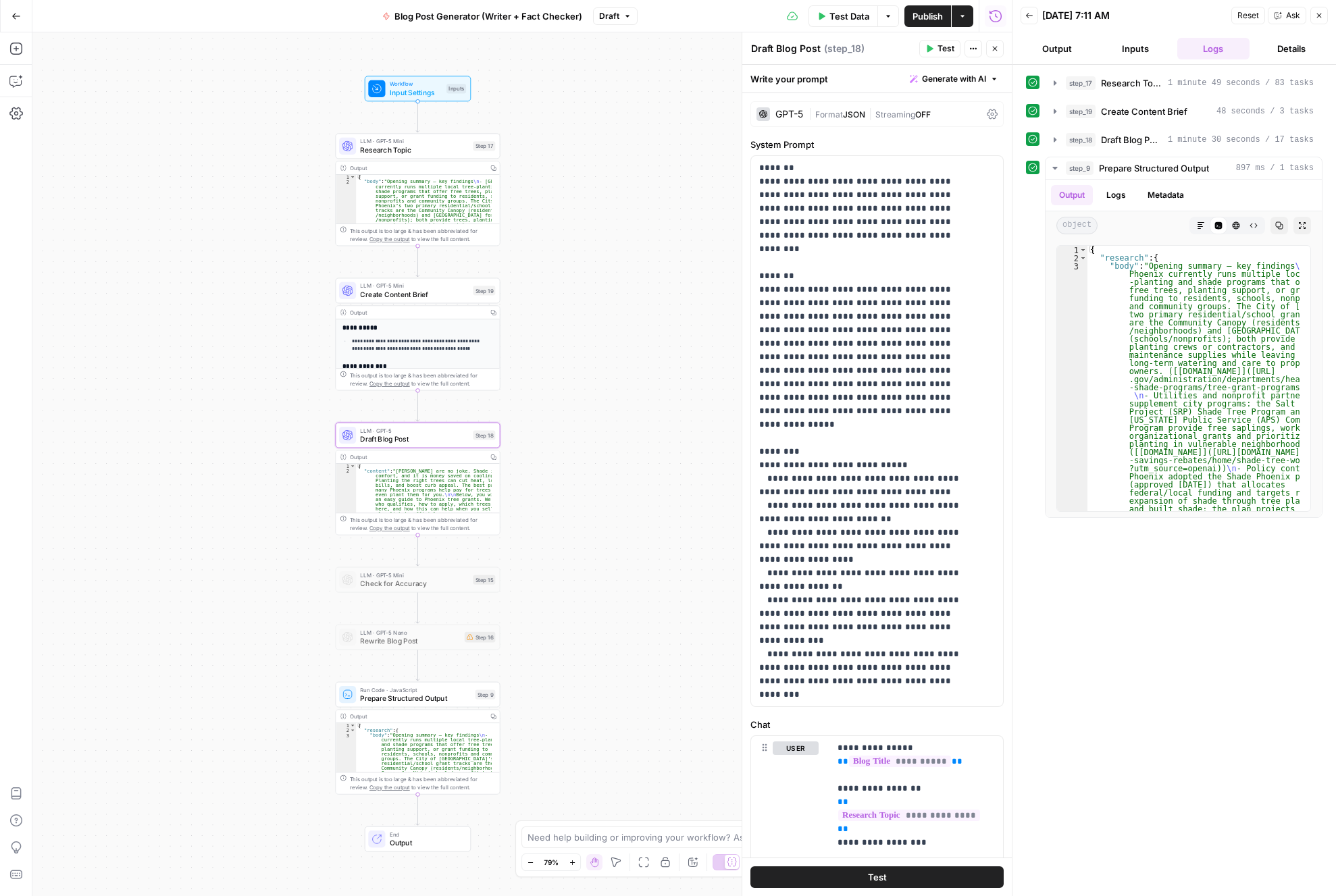
drag, startPoint x: 669, startPoint y: 199, endPoint x: 571, endPoint y: 204, distance: 98.1
click at [571, 204] on div "Workflow Input Settings Inputs LLM · GPT-5 Mini Research Topic Step 17 Output C…" at bounding box center [522, 464] width 979 height 863
click at [611, 396] on div "Workflow Input Settings Inputs LLM · GPT-5 Mini Research Topic Step 17 Output C…" at bounding box center [522, 464] width 979 height 863
click at [620, 317] on div "Workflow Input Settings Inputs LLM · GPT-5 Mini Research Topic Step 17 Output C…" at bounding box center [522, 464] width 979 height 863
click at [651, 526] on div "Workflow Input Settings Inputs LLM · GPT-5 Mini Research Topic Step 17 Output C…" at bounding box center [522, 464] width 979 height 863
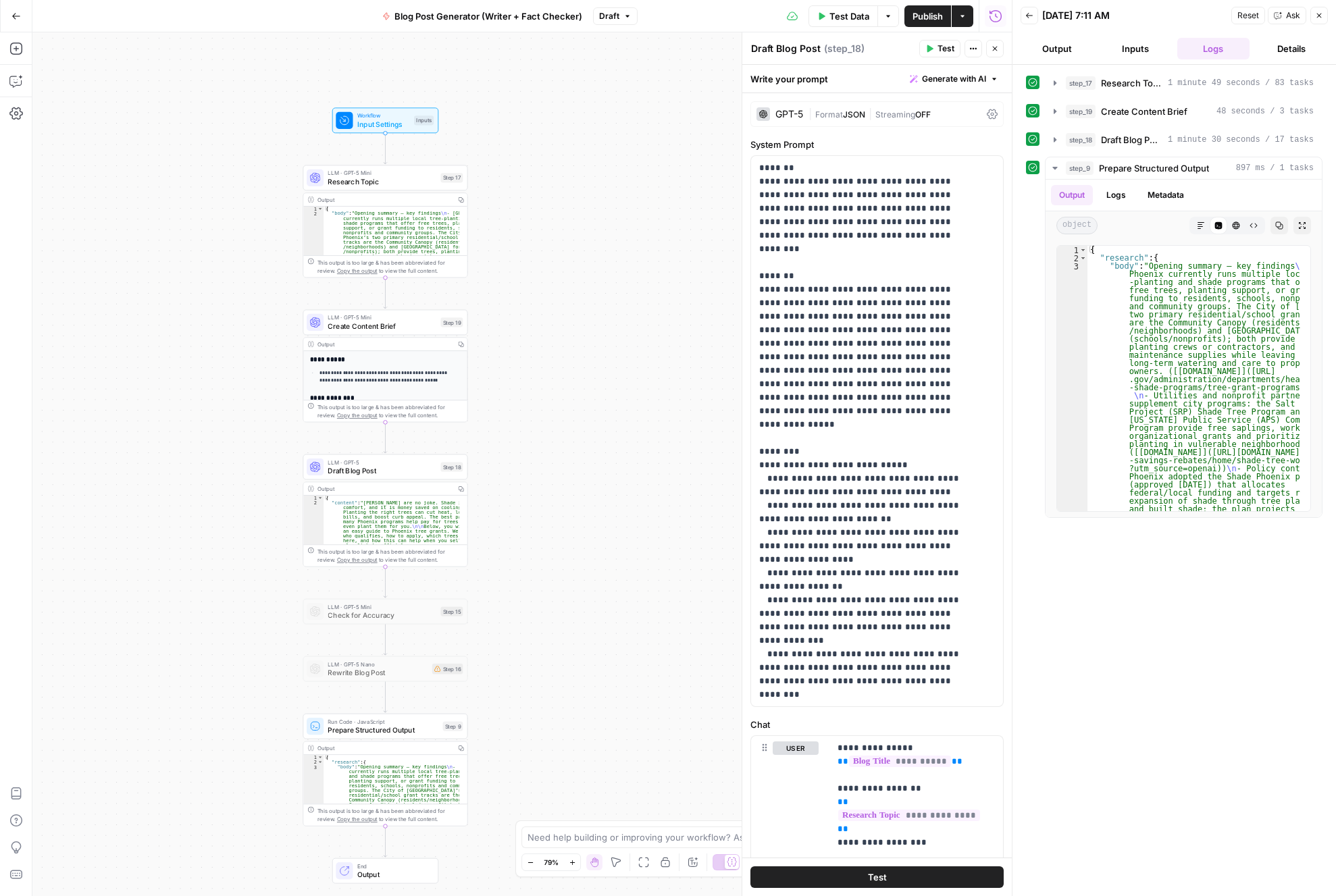
drag, startPoint x: 600, startPoint y: 359, endPoint x: 567, endPoint y: 391, distance: 46.0
click at [567, 391] on div "Workflow Input Settings Inputs LLM · GPT-5 Mini Research Topic Step 17 Output C…" at bounding box center [522, 464] width 979 height 863
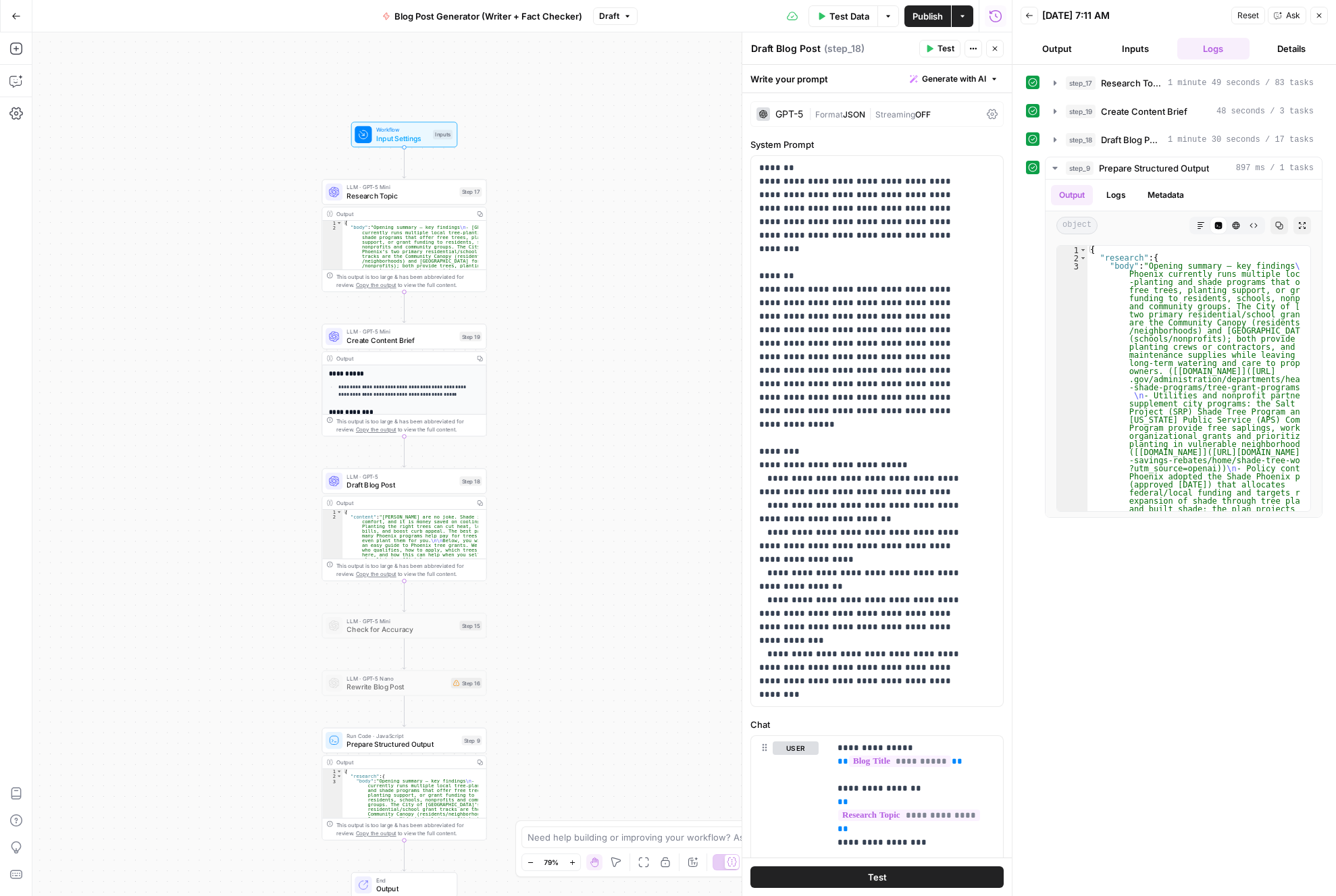
drag, startPoint x: 255, startPoint y: 322, endPoint x: 275, endPoint y: 340, distance: 26.9
click at [275, 340] on div "Workflow Input Settings Inputs LLM · GPT-5 Mini Research Topic Step 17 Output C…" at bounding box center [522, 464] width 979 height 863
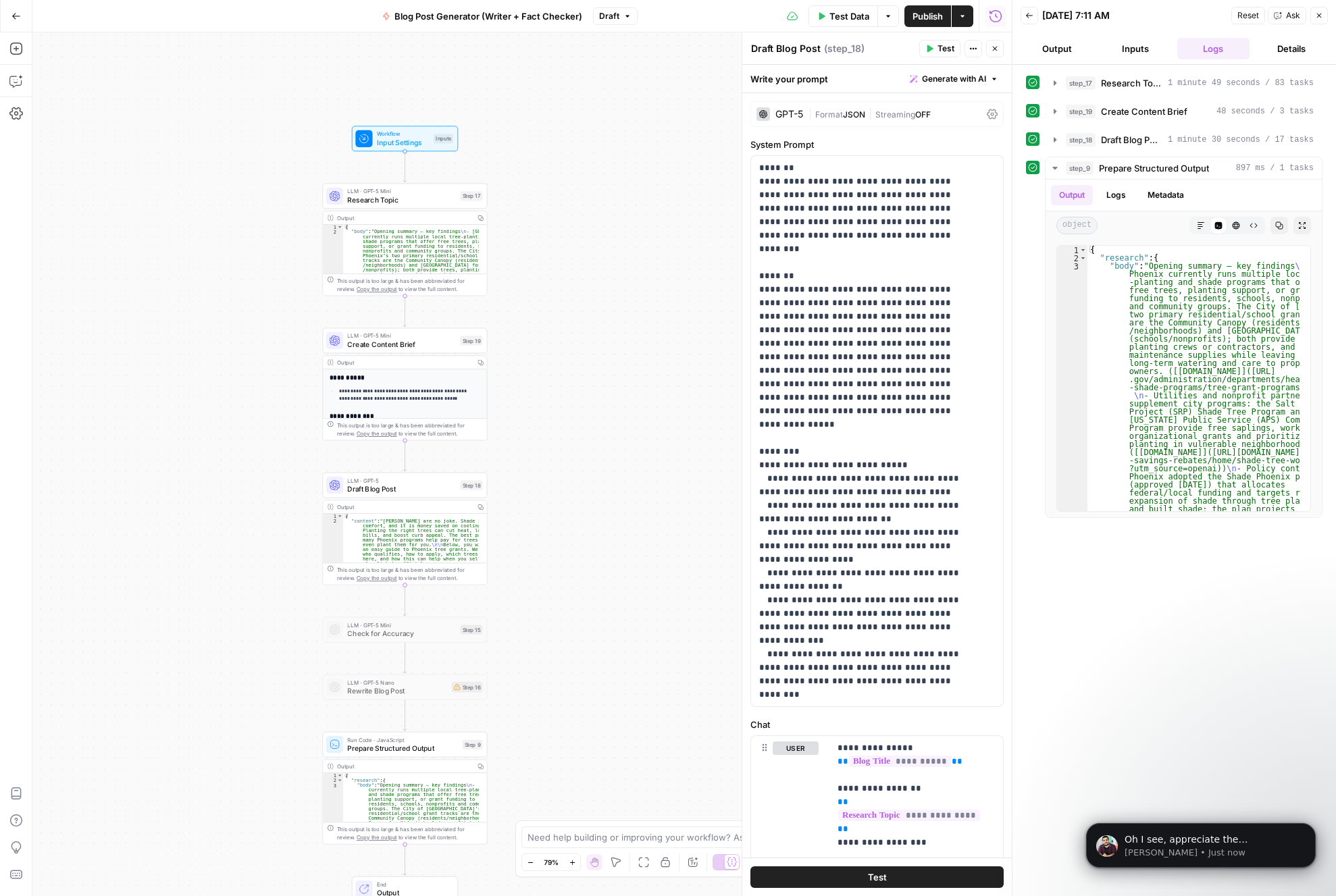
scroll to position [0, 0]
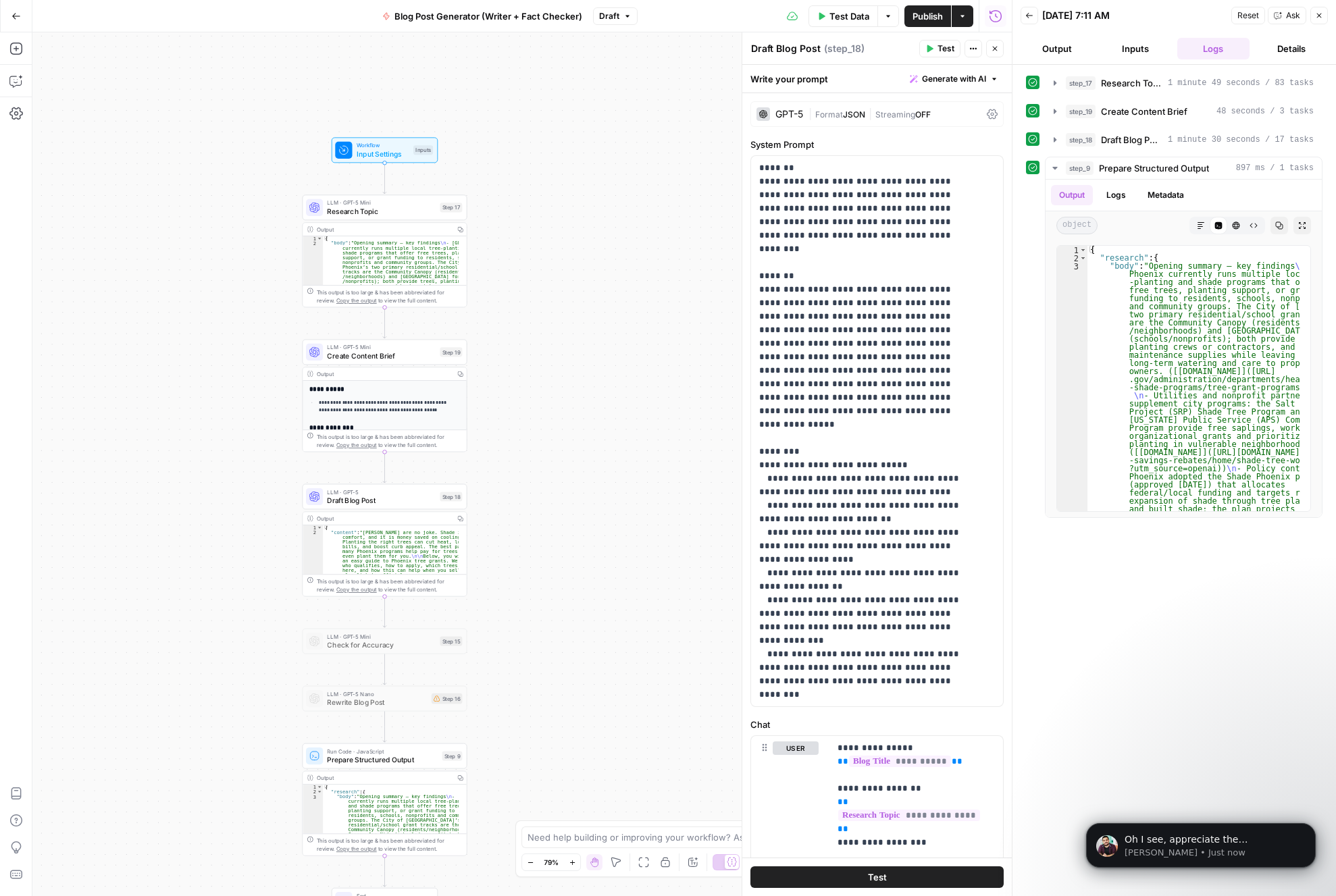
drag, startPoint x: 255, startPoint y: 259, endPoint x: 235, endPoint y: 271, distance: 23.3
click at [235, 271] on div "Workflow Input Settings Inputs LLM · GPT-5 Mini Research Topic Step 17 Output C…" at bounding box center [522, 464] width 979 height 863
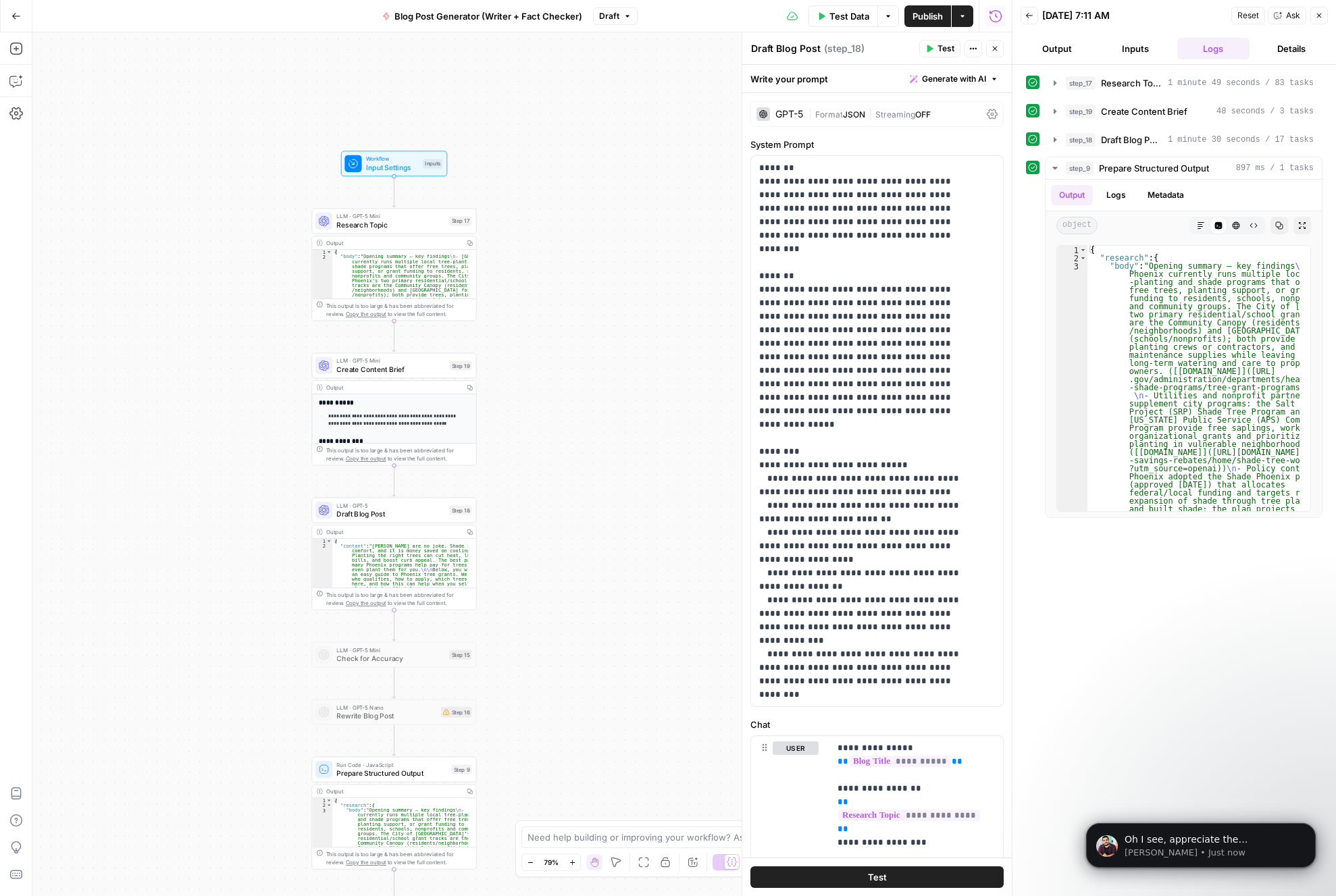
drag, startPoint x: 585, startPoint y: 302, endPoint x: 594, endPoint y: 315, distance: 15.8
click at [594, 315] on div "Workflow Input Settings Inputs LLM · GPT-5 Mini Research Topic Step 17 Output C…" at bounding box center [522, 464] width 979 height 863
click at [1181, 847] on p "[PERSON_NAME] • Just now" at bounding box center [1211, 853] width 174 height 12
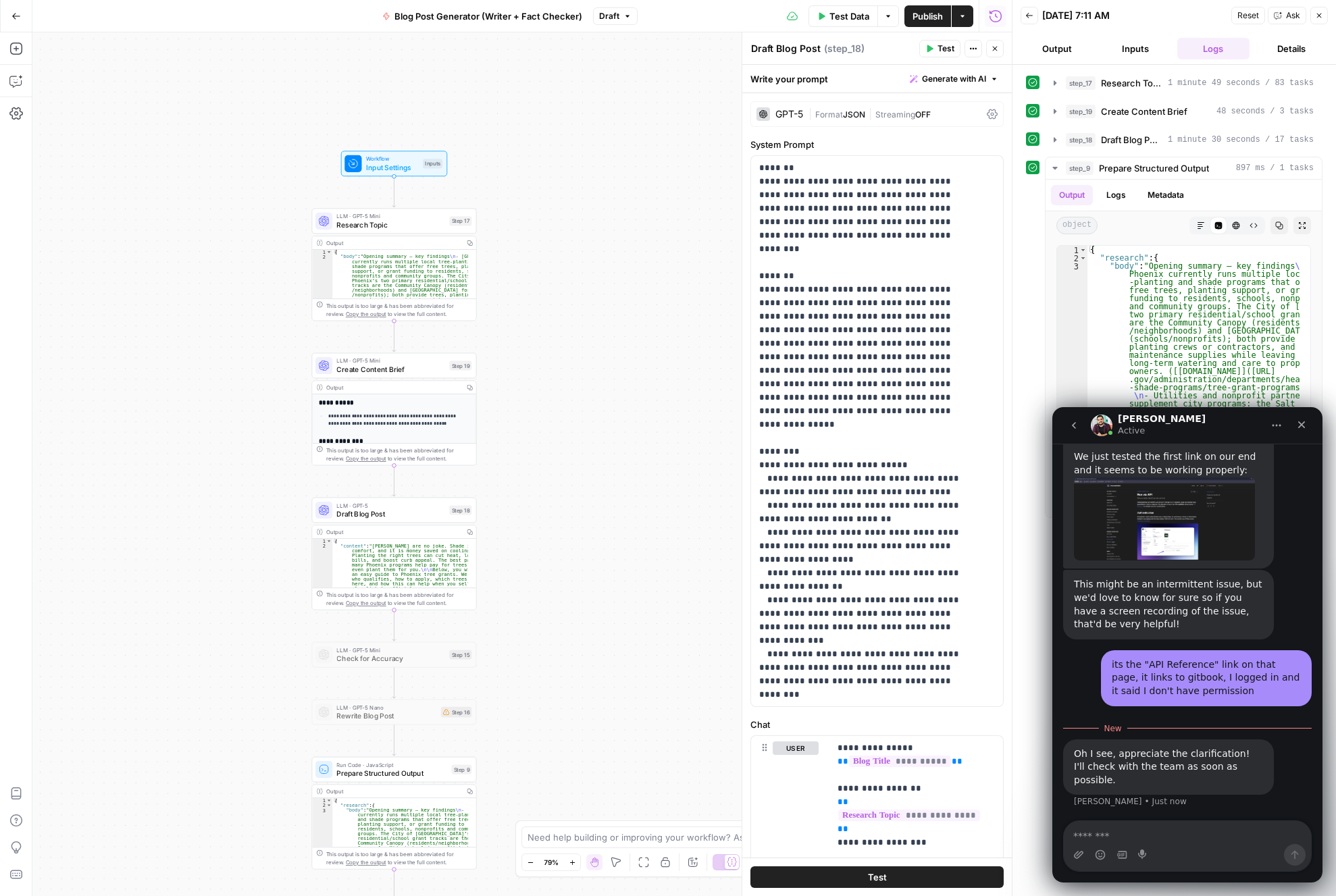
scroll to position [1793, 0]
click at [1280, 429] on icon "Home" at bounding box center [1276, 426] width 11 height 11
click at [1240, 426] on div "[PERSON_NAME] Active" at bounding box center [1176, 426] width 171 height 24
click at [1300, 428] on icon "Close" at bounding box center [1301, 425] width 11 height 11
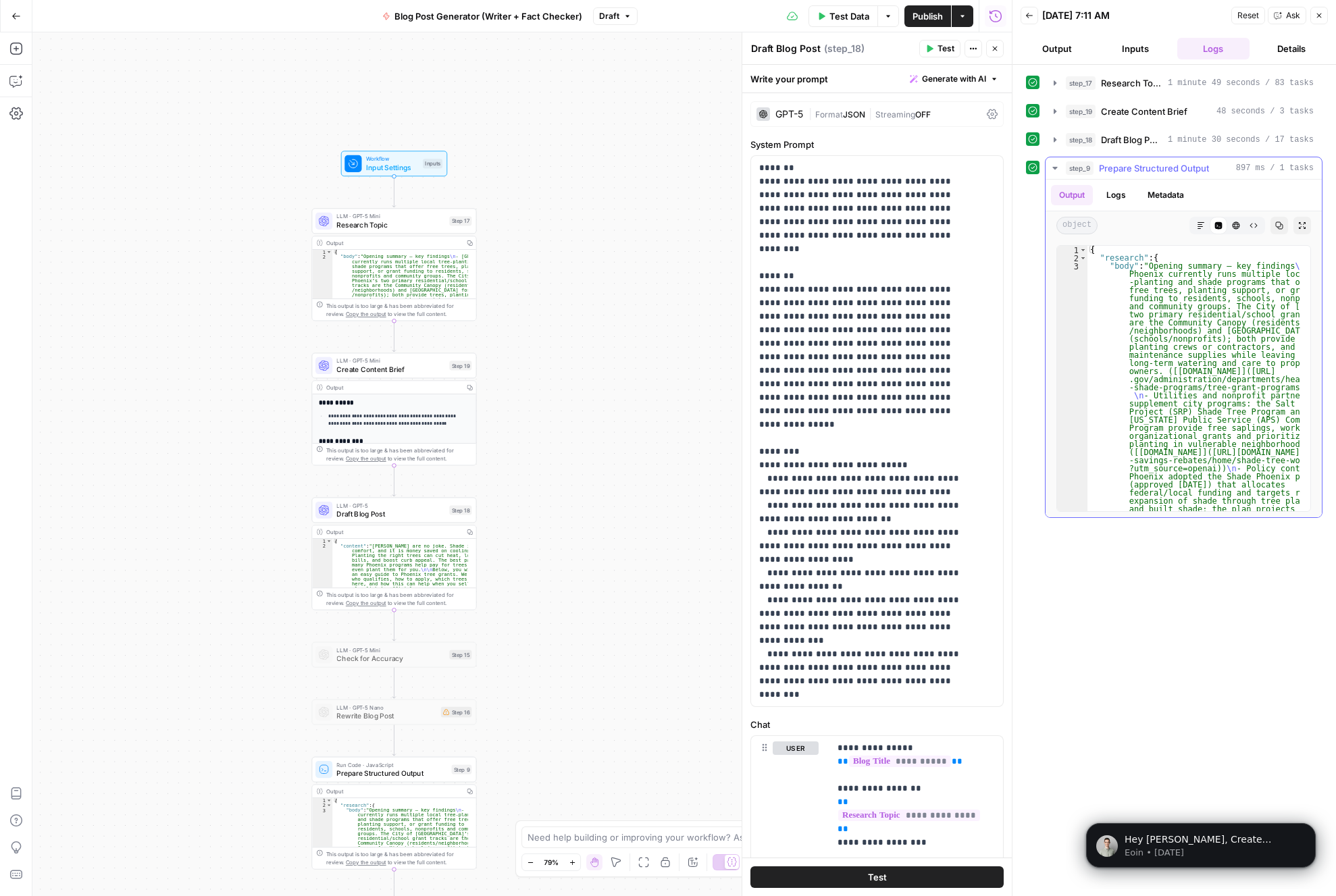
scroll to position [1771, 0]
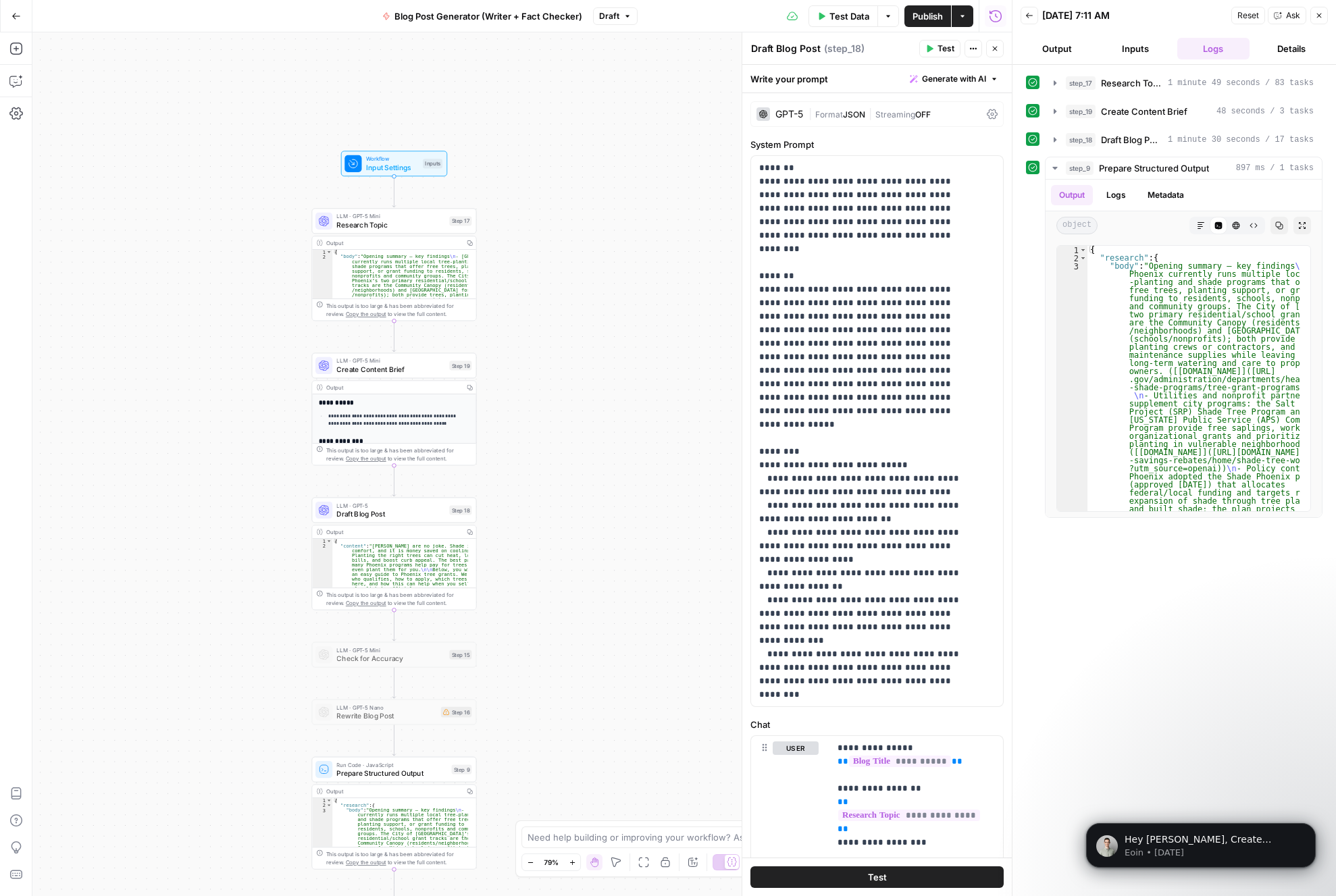
drag, startPoint x: 633, startPoint y: 481, endPoint x: 612, endPoint y: 453, distance: 35.0
click at [612, 453] on div "Workflow Input Settings Inputs LLM · GPT-5 Mini Research Topic Step 17 Output C…" at bounding box center [522, 464] width 979 height 863
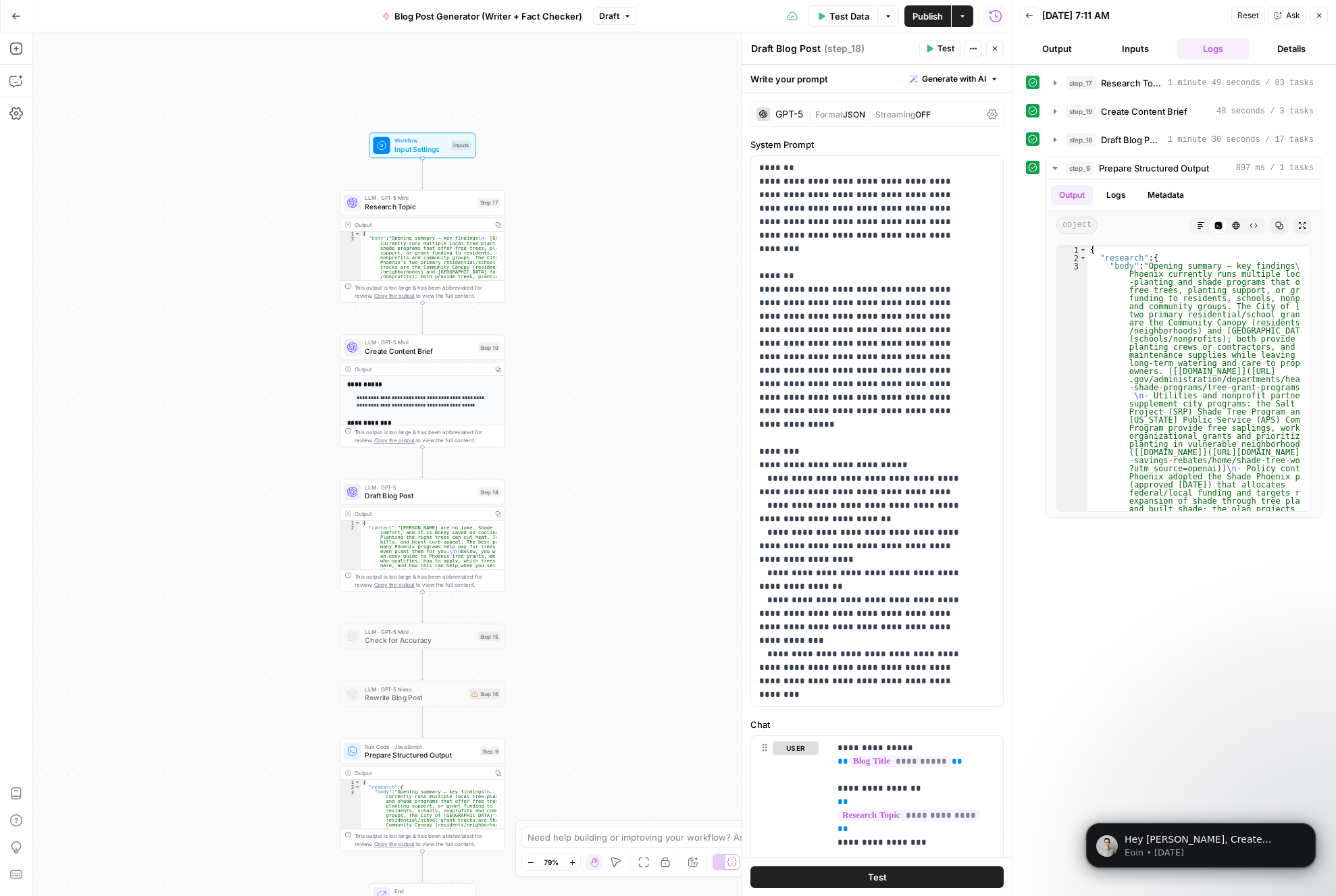
drag, startPoint x: 607, startPoint y: 537, endPoint x: 636, endPoint y: 518, distance: 34.7
click at [636, 518] on div "Workflow Input Settings Inputs LLM · GPT-5 Mini Research Topic Step 17 Output C…" at bounding box center [522, 464] width 979 height 863
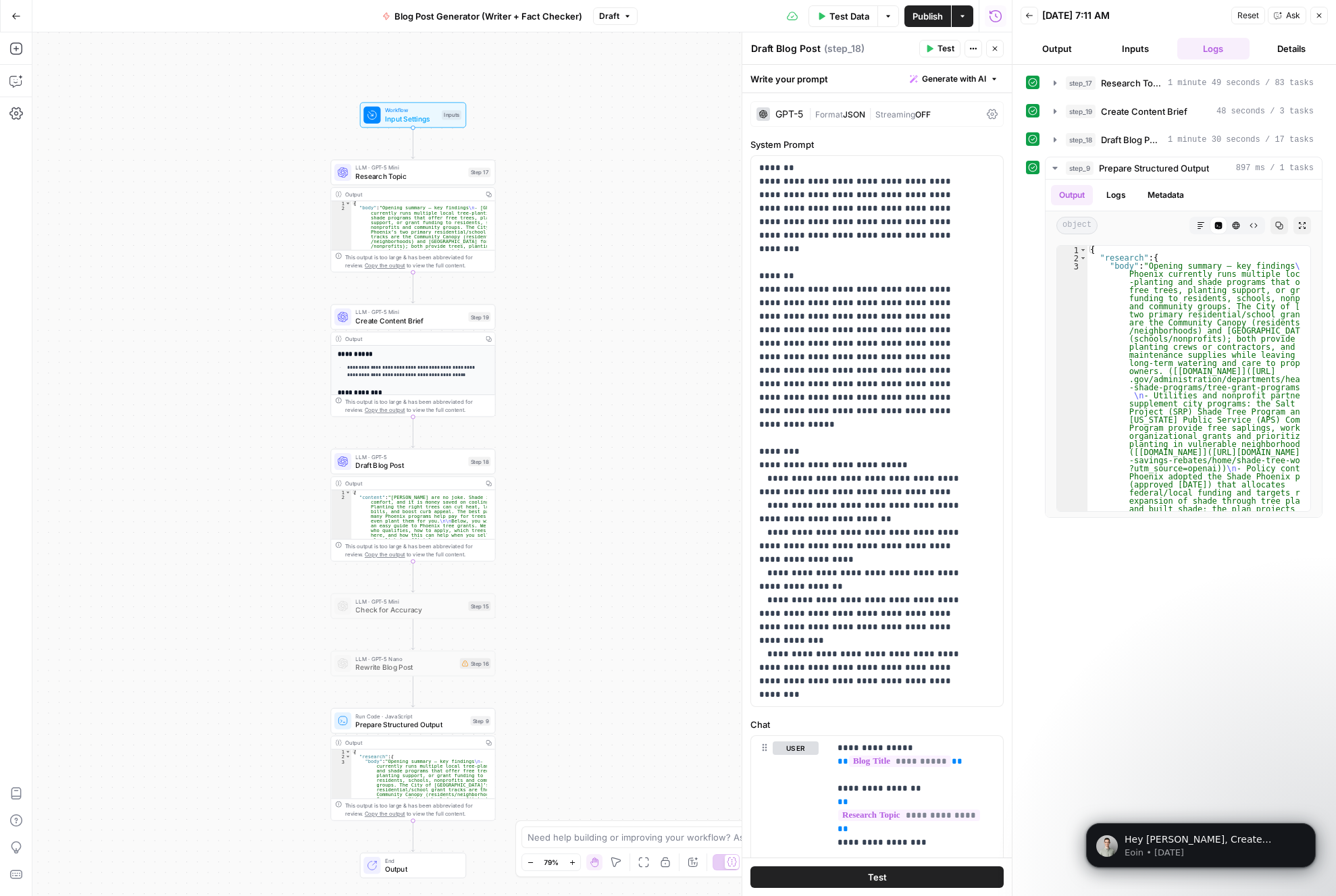
drag, startPoint x: 607, startPoint y: 565, endPoint x: 597, endPoint y: 535, distance: 31.6
click at [597, 535] on div "Workflow Input Settings Inputs LLM · GPT-5 Mini Research Topic Step 17 Output C…" at bounding box center [522, 464] width 979 height 863
click at [603, 571] on div "Workflow Input Settings Inputs LLM · GPT-5 Mini Research Topic Step 17 Output C…" at bounding box center [522, 464] width 979 height 863
click at [419, 368] on p "**********" at bounding box center [408, 371] width 134 height 16
click at [411, 379] on p "**********" at bounding box center [408, 371] width 134 height 16
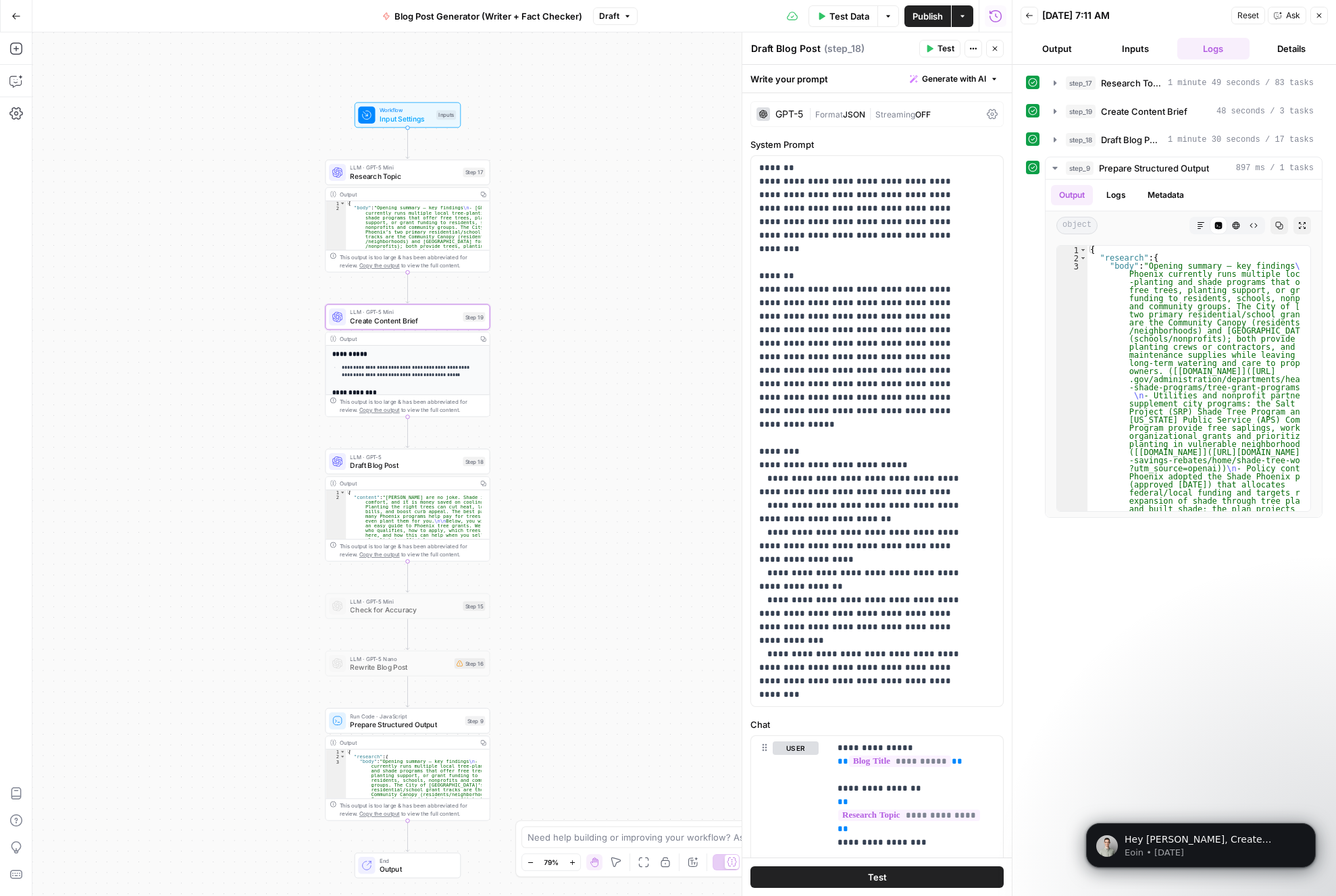
drag, startPoint x: 463, startPoint y: 361, endPoint x: 558, endPoint y: 317, distance: 104.7
click at [562, 317] on div "Workflow Input Settings Inputs LLM · GPT-5 Mini Research Topic Step 17 Output C…" at bounding box center [522, 464] width 979 height 863
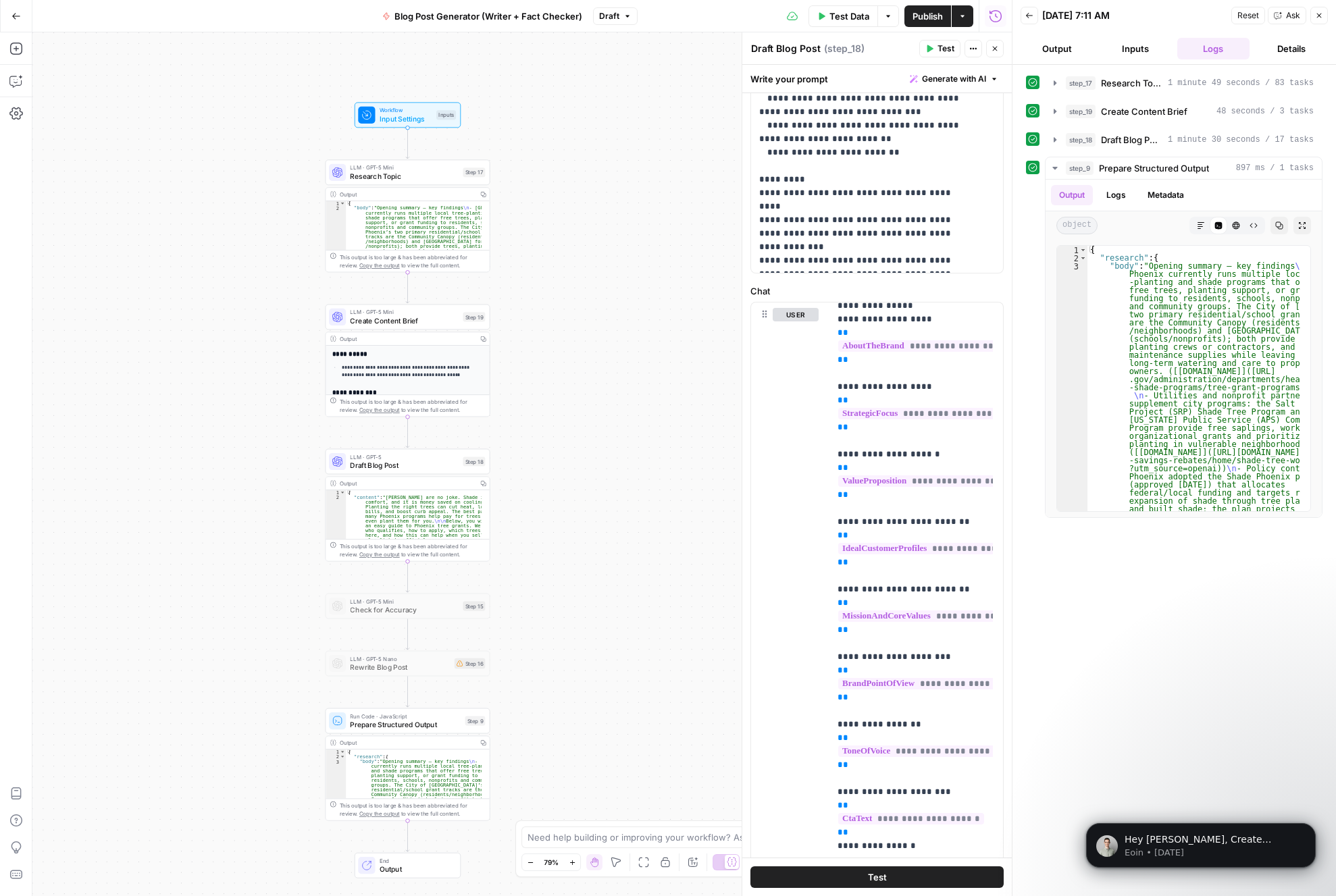
scroll to position [500, 0]
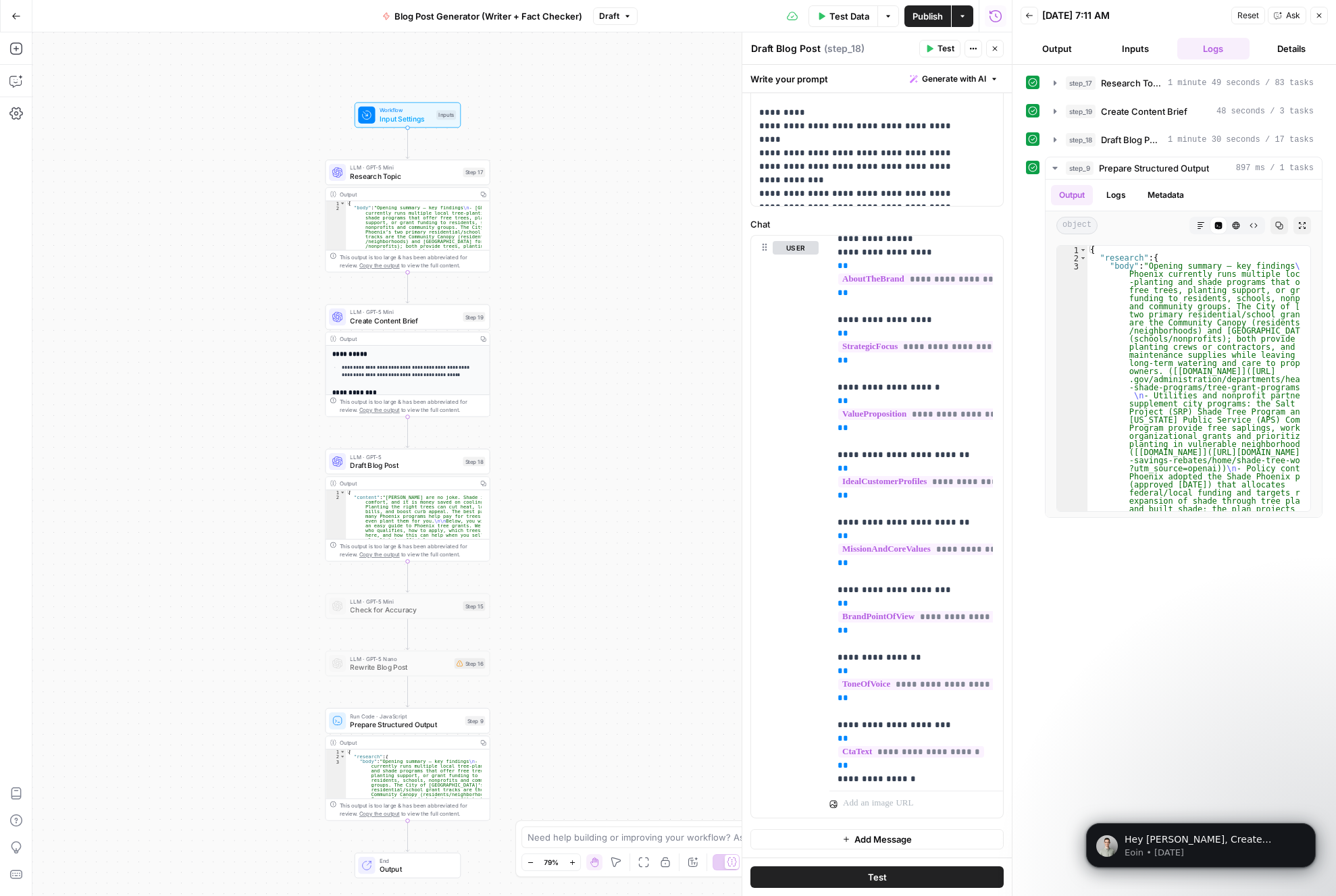
click at [410, 340] on div "Output" at bounding box center [406, 338] width 134 height 9
click at [407, 359] on div "**********" at bounding box center [407, 477] width 163 height 263
drag, startPoint x: 588, startPoint y: 349, endPoint x: 561, endPoint y: 360, distance: 29.2
click at [584, 352] on div "Workflow Input Settings Inputs LLM · GPT-5 Mini Research Topic Step 17 Output C…" at bounding box center [522, 464] width 979 height 863
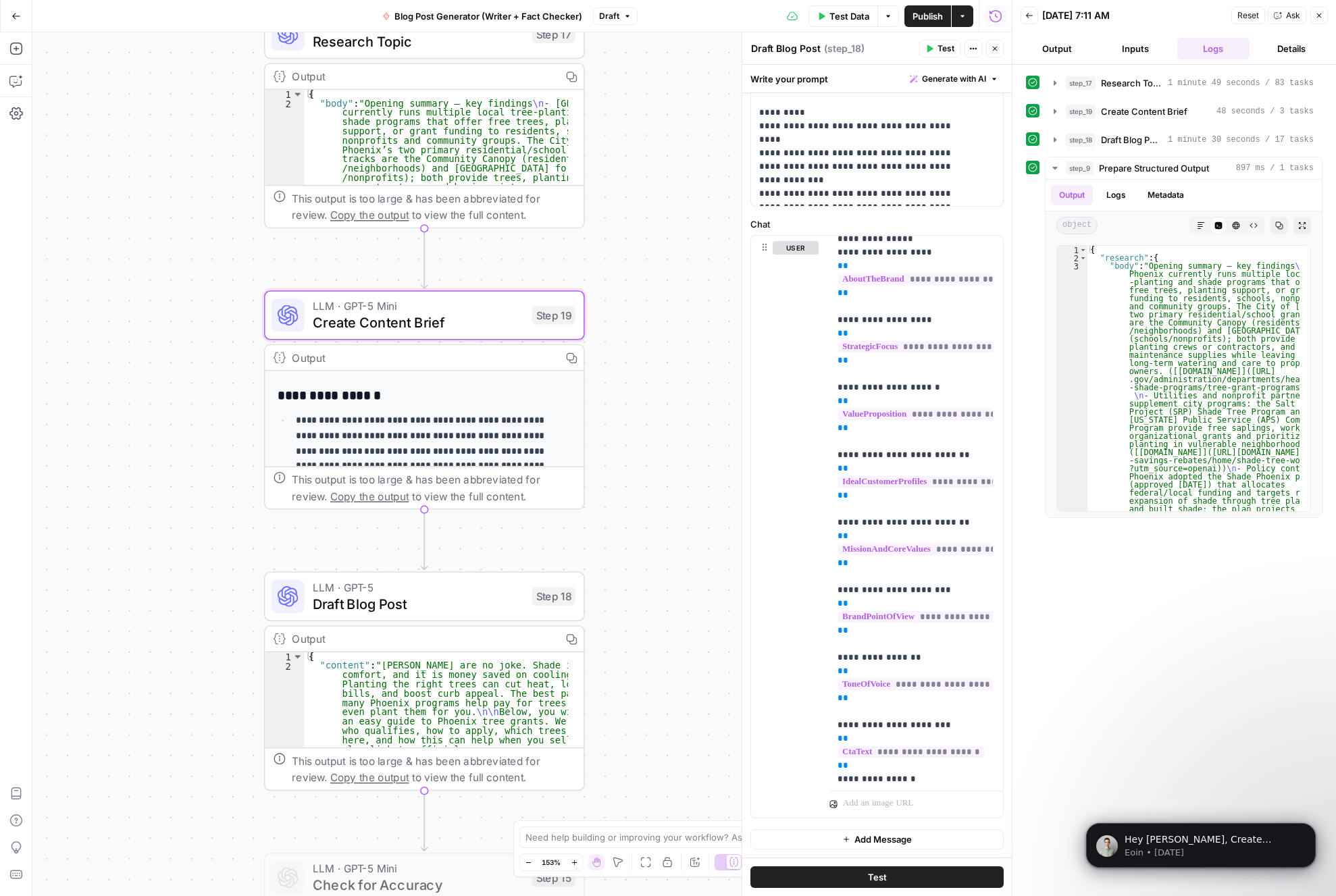
drag, startPoint x: 532, startPoint y: 424, endPoint x: 685, endPoint y: 509, distance: 175.0
click at [685, 509] on div "Workflow Input Settings Inputs LLM · GPT-5 Mini Research Topic Step 17 Output C…" at bounding box center [522, 464] width 979 height 863
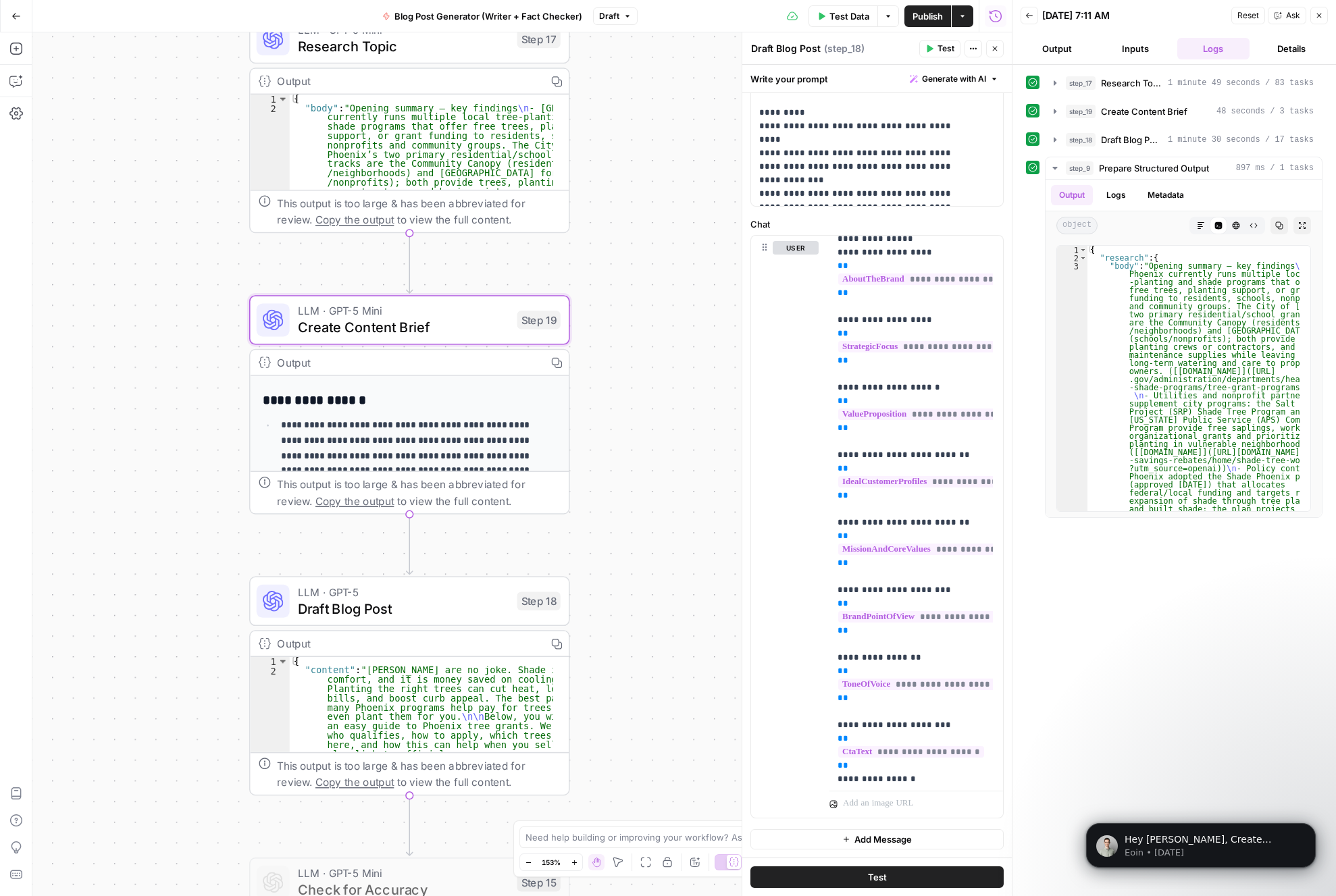
drag, startPoint x: 668, startPoint y: 498, endPoint x: 653, endPoint y: 504, distance: 16.2
click at [653, 504] on div "Workflow Input Settings Inputs LLM · GPT-5 Mini Research Topic Step 17 Output C…" at bounding box center [522, 464] width 979 height 863
click at [464, 323] on span "Create Content Brief" at bounding box center [403, 327] width 211 height 21
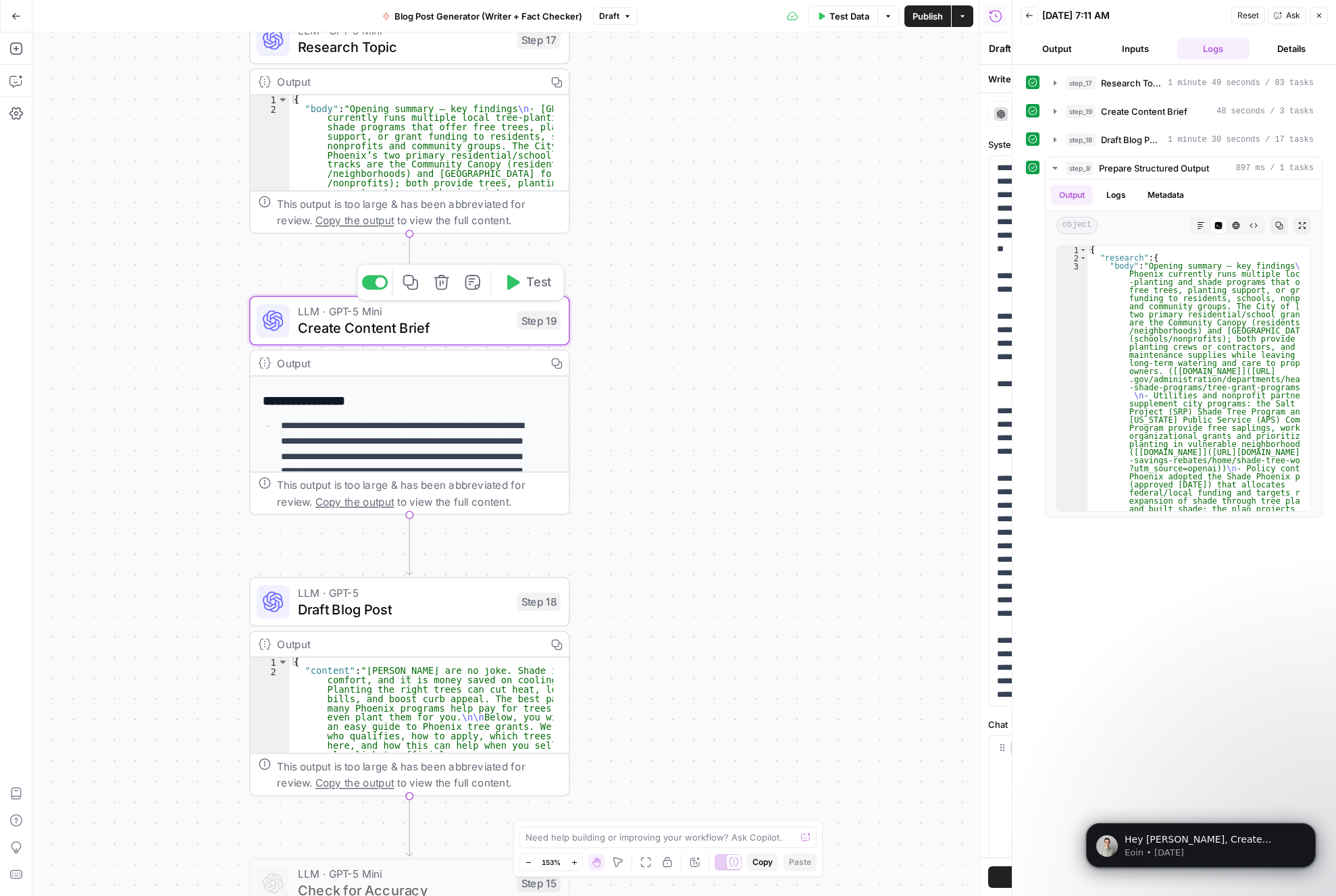
type textarea "Create Content Brief"
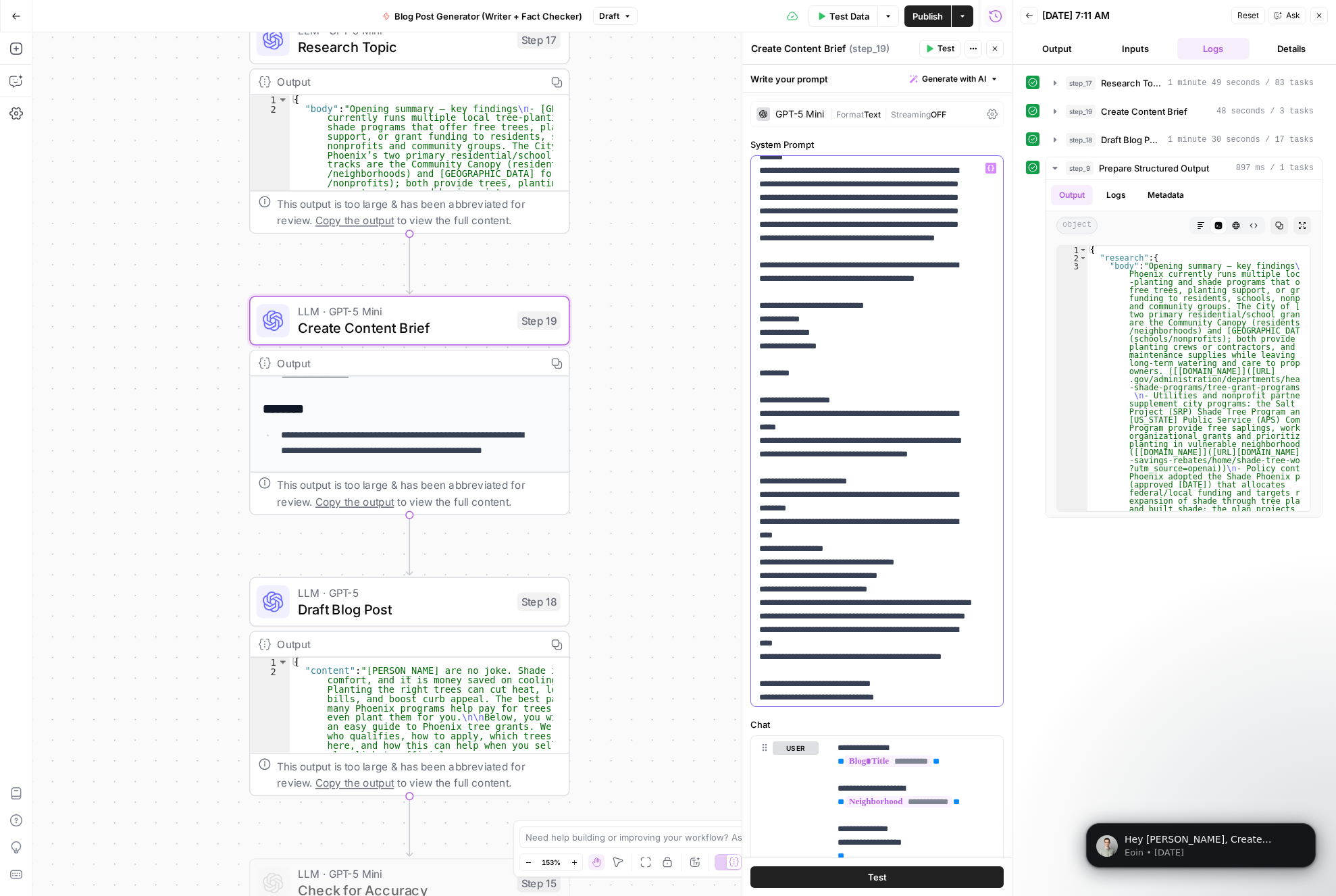
scroll to position [0, 0]
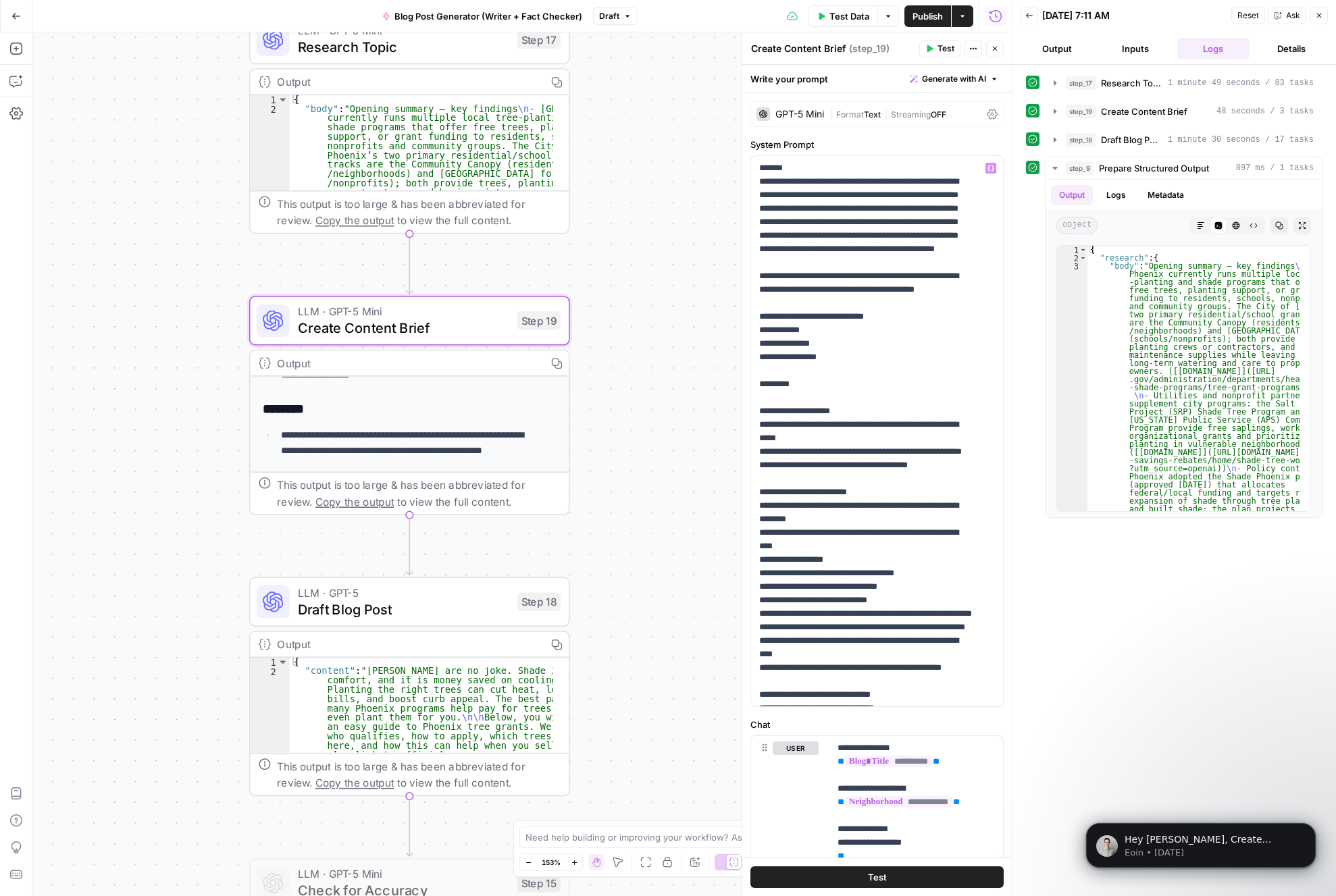
click at [635, 520] on div "Workflow Input Settings Inputs LLM · GPT-5 Mini Research Topic Step 17 Output C…" at bounding box center [522, 464] width 979 height 863
drag, startPoint x: 637, startPoint y: 478, endPoint x: 630, endPoint y: 500, distance: 23.1
click at [630, 500] on div "Workflow Input Settings Inputs LLM · GPT-5 Mini Research Topic Step 17 Output C…" at bounding box center [522, 464] width 979 height 863
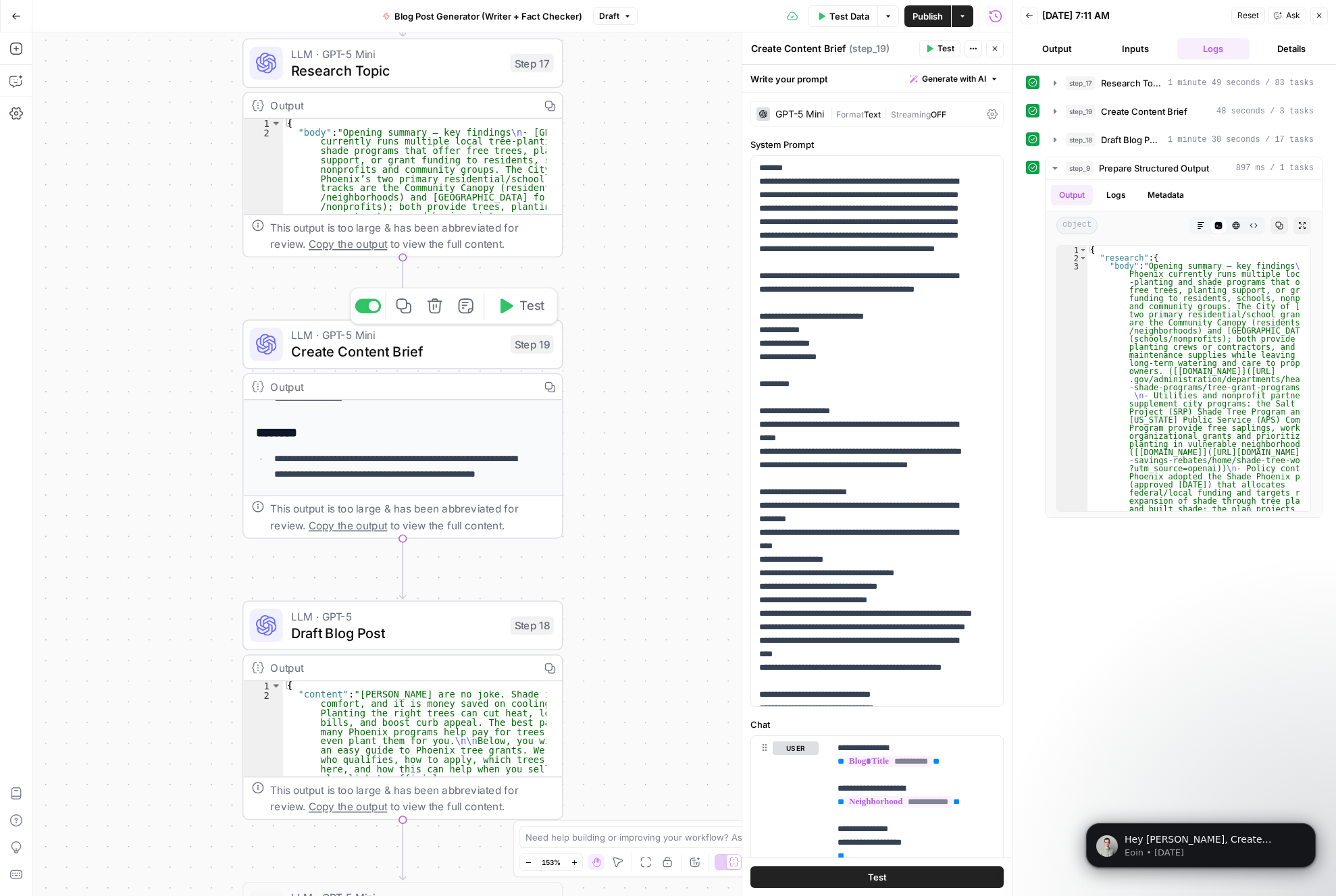
click at [439, 357] on span "Create Content Brief" at bounding box center [396, 351] width 211 height 21
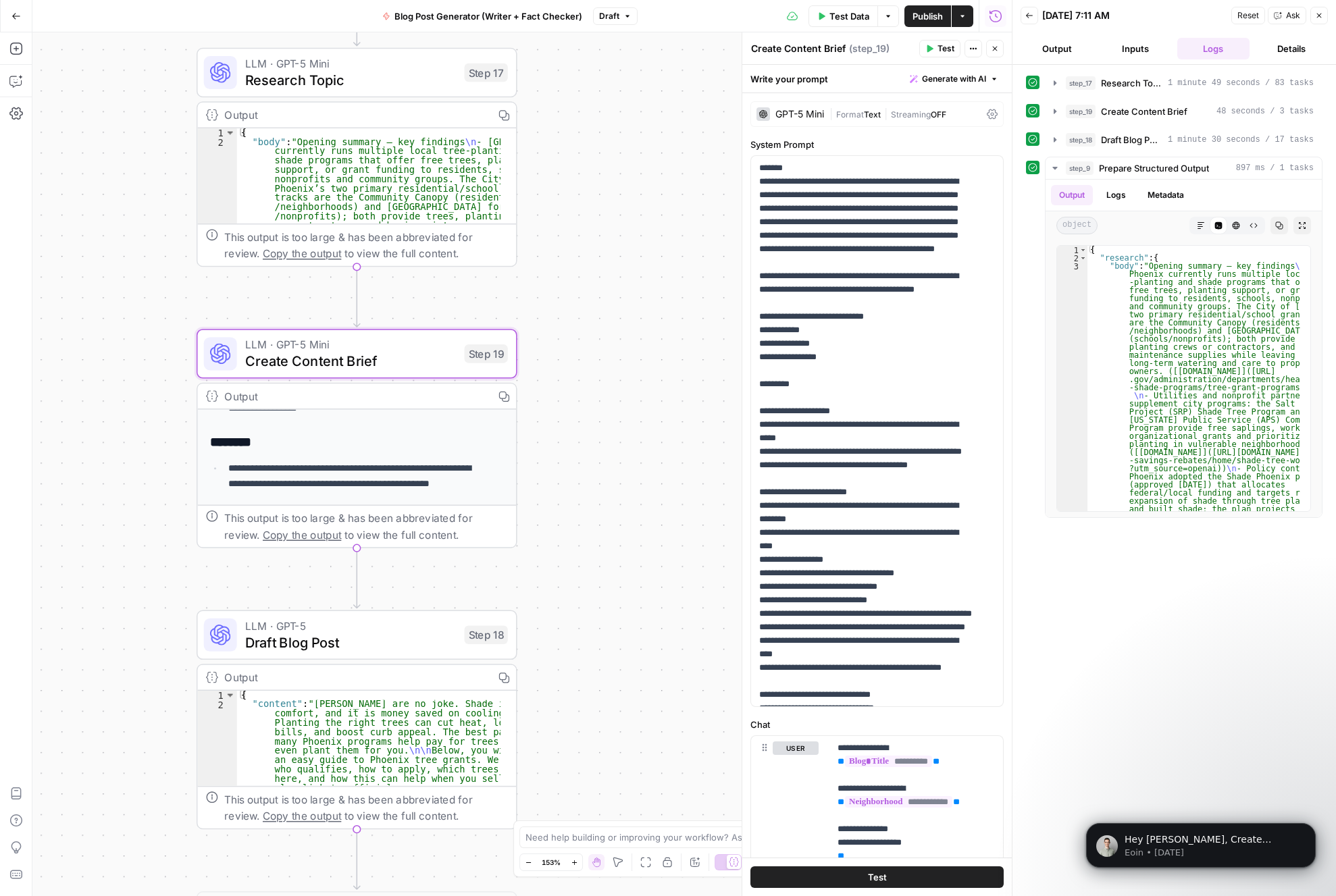
drag, startPoint x: 605, startPoint y: 348, endPoint x: 559, endPoint y: 357, distance: 46.9
click at [559, 357] on div "Workflow Input Settings Inputs LLM · GPT-5 Mini Research Topic Step 17 Output C…" at bounding box center [522, 464] width 979 height 863
click at [474, 363] on div "LLM · GPT-5 Mini Create Content Brief Step 19 Copy step Delete step Add Note Te…" at bounding box center [356, 354] width 304 height 35
click at [608, 374] on div "Workflow Input Settings Inputs LLM · GPT-5 Mini Research Topic Step 17 Output C…" at bounding box center [522, 464] width 979 height 863
click at [378, 359] on span "Create Content Brief" at bounding box center [350, 361] width 211 height 21
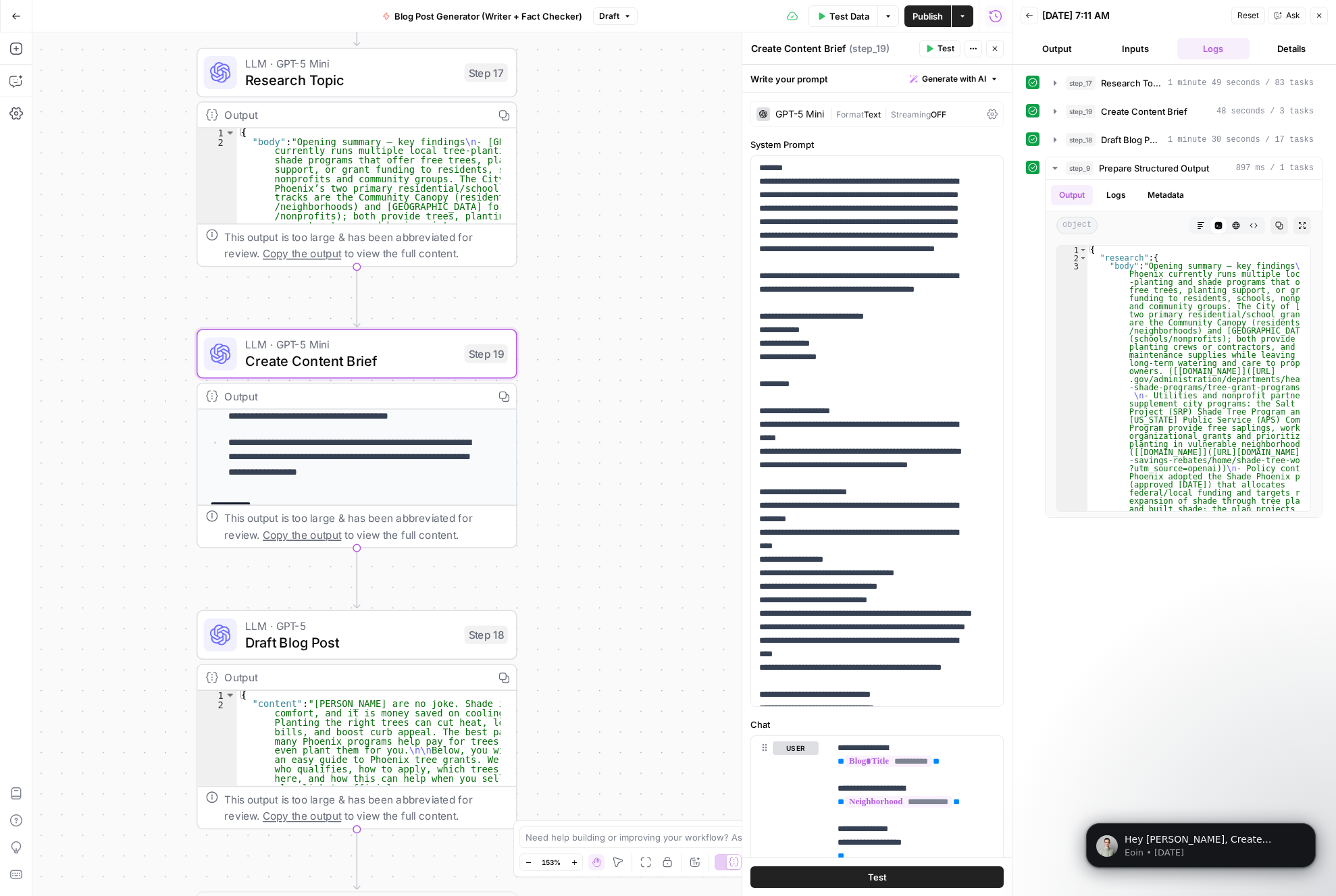
scroll to position [272, 0]
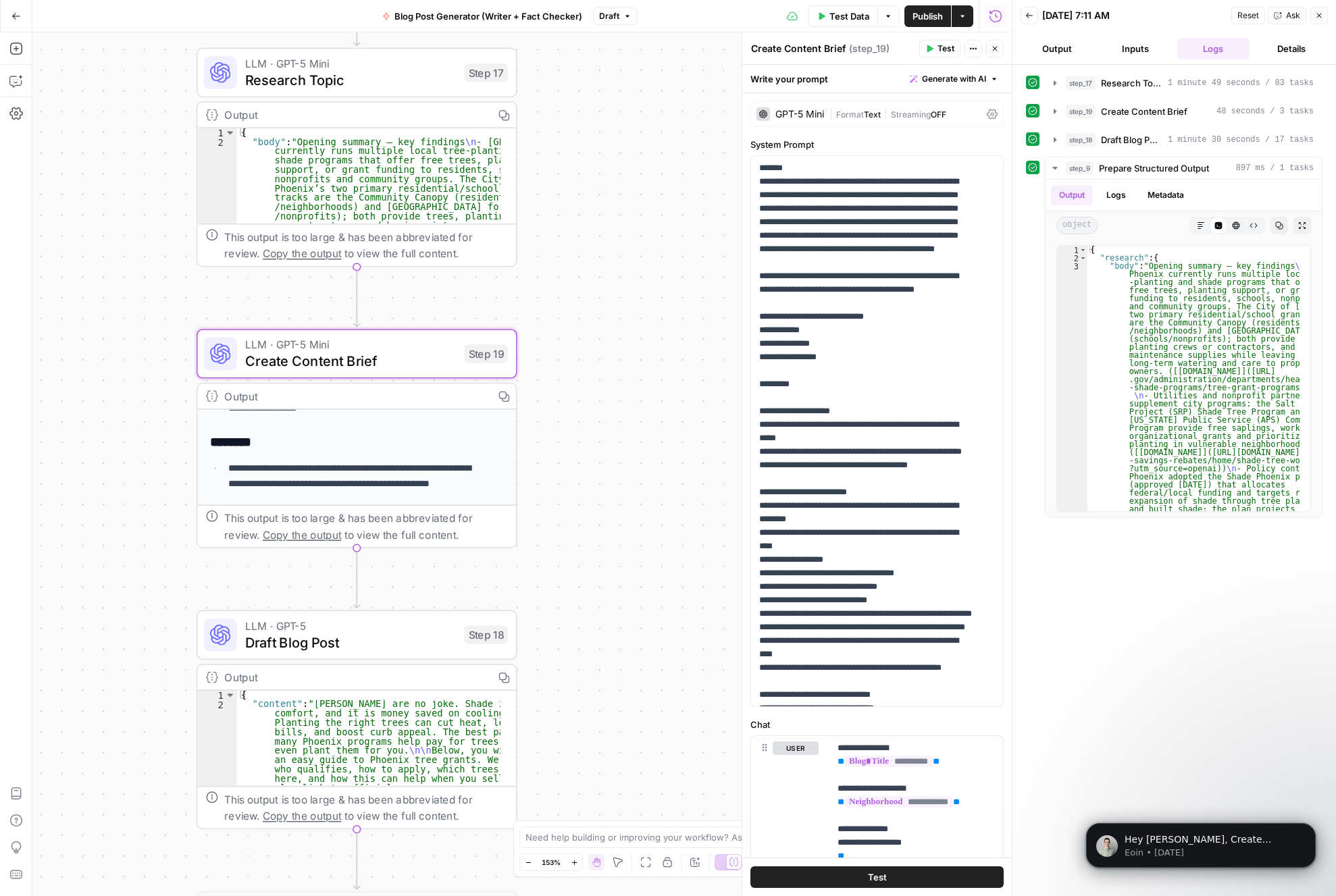
click at [317, 539] on span "Copy the output" at bounding box center [302, 535] width 79 height 12
click at [504, 398] on icon "button" at bounding box center [503, 396] width 10 height 10
